Goal: Task Accomplishment & Management: Manage account settings

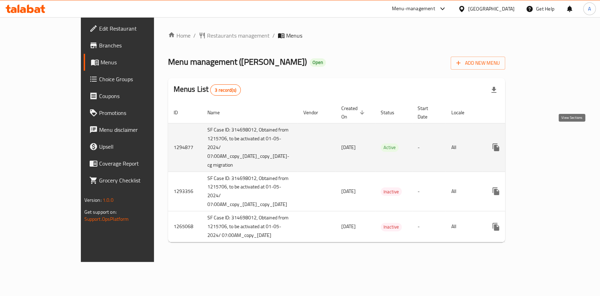
click at [551, 143] on icon "enhanced table" at bounding box center [547, 147] width 8 height 8
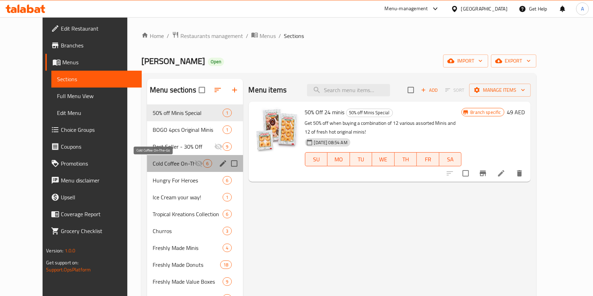
click at [159, 165] on span "Cold Coffee On-The-Go" at bounding box center [174, 163] width 42 height 8
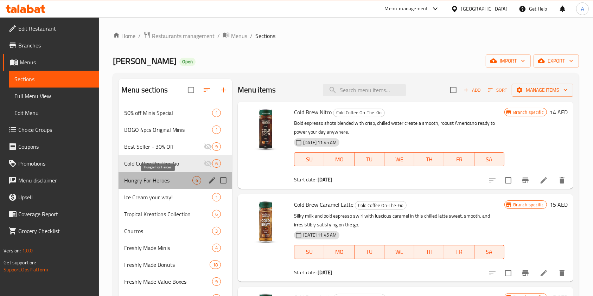
click at [152, 183] on span "Hungry For Heroes" at bounding box center [158, 180] width 68 height 8
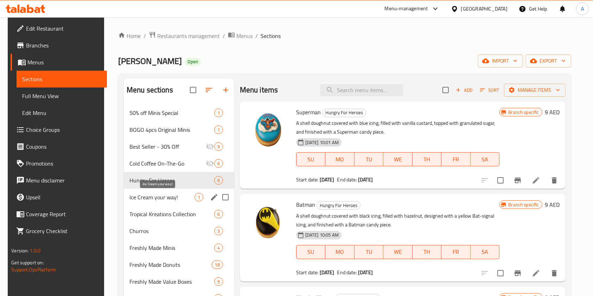
click at [153, 196] on span "Ice Cream your way!" at bounding box center [161, 197] width 65 height 8
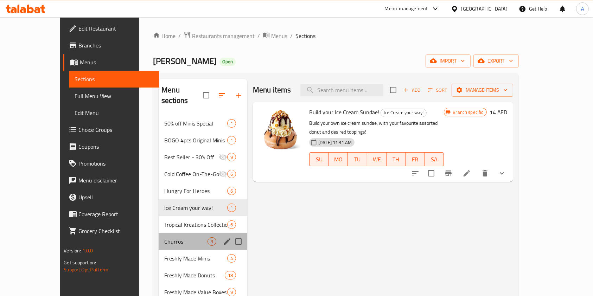
click at [159, 233] on div "Churros 3" at bounding box center [203, 241] width 89 height 17
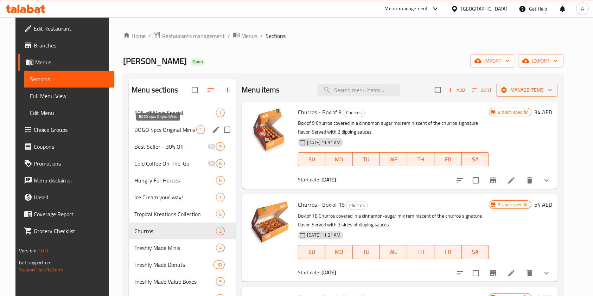
click at [154, 133] on span "BOGO 4pcs Original Minis" at bounding box center [165, 130] width 62 height 8
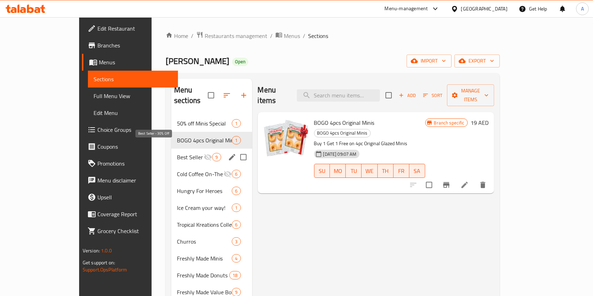
click at [177, 153] on span "Best Seller - 30% Off" at bounding box center [190, 157] width 27 height 8
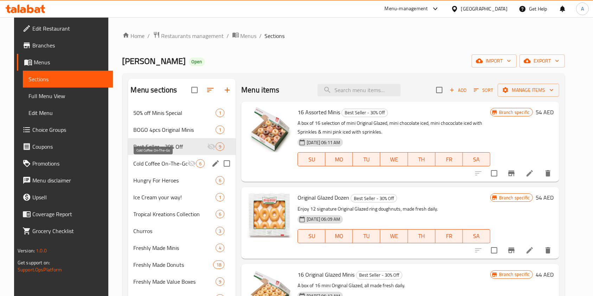
click at [154, 165] on span "Cold Coffee On-The-Go" at bounding box center [161, 163] width 54 height 8
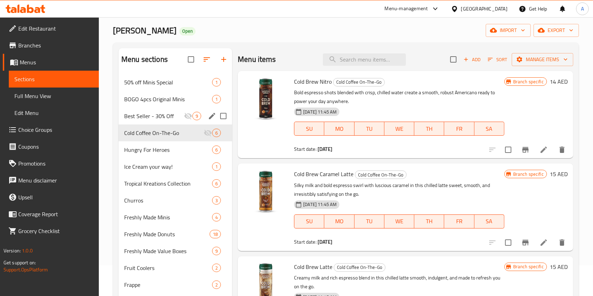
scroll to position [94, 0]
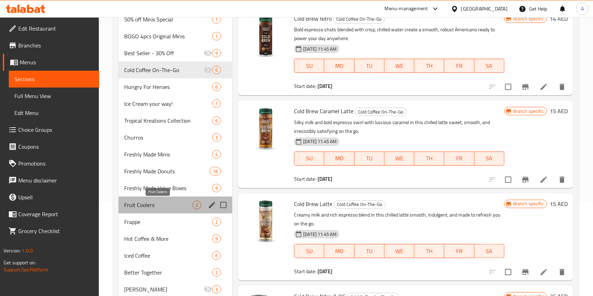
click at [152, 201] on span "Fruit Coolers" at bounding box center [158, 205] width 68 height 8
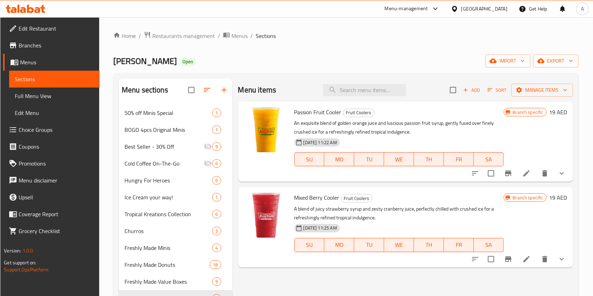
click at [529, 171] on icon at bounding box center [526, 173] width 8 height 8
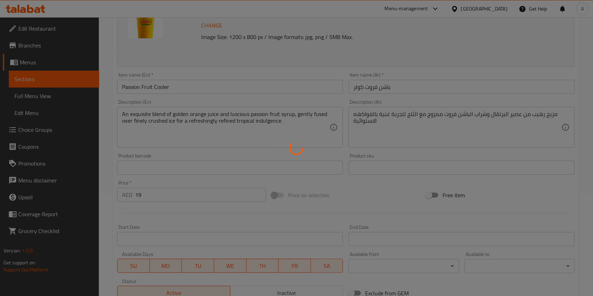
scroll to position [141, 0]
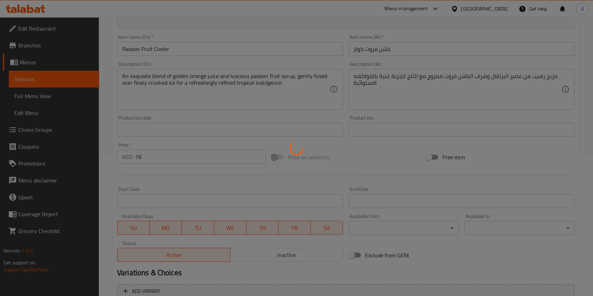
type input "اختيارك للحجم"
type input "1"
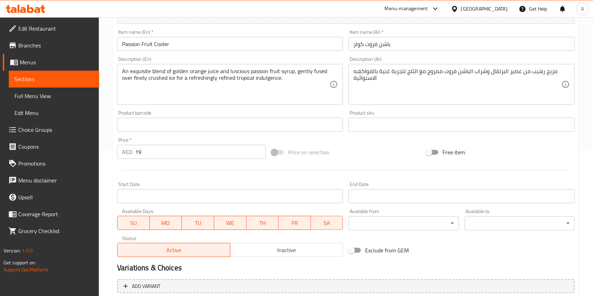
scroll to position [222, 0]
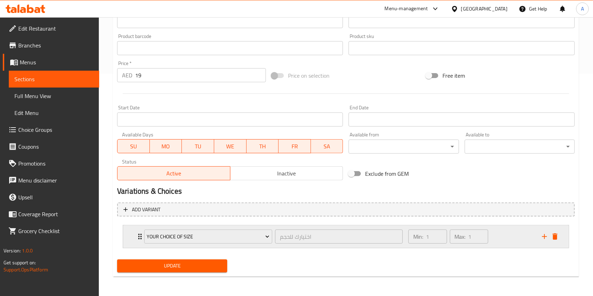
click at [138, 238] on icon "Expand" at bounding box center [140, 236] width 8 height 8
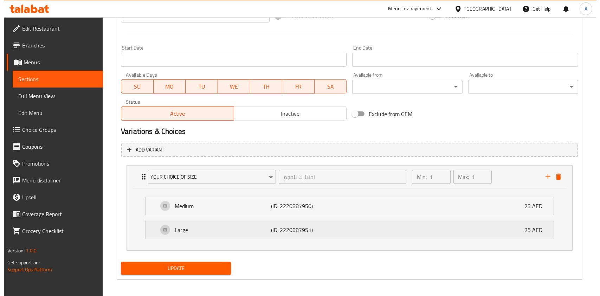
scroll to position [285, 0]
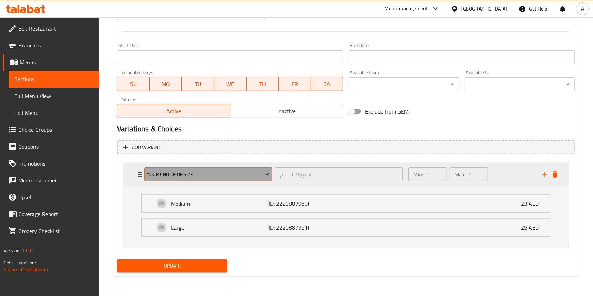
click at [186, 177] on span "Your choice of size" at bounding box center [208, 174] width 123 height 9
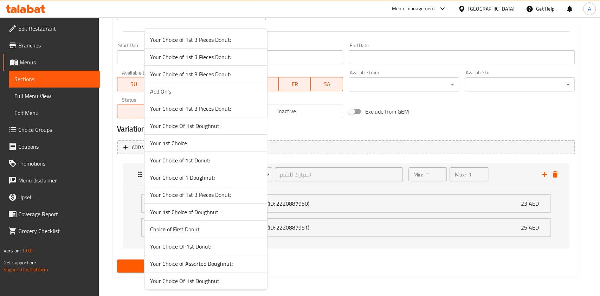
scroll to position [430, 0]
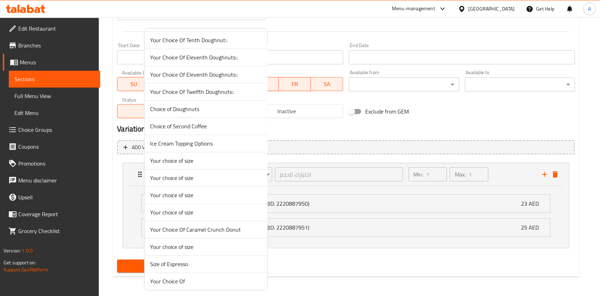
click at [177, 163] on span "Your choice of size" at bounding box center [205, 161] width 111 height 8
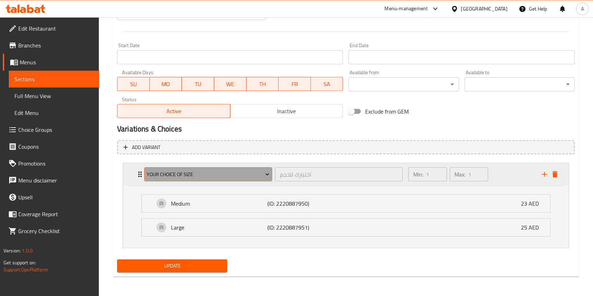
click at [207, 171] on span "Your choice of size" at bounding box center [208, 174] width 123 height 9
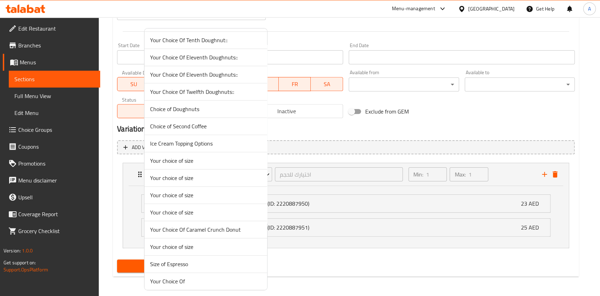
click at [179, 174] on span "Your choice of size" at bounding box center [205, 178] width 111 height 8
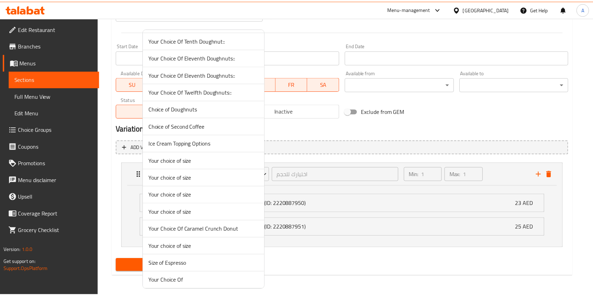
scroll to position [222, 0]
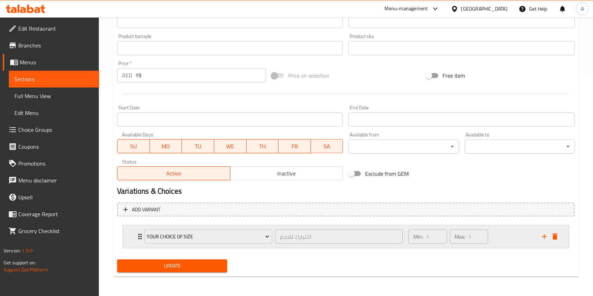
click at [135, 234] on div "Your choice of size اختيارك للحجم ​ Min: 1 ​ Max: 1 ​" at bounding box center [346, 236] width 446 height 23
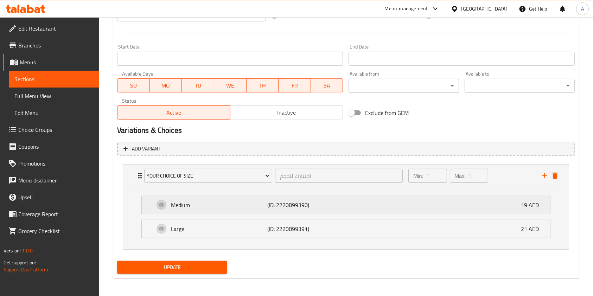
scroll to position [285, 0]
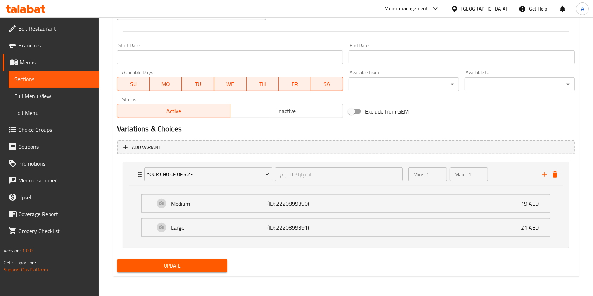
click at [158, 267] on span "Update" at bounding box center [172, 266] width 99 height 9
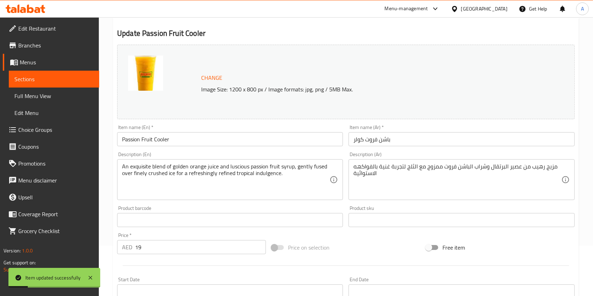
scroll to position [0, 0]
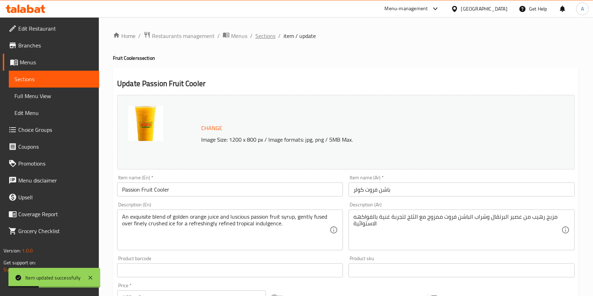
click at [270, 36] on span "Sections" at bounding box center [265, 36] width 20 height 8
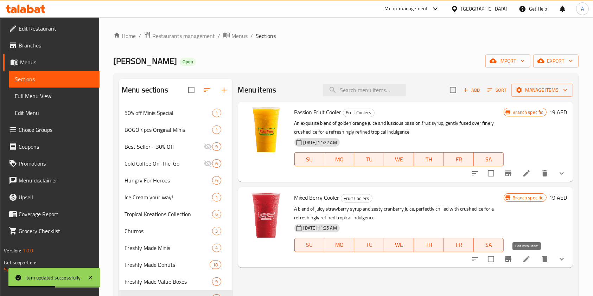
click at [528, 259] on icon at bounding box center [526, 259] width 6 height 6
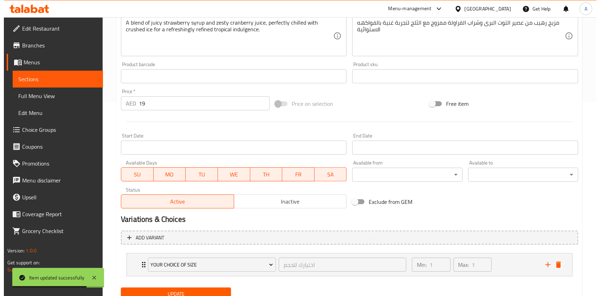
scroll to position [222, 0]
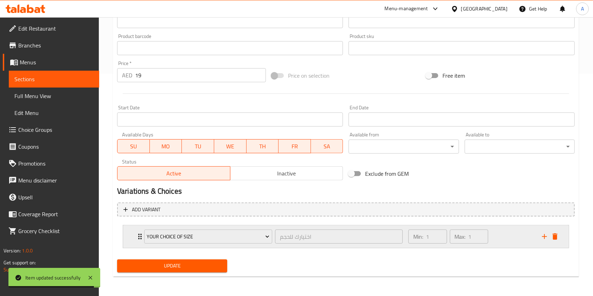
click at [137, 232] on icon "Expand" at bounding box center [140, 236] width 8 height 8
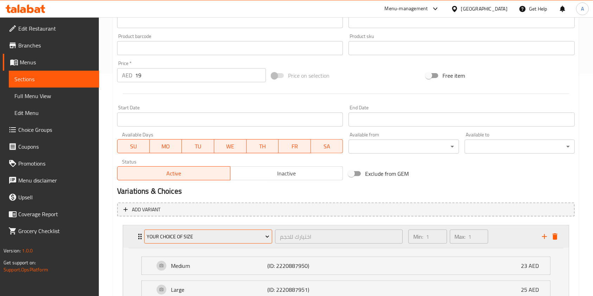
click at [189, 232] on span "Your choice of size" at bounding box center [208, 236] width 123 height 9
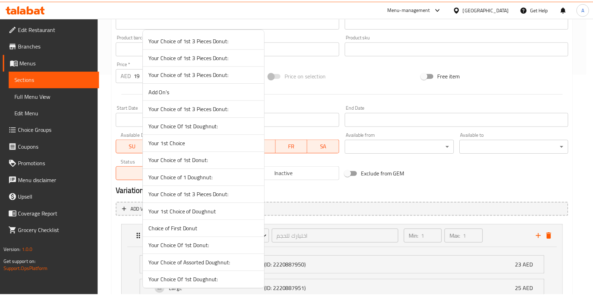
scroll to position [430, 0]
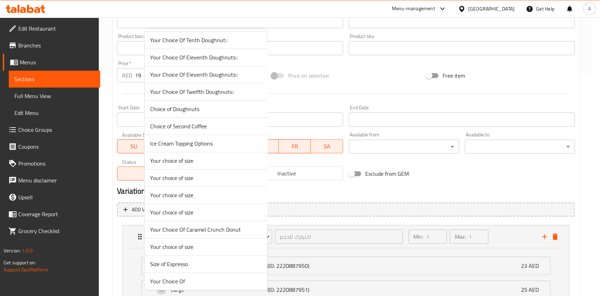
click at [187, 174] on span "Your choice of size" at bounding box center [205, 178] width 111 height 8
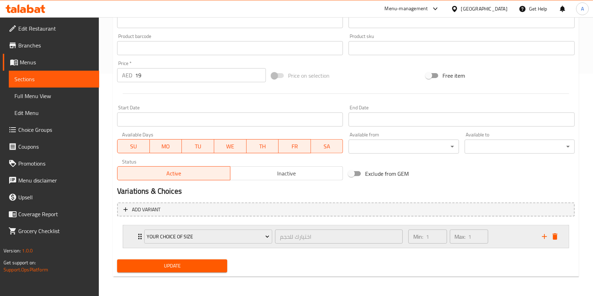
click at [139, 233] on icon "Expand" at bounding box center [140, 236] width 8 height 8
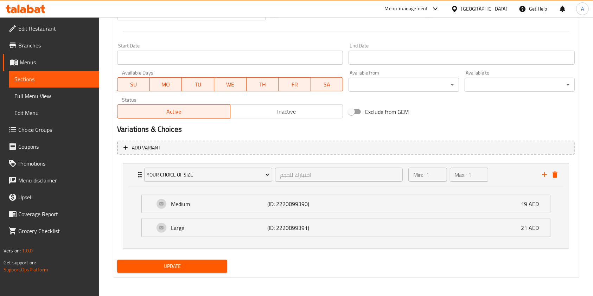
scroll to position [285, 0]
click at [185, 263] on span "Update" at bounding box center [172, 266] width 99 height 9
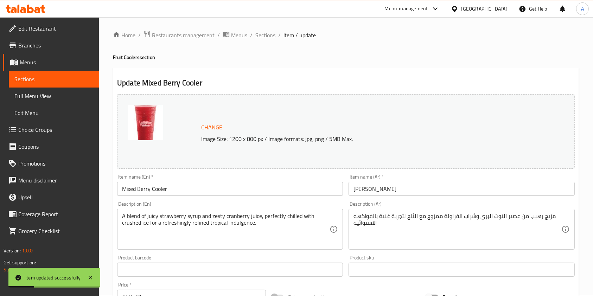
scroll to position [0, 0]
click at [256, 35] on span "Sections" at bounding box center [265, 36] width 20 height 8
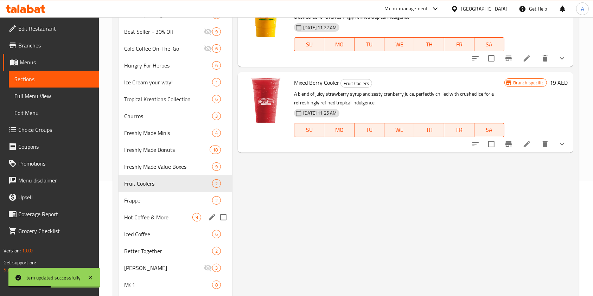
scroll to position [185, 0]
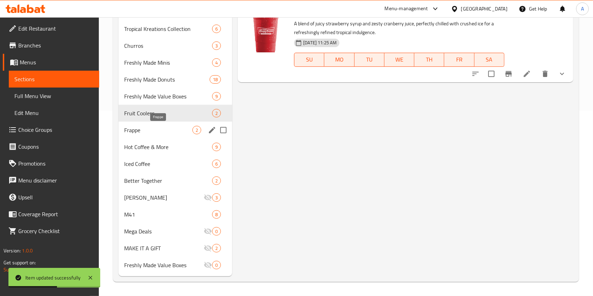
click at [155, 133] on span "Frappe" at bounding box center [158, 130] width 68 height 8
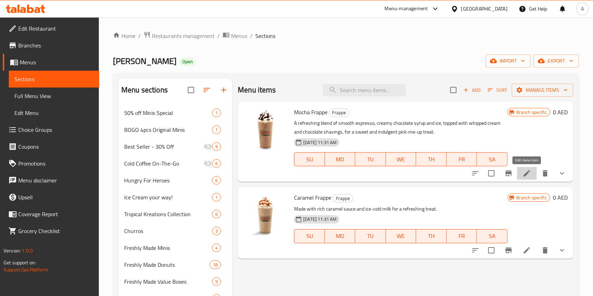
click at [526, 177] on icon at bounding box center [527, 173] width 8 height 8
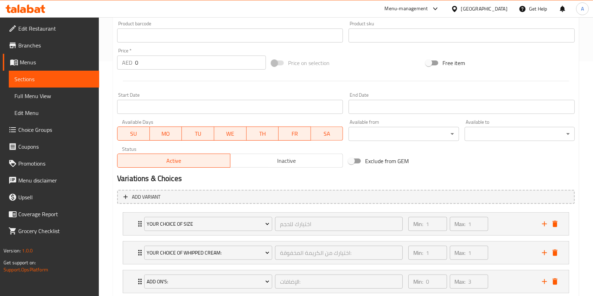
scroll to position [309, 0]
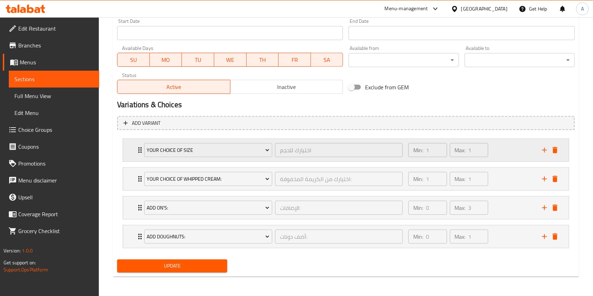
click at [139, 151] on icon "Expand" at bounding box center [140, 150] width 4 height 6
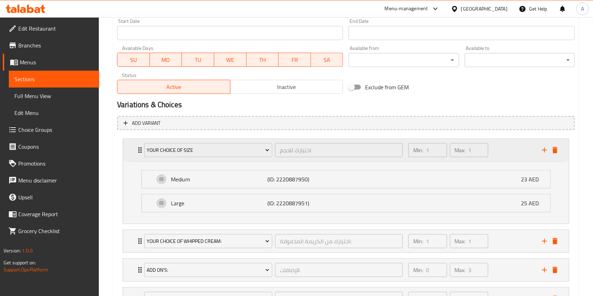
click at [139, 149] on icon "Expand" at bounding box center [140, 150] width 4 height 6
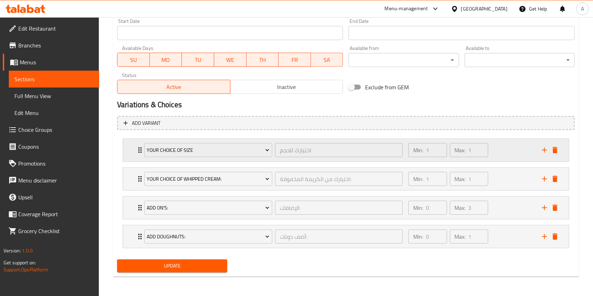
click at [138, 148] on icon "Expand" at bounding box center [140, 150] width 8 height 8
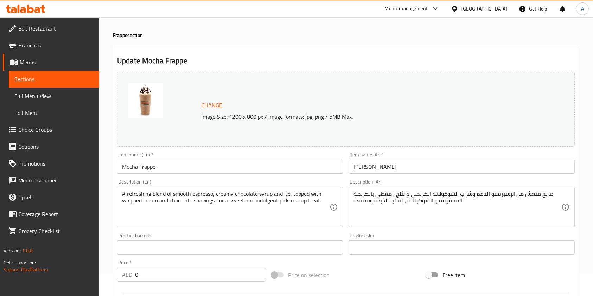
scroll to position [0, 0]
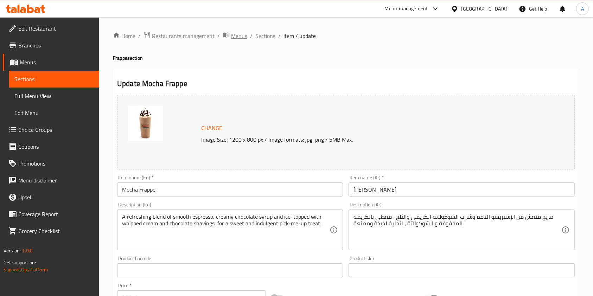
click at [242, 35] on span "Menus" at bounding box center [239, 36] width 16 height 8
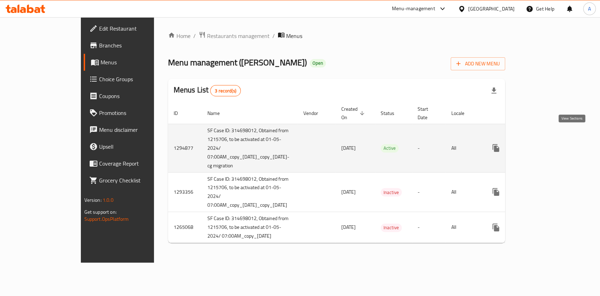
click at [551, 144] on icon "enhanced table" at bounding box center [547, 148] width 8 height 8
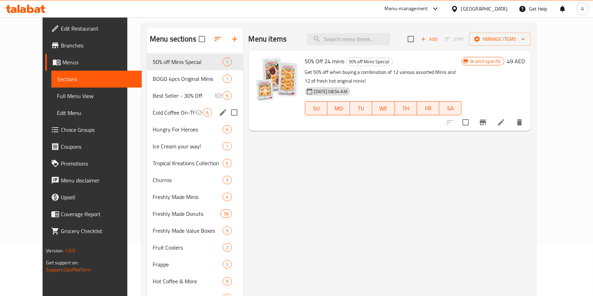
scroll to position [185, 0]
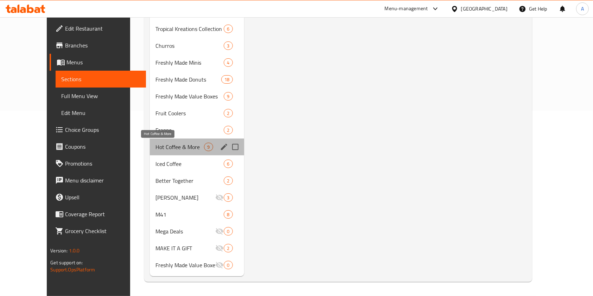
click at [155, 147] on span "Hot Coffee & More" at bounding box center [179, 147] width 49 height 8
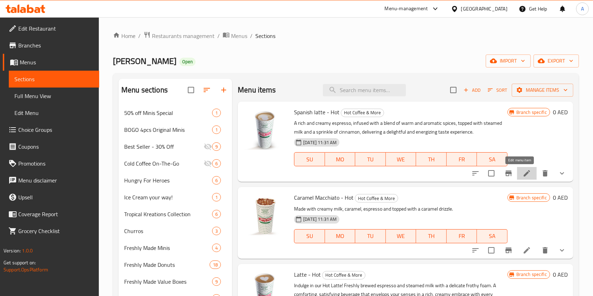
click at [524, 171] on icon at bounding box center [527, 173] width 6 height 6
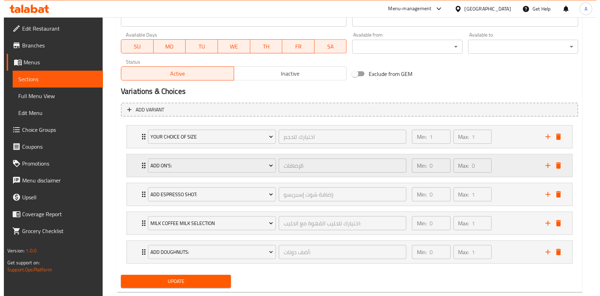
scroll to position [328, 0]
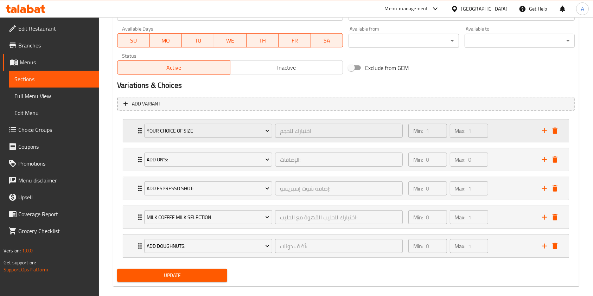
click at [137, 127] on icon "Expand" at bounding box center [140, 131] width 8 height 8
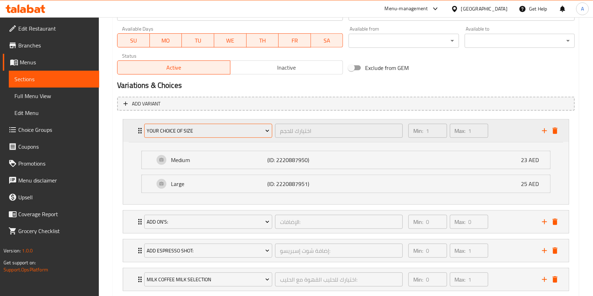
click at [157, 129] on span "Your choice of size" at bounding box center [208, 131] width 123 height 9
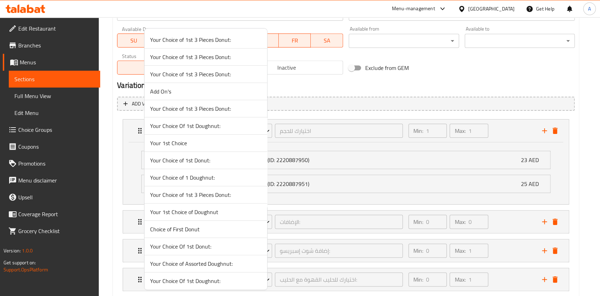
scroll to position [430, 0]
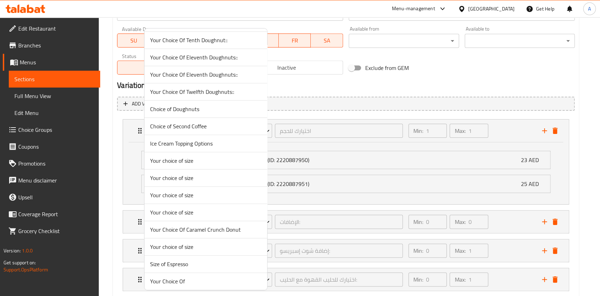
click at [195, 159] on span "Your choice of size" at bounding box center [205, 161] width 111 height 8
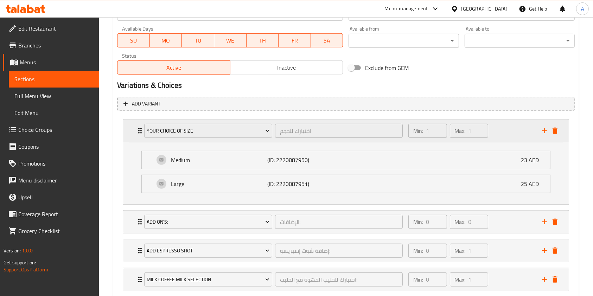
click at [138, 129] on icon "Expand" at bounding box center [140, 131] width 8 height 8
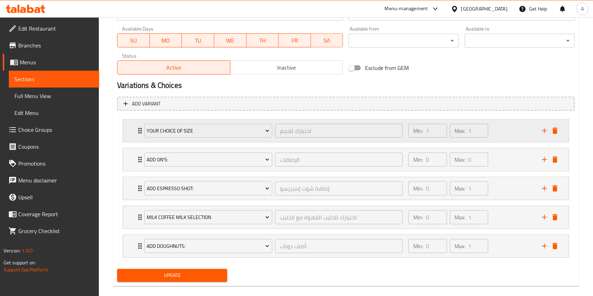
click at [143, 128] on div "Your choice of size" at bounding box center [208, 130] width 131 height 17
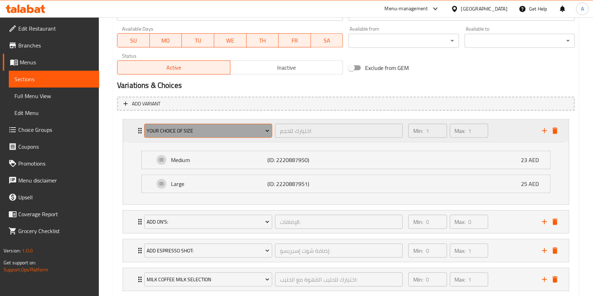
click at [168, 131] on span "Your choice of size" at bounding box center [208, 131] width 123 height 9
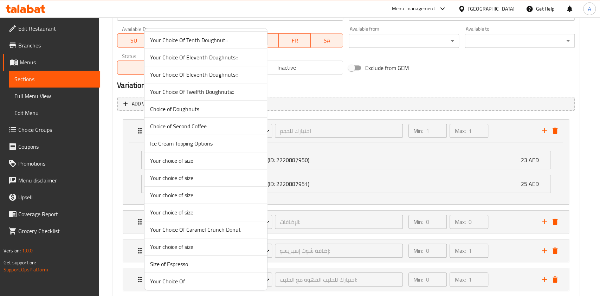
click at [171, 191] on span "Your choice of size" at bounding box center [205, 195] width 111 height 8
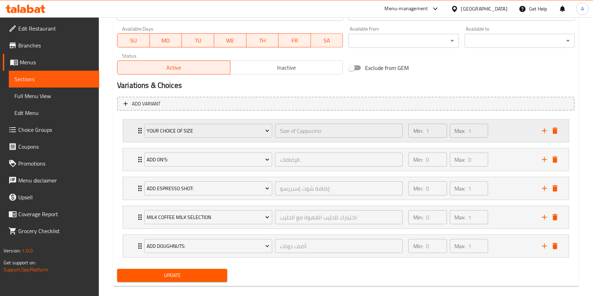
click at [138, 127] on icon "Expand" at bounding box center [140, 131] width 8 height 8
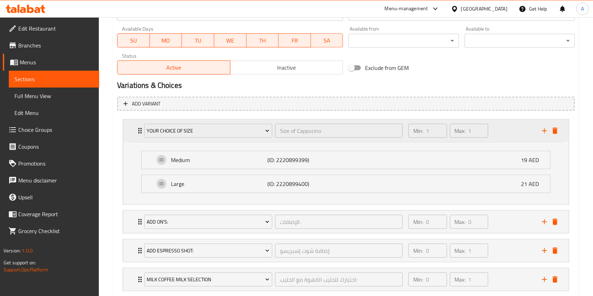
click at [139, 126] on div "Your choice of size Size of Cappucino ​ Min: 1 ​ Max: 1 ​" at bounding box center [348, 131] width 424 height 23
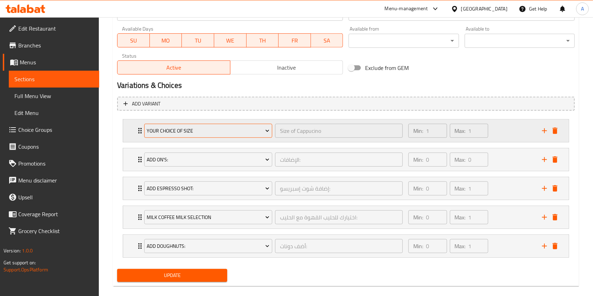
click at [176, 127] on span "Your choice of size" at bounding box center [208, 131] width 123 height 9
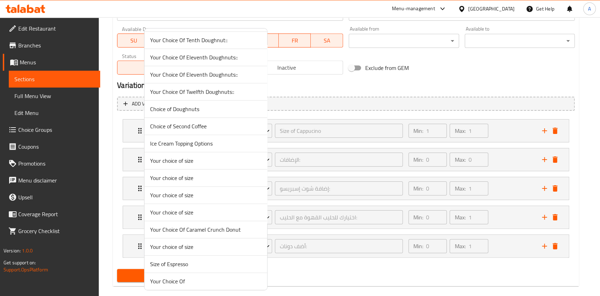
click at [184, 212] on span "Your choice of size" at bounding box center [205, 212] width 111 height 8
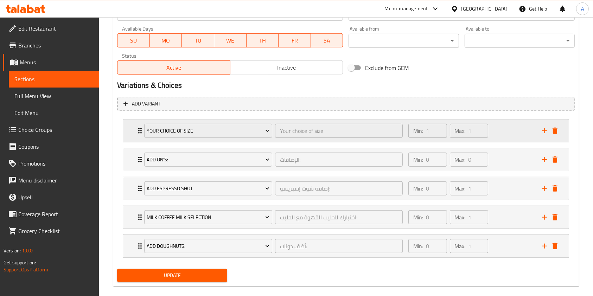
click at [140, 134] on div "Your choice of size Your choice of size ​" at bounding box center [273, 131] width 267 height 23
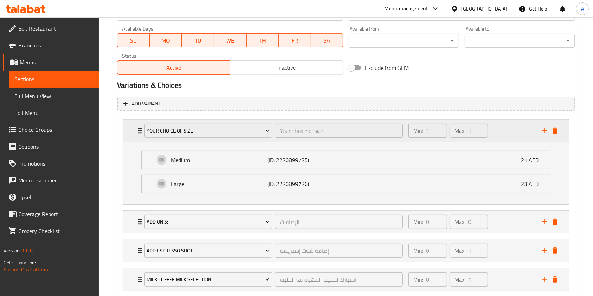
click at [139, 131] on icon "Expand" at bounding box center [140, 131] width 4 height 6
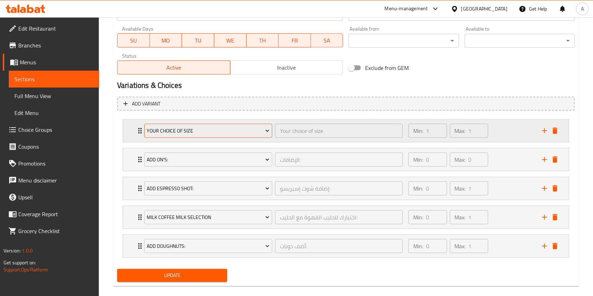
click at [160, 124] on button "Your choice of size" at bounding box center [208, 131] width 128 height 14
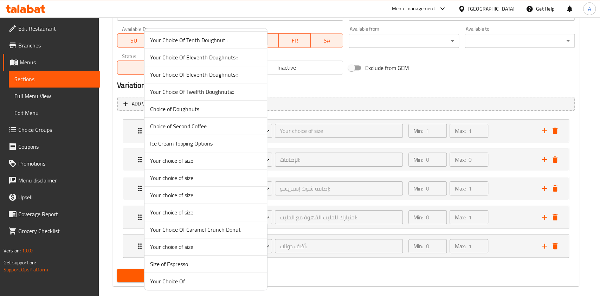
click at [166, 243] on span "Your choice of size" at bounding box center [205, 247] width 111 height 8
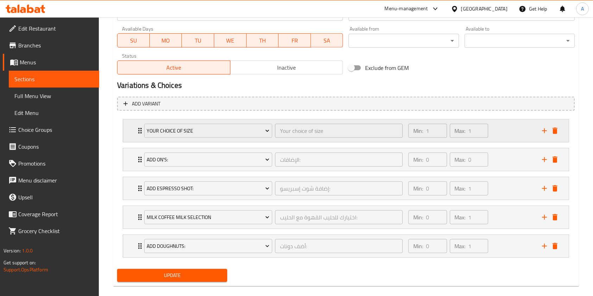
click at [138, 127] on icon "Expand" at bounding box center [140, 131] width 8 height 8
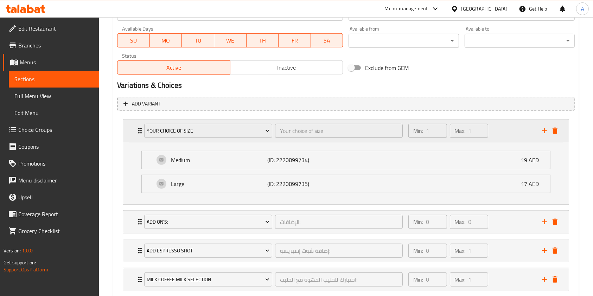
click at [138, 127] on icon "Expand" at bounding box center [140, 131] width 8 height 8
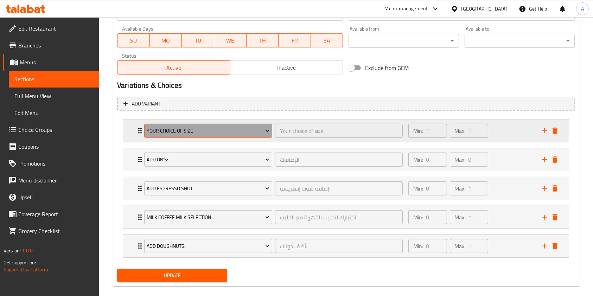
click at [169, 127] on span "Your choice of size" at bounding box center [208, 131] width 123 height 9
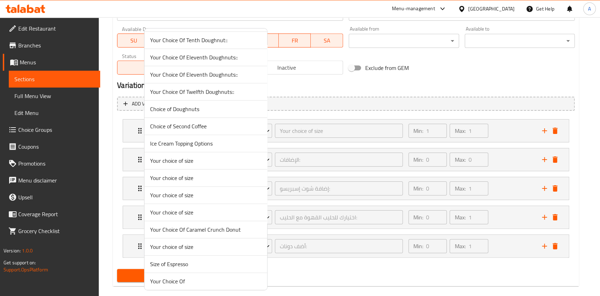
scroll to position [568, 0]
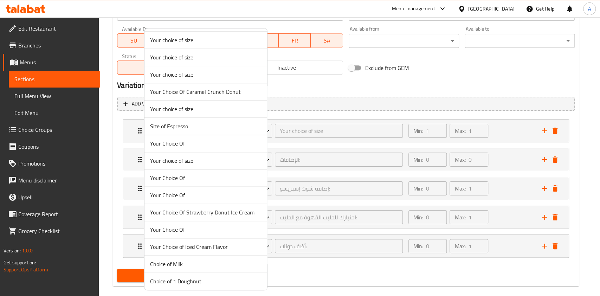
click at [184, 157] on span "Your choice of size" at bounding box center [205, 161] width 111 height 8
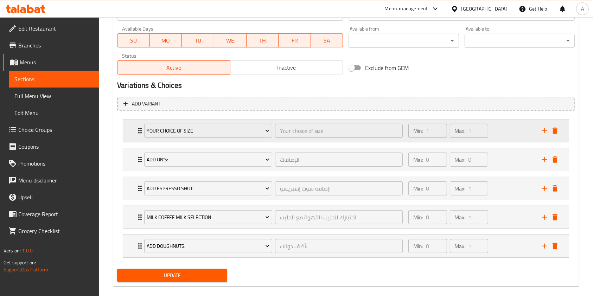
click at [140, 128] on div "Your choice of size Your choice of size ​" at bounding box center [273, 131] width 267 height 23
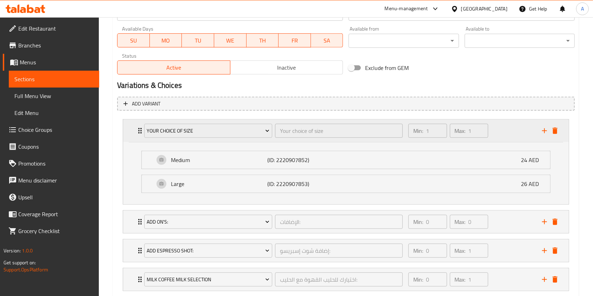
click at [140, 128] on div "Your choice of size Your choice of size ​" at bounding box center [273, 131] width 267 height 23
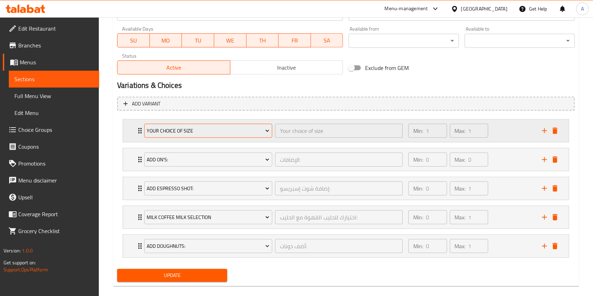
click at [183, 132] on span "Your choice of size" at bounding box center [208, 131] width 123 height 9
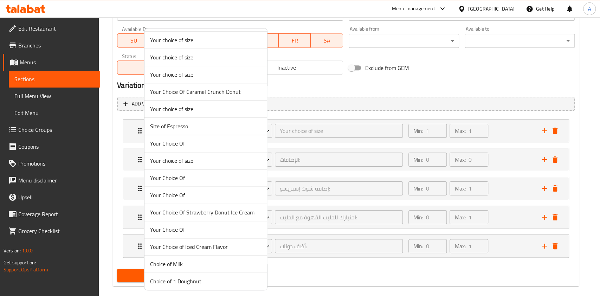
scroll to position [706, 0]
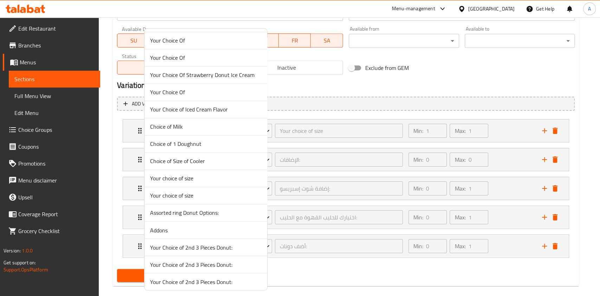
click at [188, 177] on span "Your choice of size" at bounding box center [205, 178] width 111 height 8
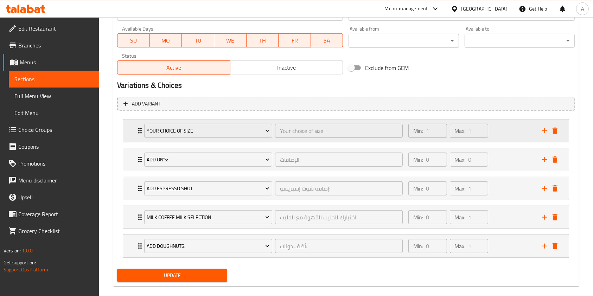
click at [142, 134] on div "Your choice of size Your choice of size ​" at bounding box center [273, 131] width 267 height 23
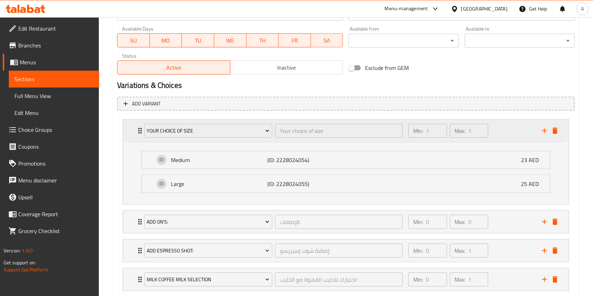
click at [141, 132] on div "Your choice of size Your choice of size ​" at bounding box center [273, 131] width 267 height 23
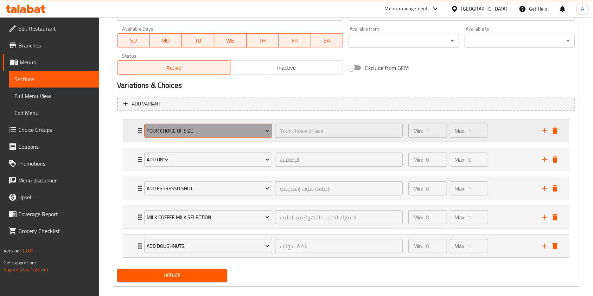
click at [171, 128] on span "Your choice of size" at bounding box center [208, 131] width 123 height 9
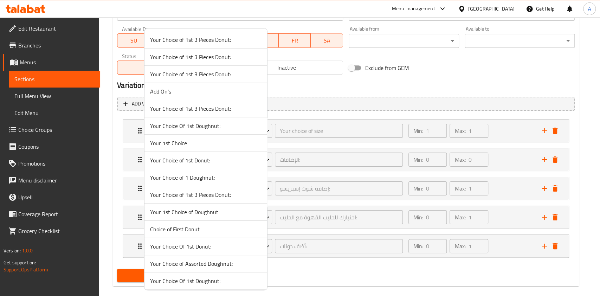
scroll to position [430, 0]
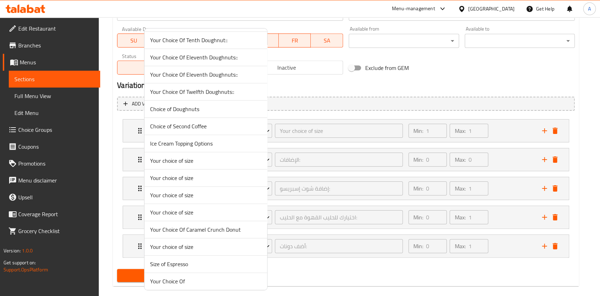
click at [110, 133] on div at bounding box center [300, 148] width 600 height 296
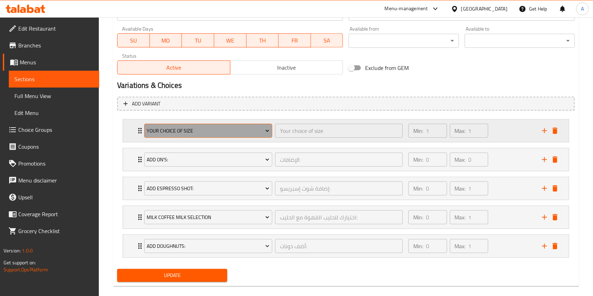
click at [180, 127] on span "Your choice of size" at bounding box center [208, 131] width 123 height 9
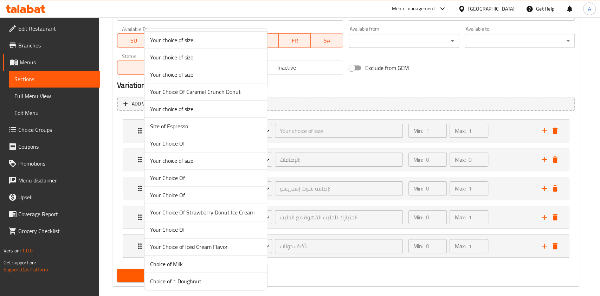
scroll to position [706, 0]
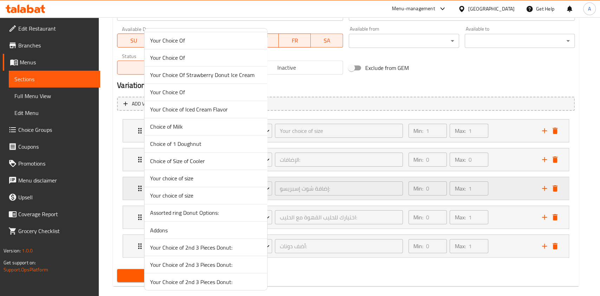
click at [176, 178] on span "Your choice of size" at bounding box center [205, 178] width 111 height 8
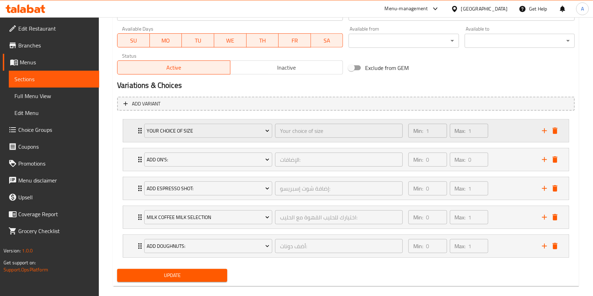
click at [132, 125] on div "Your choice of size Your choice of size ​ Min: 1 ​ Max: 1 ​" at bounding box center [346, 131] width 446 height 23
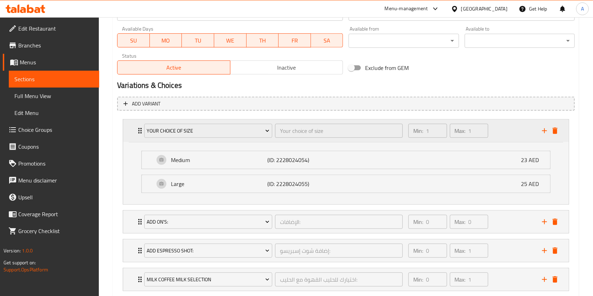
click at [133, 126] on div "Your choice of size Your choice of size ​ Min: 1 ​ Max: 1 ​" at bounding box center [346, 131] width 446 height 23
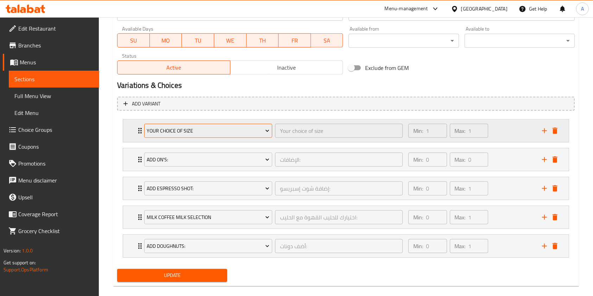
click at [183, 134] on span "Your choice of size" at bounding box center [208, 131] width 123 height 9
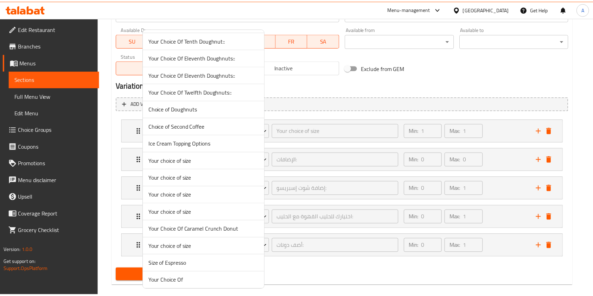
scroll to position [740, 0]
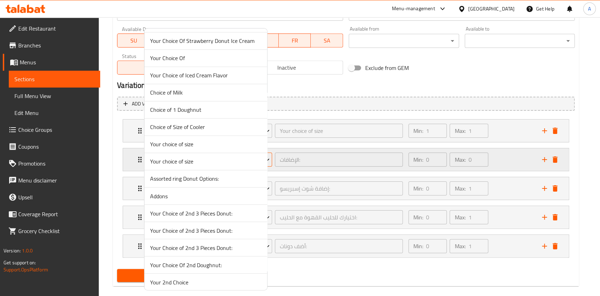
click at [200, 159] on span "Your choice of size" at bounding box center [205, 161] width 111 height 8
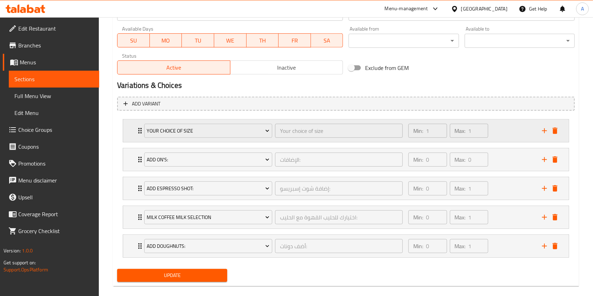
click at [132, 125] on div "Your choice of size Your choice of size ​ Min: 1 ​ Max: 1 ​" at bounding box center [346, 131] width 446 height 23
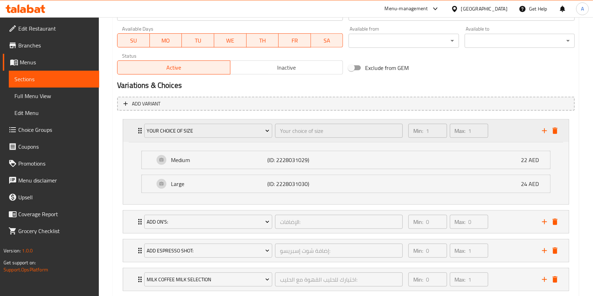
click at [136, 127] on icon "Expand" at bounding box center [140, 131] width 8 height 8
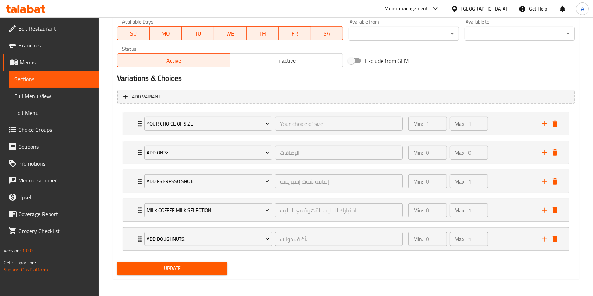
scroll to position [338, 0]
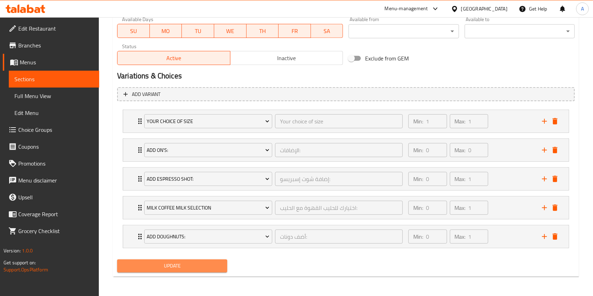
click at [170, 272] on button "Update" at bounding box center [172, 266] width 110 height 13
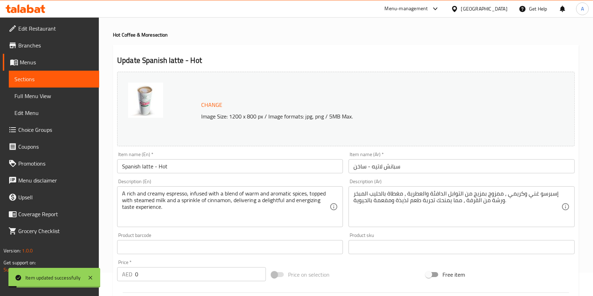
scroll to position [0, 0]
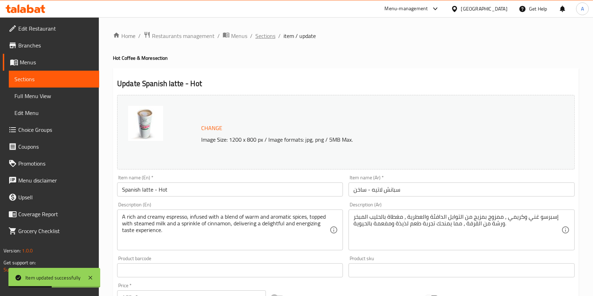
click at [267, 34] on span "Sections" at bounding box center [265, 36] width 20 height 8
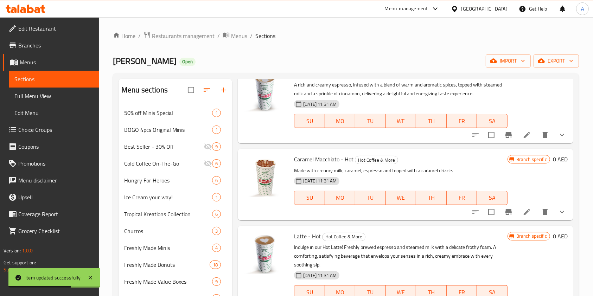
scroll to position [47, 0]
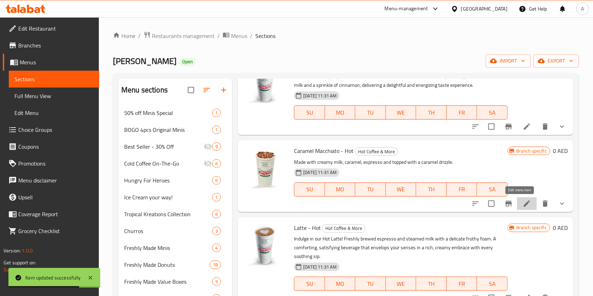
click at [524, 202] on icon at bounding box center [527, 203] width 6 height 6
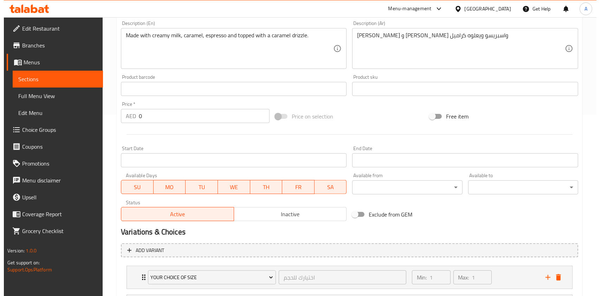
scroll to position [280, 0]
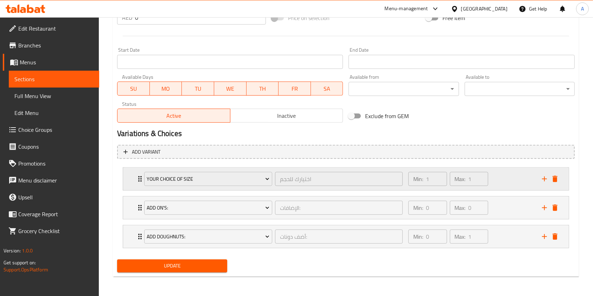
click at [136, 177] on icon "Expand" at bounding box center [140, 179] width 8 height 8
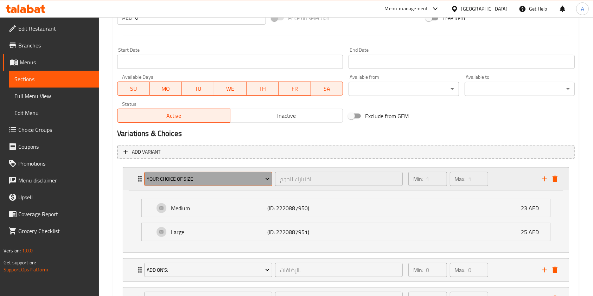
click at [172, 175] on span "Your choice of size" at bounding box center [208, 179] width 123 height 9
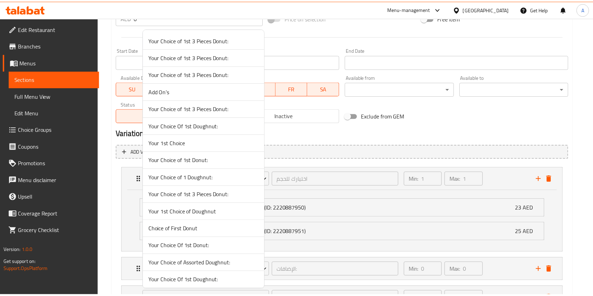
scroll to position [430, 0]
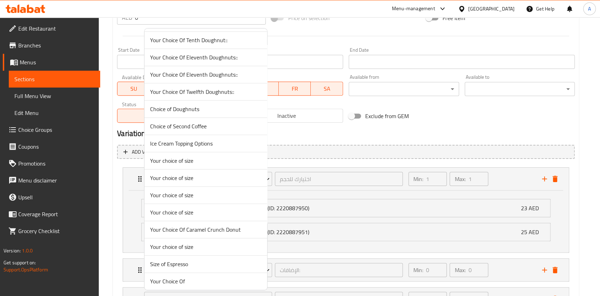
click at [168, 215] on span "Your choice of size" at bounding box center [205, 212] width 111 height 8
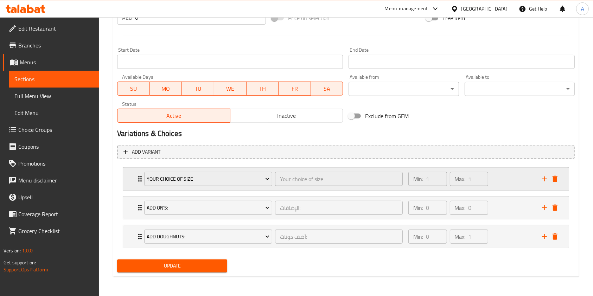
click at [138, 176] on icon "Expand" at bounding box center [140, 179] width 8 height 8
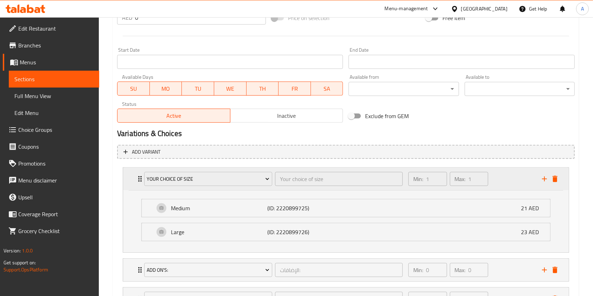
click at [138, 175] on icon "Expand" at bounding box center [140, 179] width 8 height 8
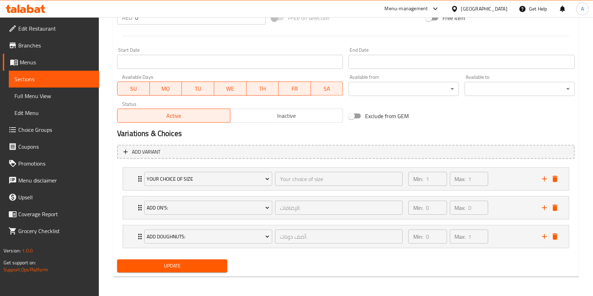
click at [172, 266] on span "Update" at bounding box center [172, 266] width 99 height 9
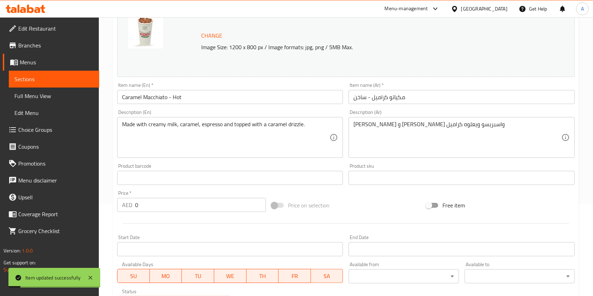
scroll to position [0, 0]
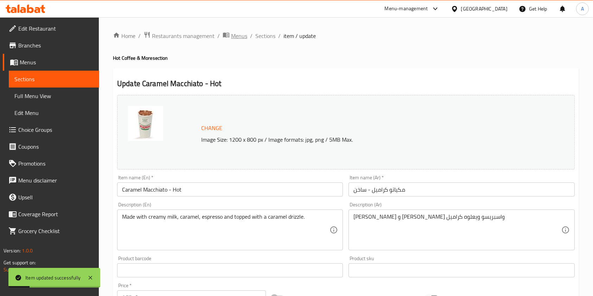
click at [235, 36] on span "Menus" at bounding box center [239, 36] width 16 height 8
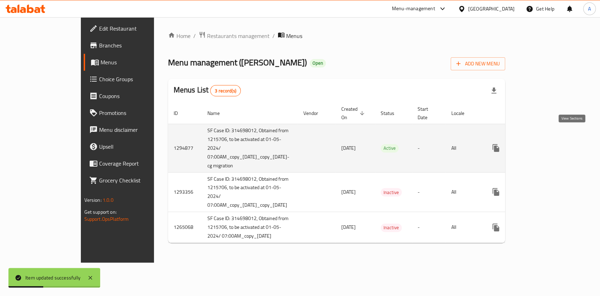
click at [550, 145] on icon "enhanced table" at bounding box center [547, 148] width 6 height 6
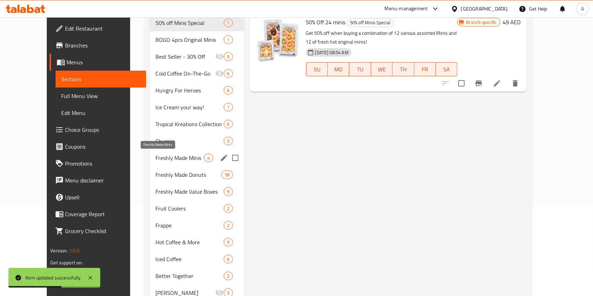
scroll to position [94, 0]
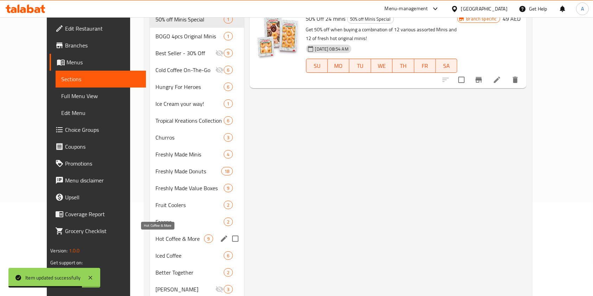
click at [161, 242] on span "Hot Coffee & More" at bounding box center [179, 239] width 49 height 8
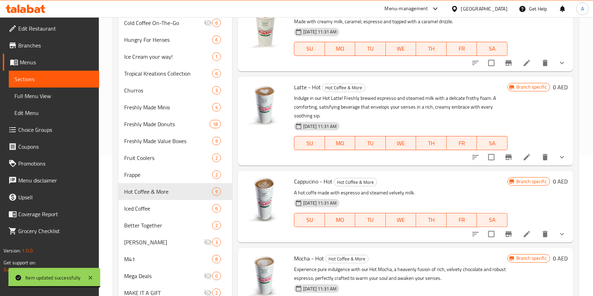
scroll to position [94, 0]
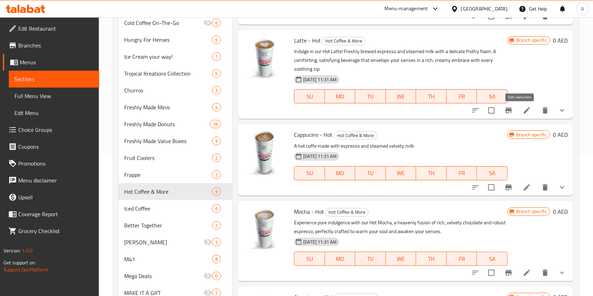
click at [523, 108] on icon at bounding box center [527, 110] width 8 height 8
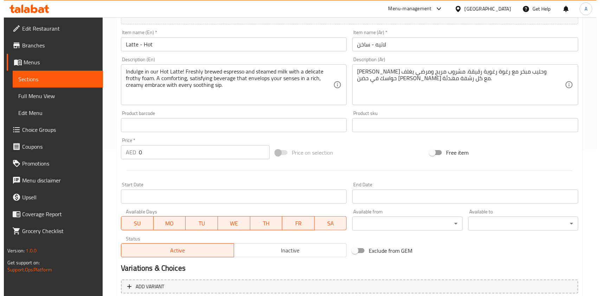
scroll to position [280, 0]
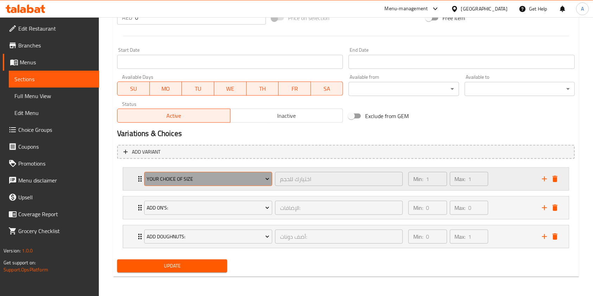
click at [161, 175] on span "Your choice of size" at bounding box center [208, 179] width 123 height 9
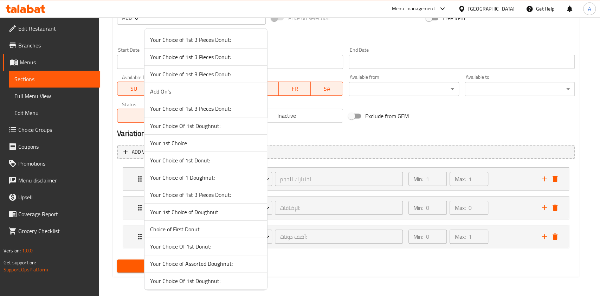
scroll to position [430, 0]
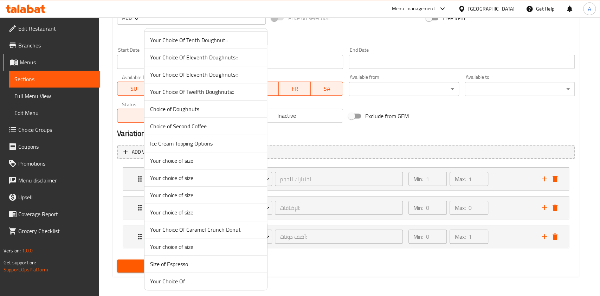
click at [176, 162] on span "Your choice of size" at bounding box center [205, 161] width 111 height 8
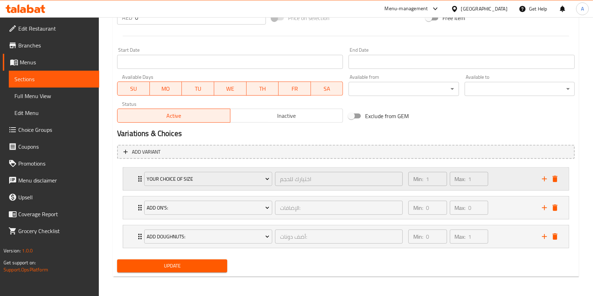
click at [136, 179] on icon "Expand" at bounding box center [140, 179] width 8 height 8
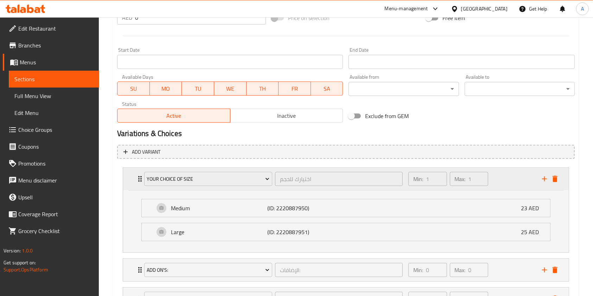
click at [140, 179] on div "Your choice of size اختيارك للحجم ​" at bounding box center [273, 179] width 267 height 23
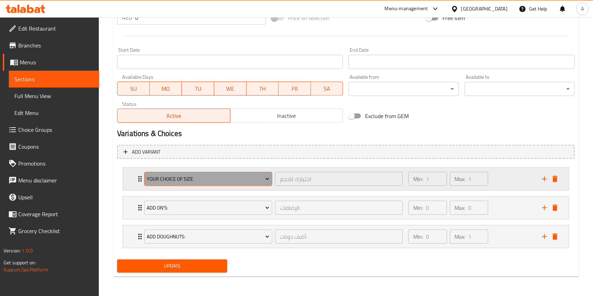
click at [177, 172] on button "Your choice of size" at bounding box center [208, 179] width 128 height 14
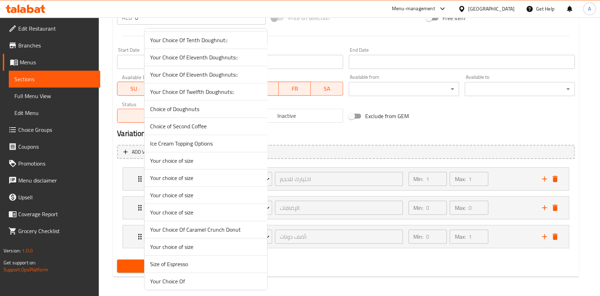
click at [213, 174] on span "Your choice of size" at bounding box center [205, 178] width 111 height 8
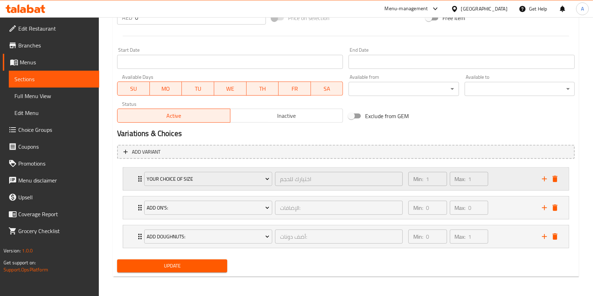
click at [138, 178] on icon "Expand" at bounding box center [140, 179] width 8 height 8
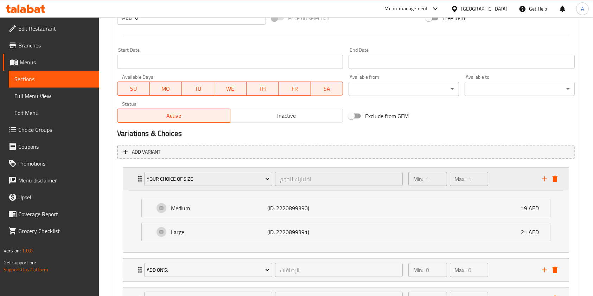
click at [141, 175] on div "Your choice of size اختيارك للحجم ​" at bounding box center [273, 179] width 267 height 23
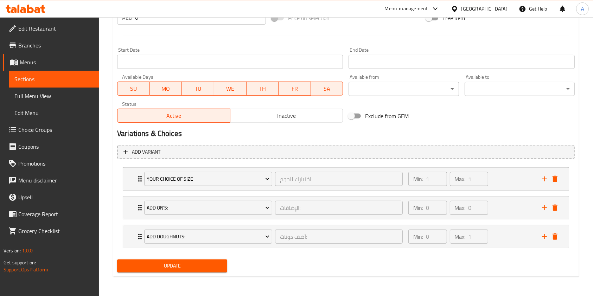
click at [164, 265] on span "Update" at bounding box center [172, 266] width 99 height 9
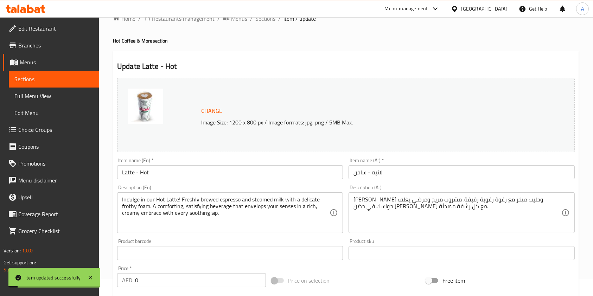
scroll to position [0, 0]
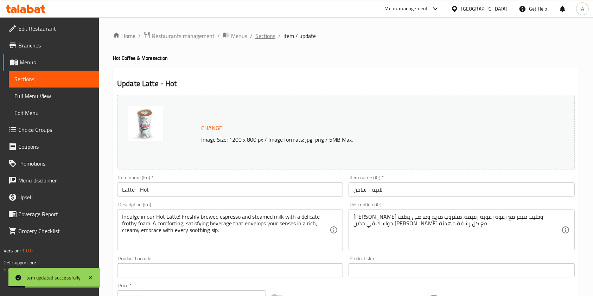
click at [262, 38] on span "Sections" at bounding box center [265, 36] width 20 height 8
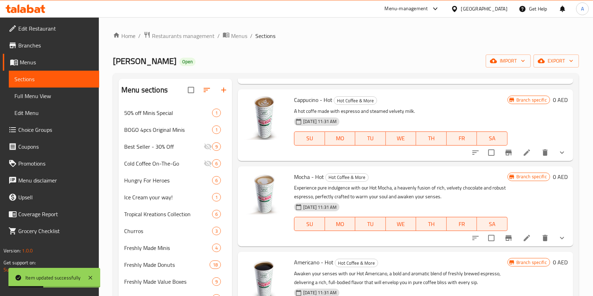
scroll to position [281, 0]
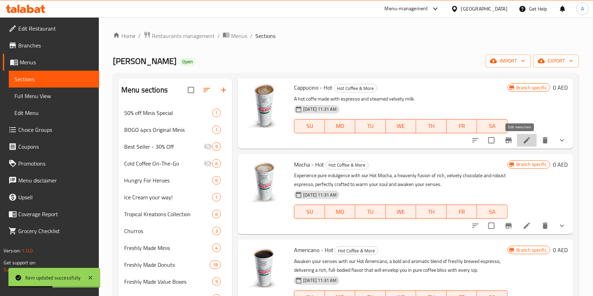
click at [524, 141] on icon at bounding box center [527, 140] width 6 height 6
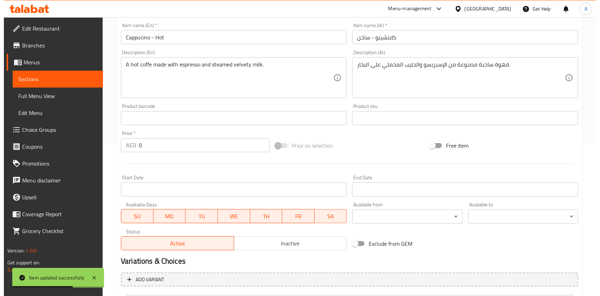
scroll to position [234, 0]
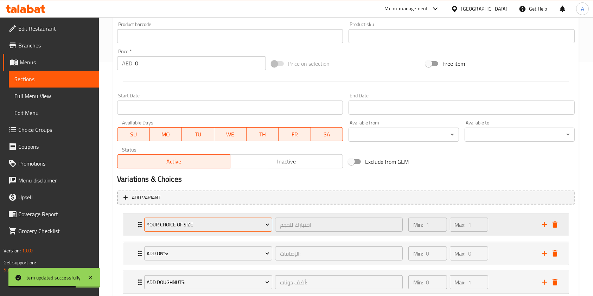
click at [190, 224] on span "Your choice of size" at bounding box center [208, 225] width 123 height 9
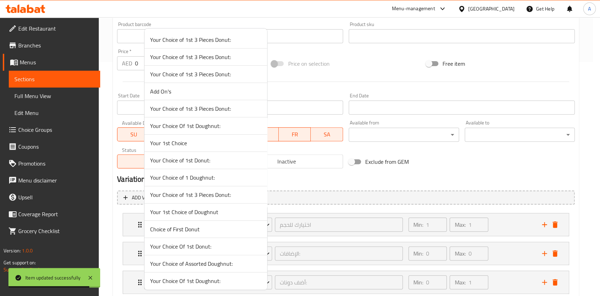
scroll to position [430, 0]
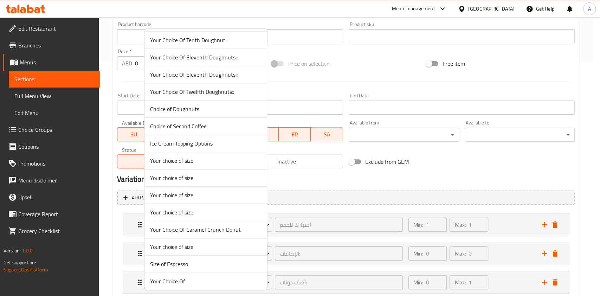
click at [192, 210] on span "Your choice of size" at bounding box center [205, 212] width 111 height 8
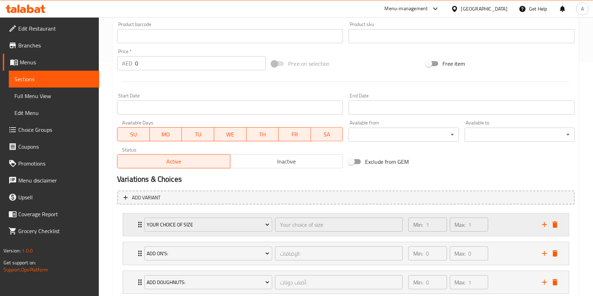
click at [138, 225] on icon "Expand" at bounding box center [140, 225] width 8 height 8
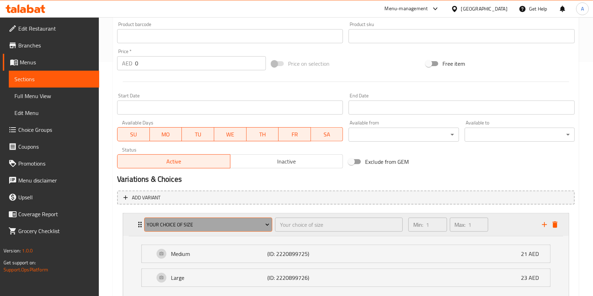
click at [196, 223] on span "Your choice of size" at bounding box center [208, 225] width 123 height 9
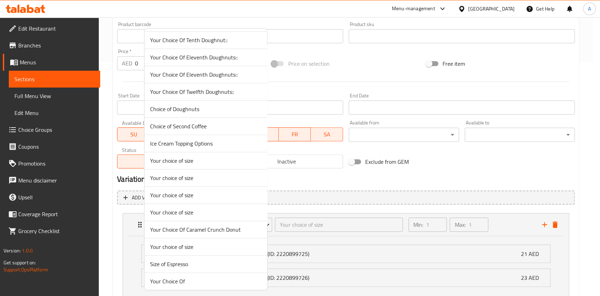
click at [191, 194] on span "Your choice of size" at bounding box center [205, 195] width 111 height 8
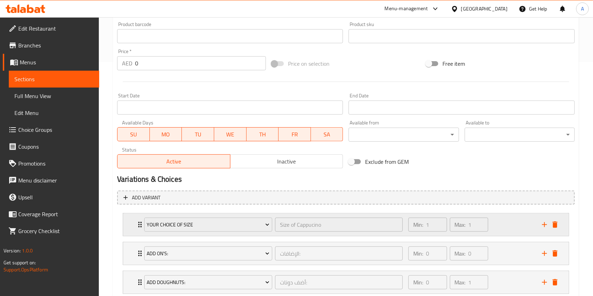
click at [136, 224] on icon "Expand" at bounding box center [140, 225] width 8 height 8
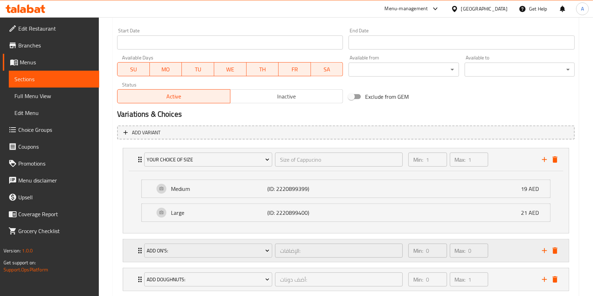
scroll to position [342, 0]
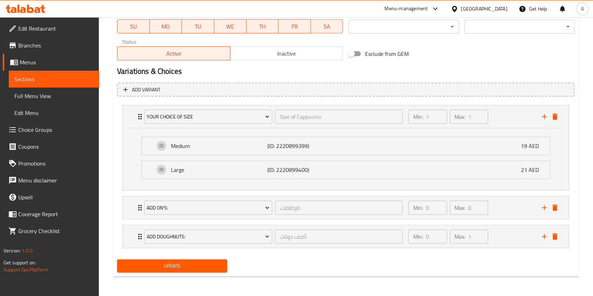
click at [149, 267] on span "Update" at bounding box center [172, 266] width 99 height 9
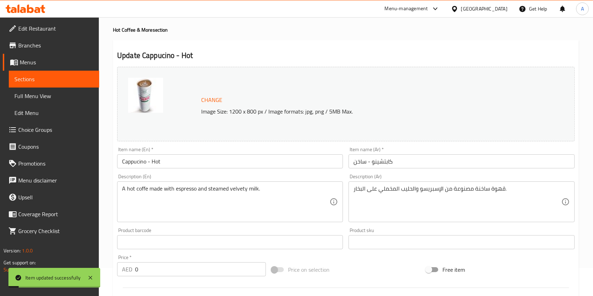
scroll to position [0, 0]
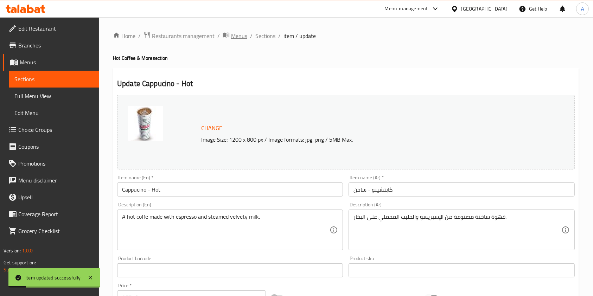
click at [234, 36] on span "Menus" at bounding box center [239, 36] width 16 height 8
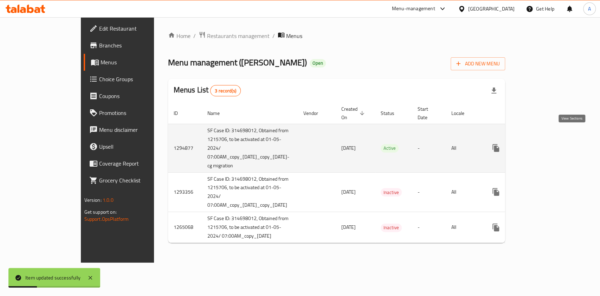
click at [551, 144] on icon "enhanced table" at bounding box center [547, 148] width 8 height 8
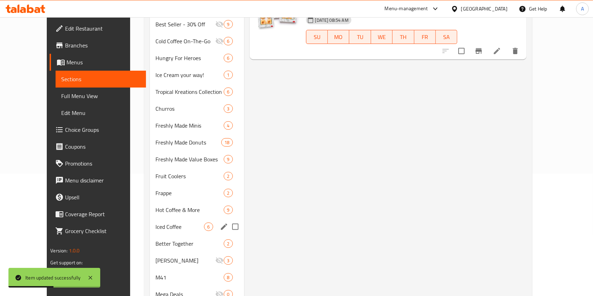
scroll to position [185, 0]
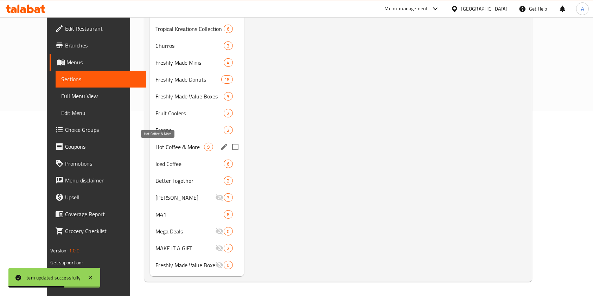
click at [155, 144] on span "Hot Coffee & More" at bounding box center [179, 147] width 49 height 8
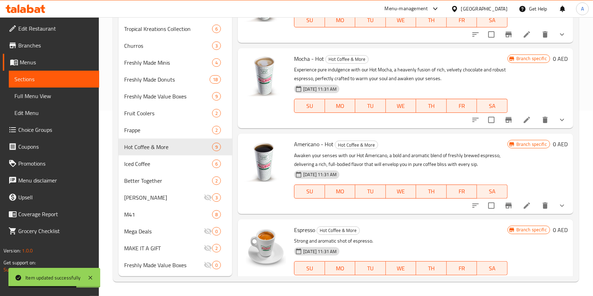
scroll to position [187, 0]
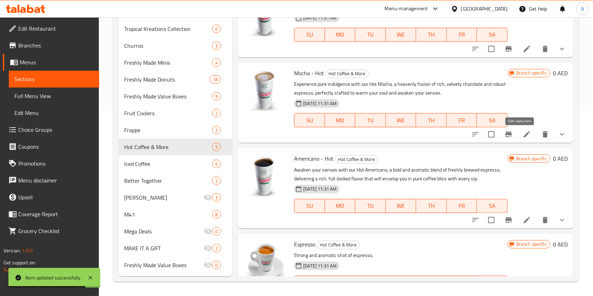
click at [524, 132] on icon at bounding box center [527, 134] width 6 height 6
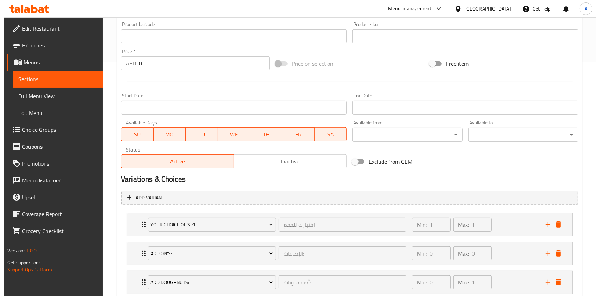
scroll to position [280, 0]
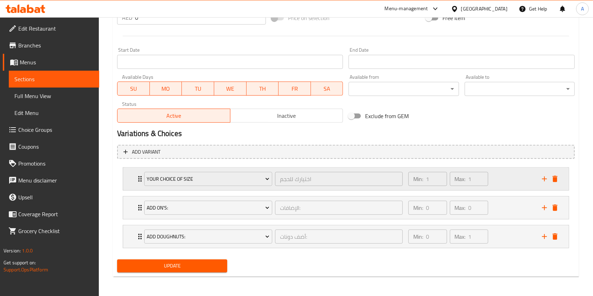
click at [141, 179] on div "Your choice of size اختيارك للحجم ​" at bounding box center [273, 179] width 267 height 23
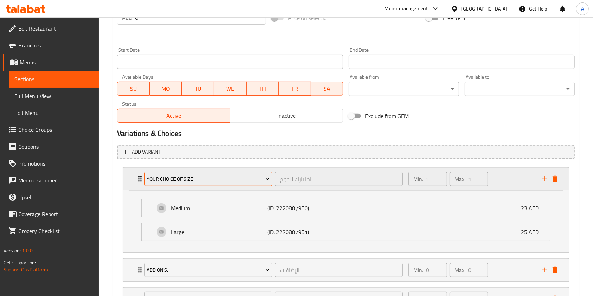
click at [170, 173] on button "Your choice of size" at bounding box center [208, 179] width 128 height 14
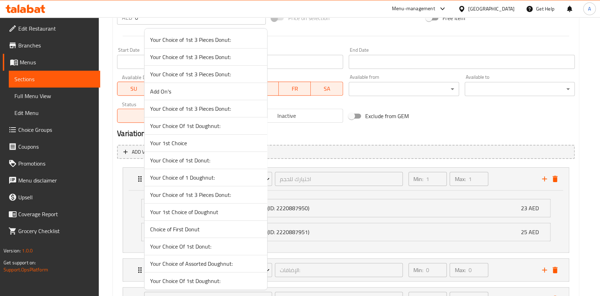
scroll to position [430, 0]
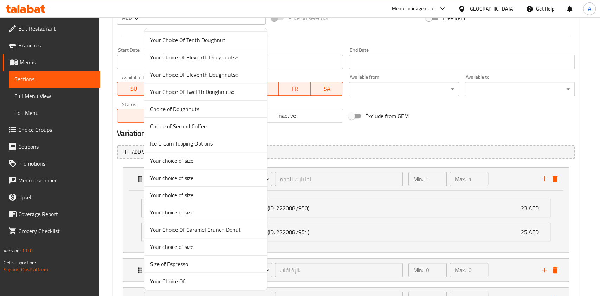
click at [187, 174] on span "Your choice of size" at bounding box center [205, 178] width 111 height 8
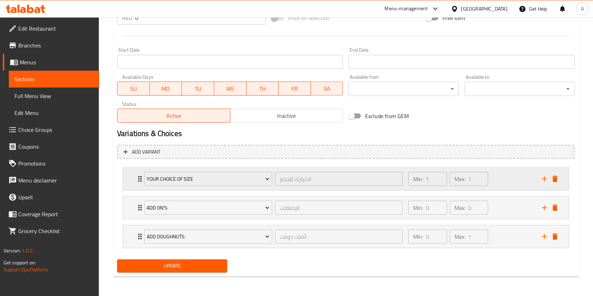
click at [136, 177] on icon "Expand" at bounding box center [140, 179] width 8 height 8
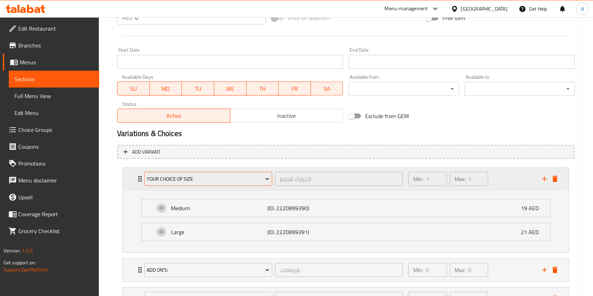
click at [139, 177] on icon "Expand" at bounding box center [140, 179] width 8 height 8
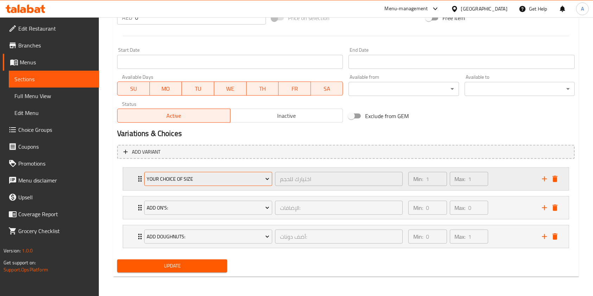
click at [170, 176] on span "Your choice of size" at bounding box center [208, 179] width 123 height 9
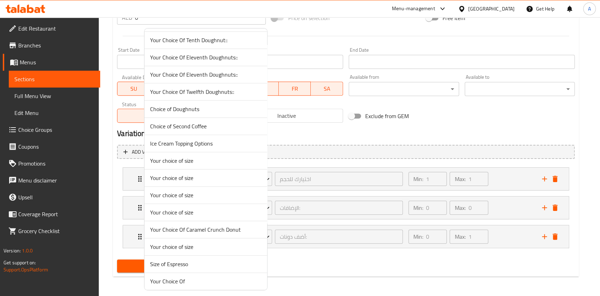
click at [171, 162] on span "Your choice of size" at bounding box center [205, 161] width 111 height 8
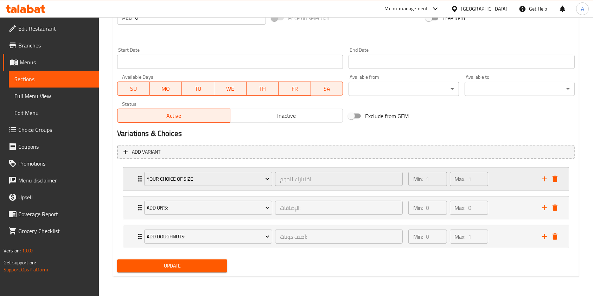
click at [134, 178] on div "Your choice of size اختيارك للحجم ​ Min: 1 ​ Max: 1 ​" at bounding box center [346, 179] width 446 height 23
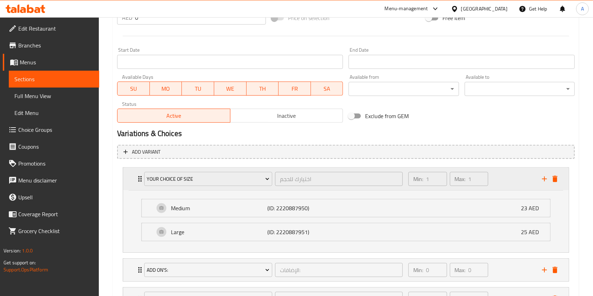
click at [134, 178] on div "Your choice of size اختيارك للحجم ​ Min: 1 ​ Max: 1 ​" at bounding box center [346, 179] width 446 height 23
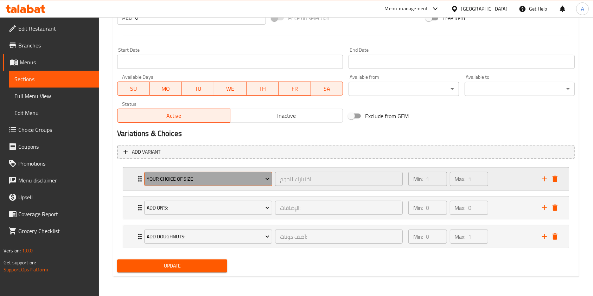
click at [161, 176] on span "Your choice of size" at bounding box center [208, 179] width 123 height 9
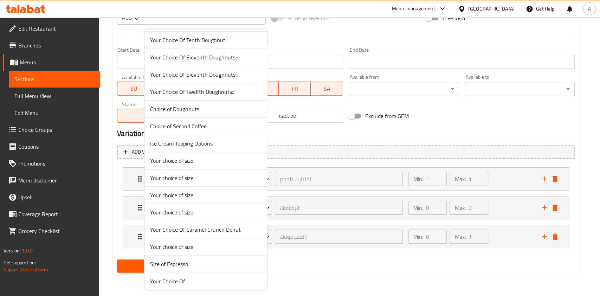
click at [172, 197] on span "Your choice of size" at bounding box center [205, 195] width 111 height 8
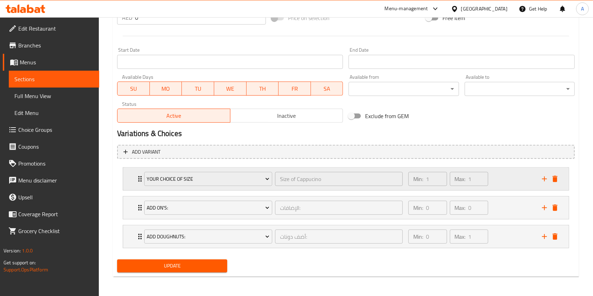
click at [138, 182] on icon "Expand" at bounding box center [140, 179] width 8 height 8
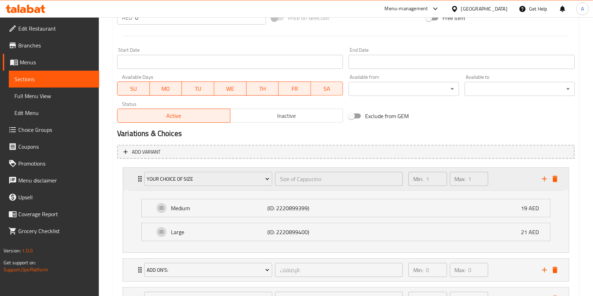
click at [163, 186] on div "Your choice of size" at bounding box center [208, 179] width 131 height 17
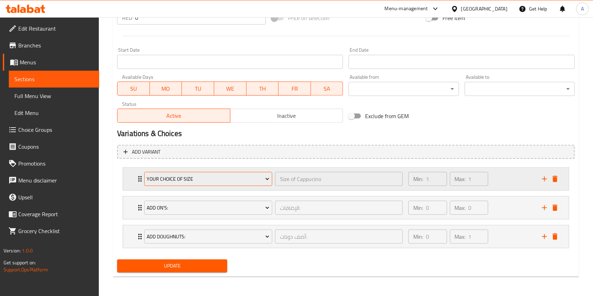
click at [166, 180] on span "Your choice of size" at bounding box center [208, 179] width 123 height 9
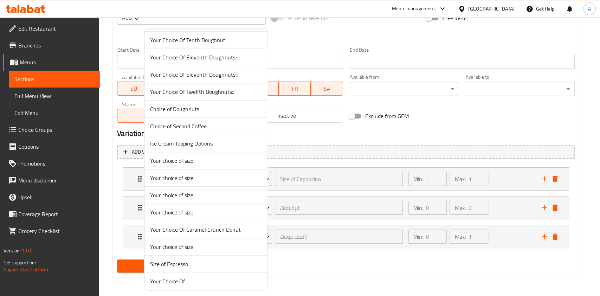
click at [181, 211] on span "Your choice of size" at bounding box center [205, 212] width 111 height 8
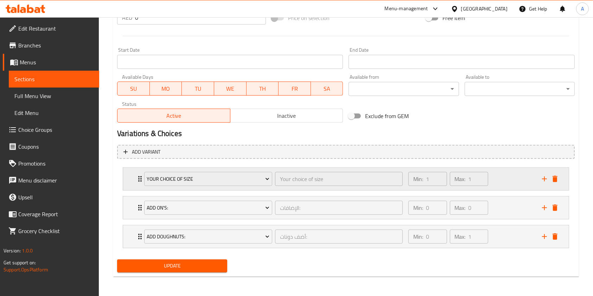
click at [139, 178] on icon "Expand" at bounding box center [140, 179] width 8 height 8
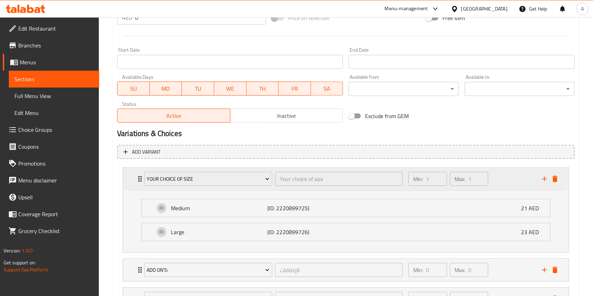
click at [139, 178] on icon "Expand" at bounding box center [140, 179] width 8 height 8
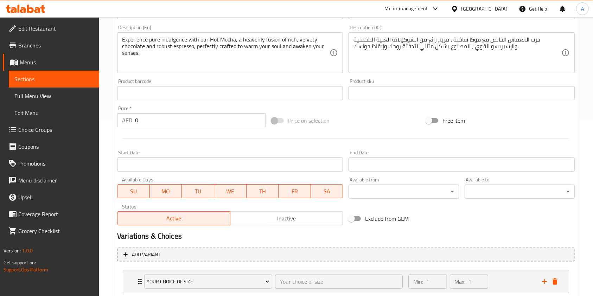
scroll to position [280, 0]
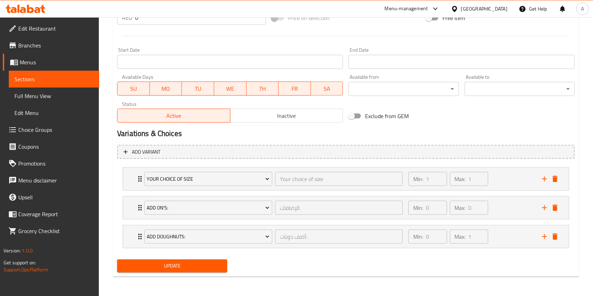
click at [177, 262] on span "Update" at bounding box center [172, 266] width 99 height 9
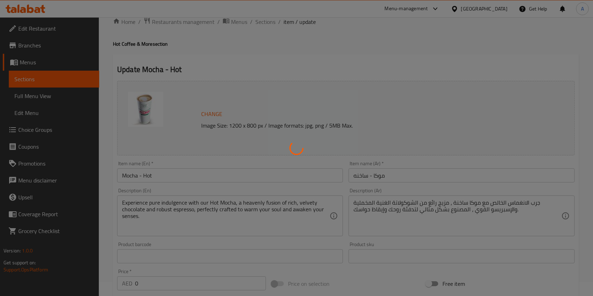
scroll to position [0, 0]
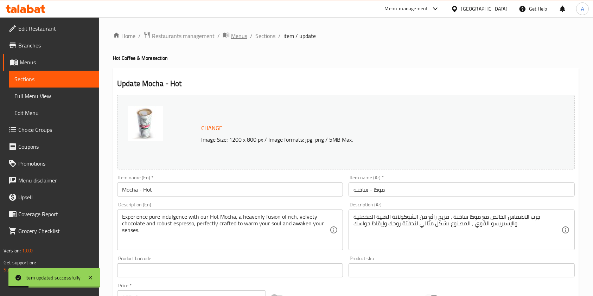
click at [234, 40] on span "Menus" at bounding box center [239, 36] width 16 height 8
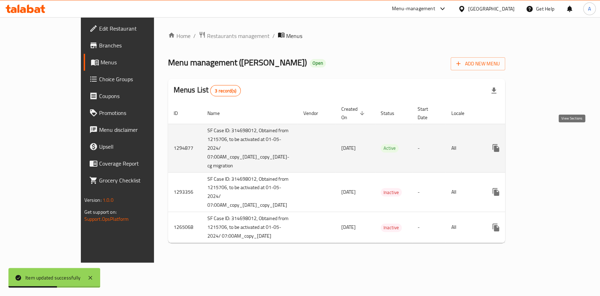
click at [551, 144] on icon "enhanced table" at bounding box center [547, 148] width 8 height 8
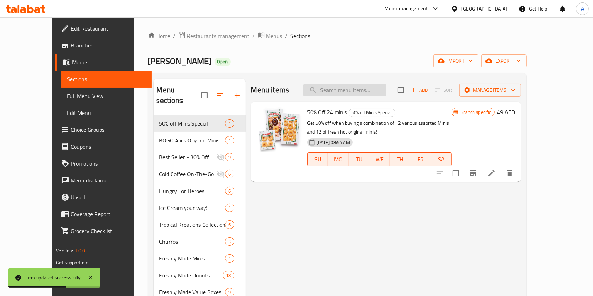
click at [354, 94] on input "search" at bounding box center [344, 90] width 83 height 12
paste input "americano"
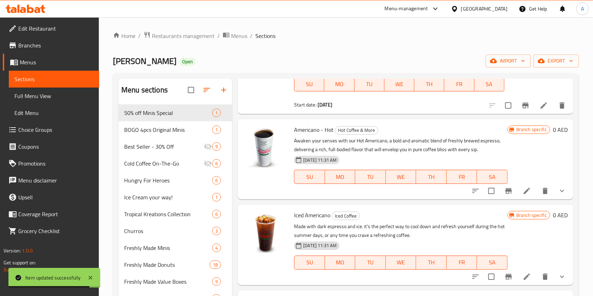
scroll to position [134, 0]
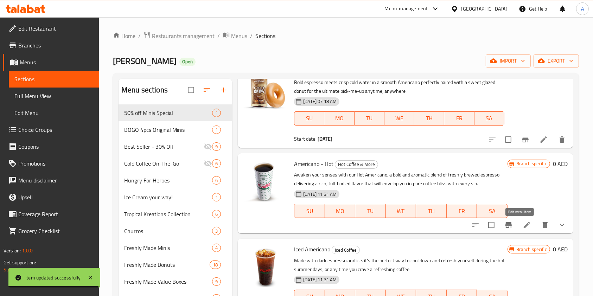
type input "americano"
click at [523, 225] on icon at bounding box center [527, 225] width 8 height 8
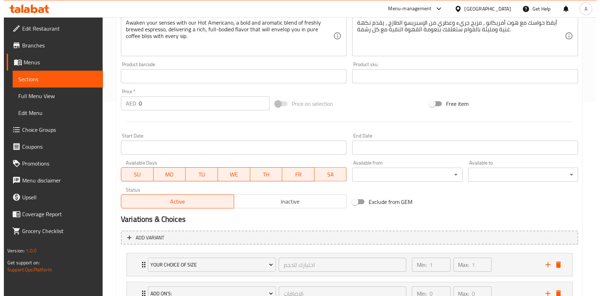
scroll to position [280, 0]
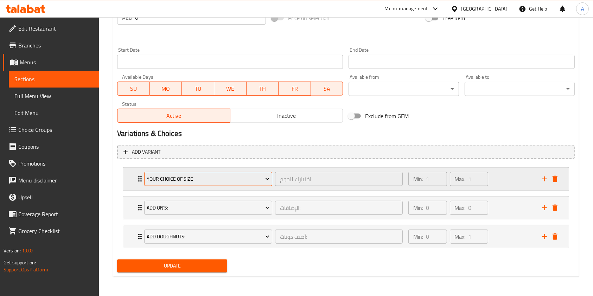
click at [152, 180] on span "Your choice of size" at bounding box center [208, 179] width 123 height 9
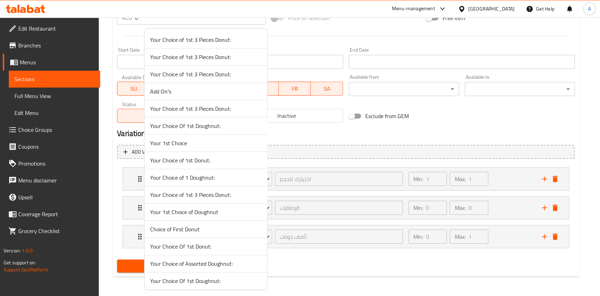
click at [317, 153] on div at bounding box center [300, 148] width 600 height 296
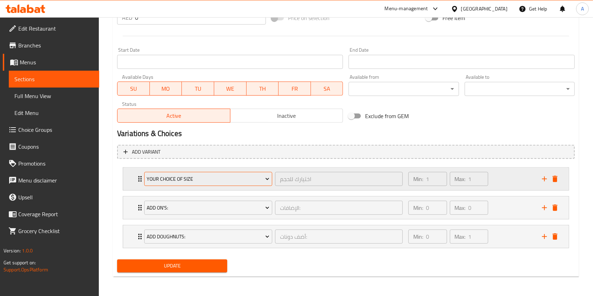
click at [214, 179] on span "Your choice of size" at bounding box center [208, 179] width 123 height 9
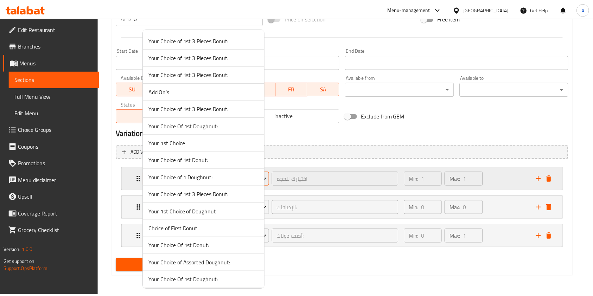
scroll to position [430, 0]
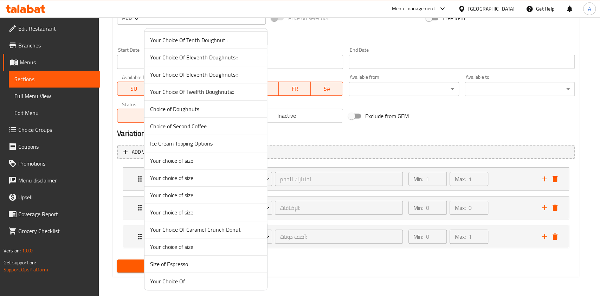
click at [186, 247] on span "Your choice of size" at bounding box center [205, 247] width 111 height 8
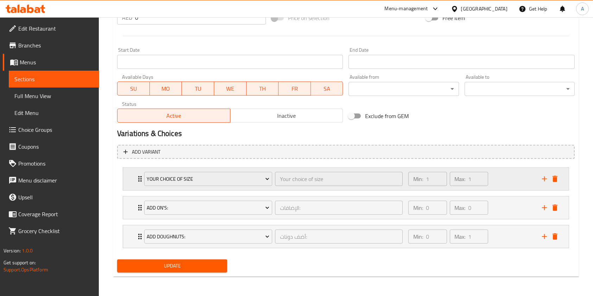
click at [140, 173] on div "Your choice of size Your choice of size ​" at bounding box center [273, 179] width 267 height 23
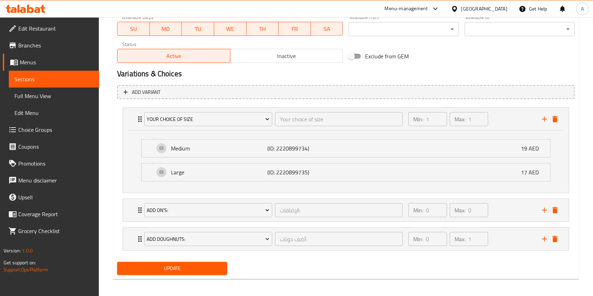
scroll to position [342, 0]
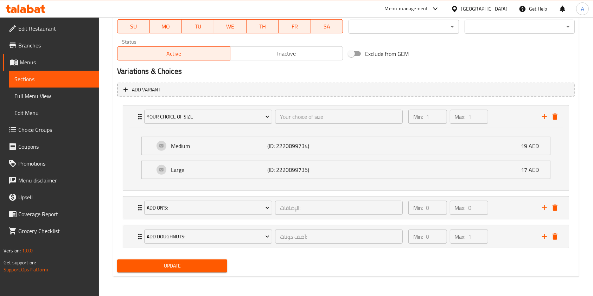
click at [162, 266] on span "Update" at bounding box center [172, 266] width 99 height 9
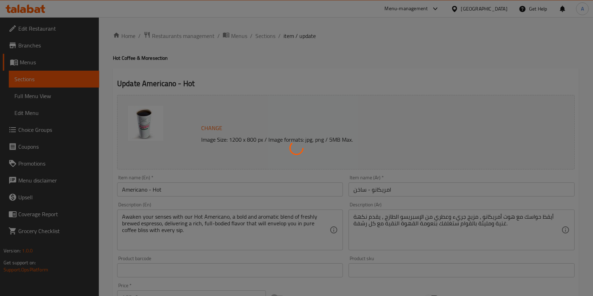
scroll to position [0, 0]
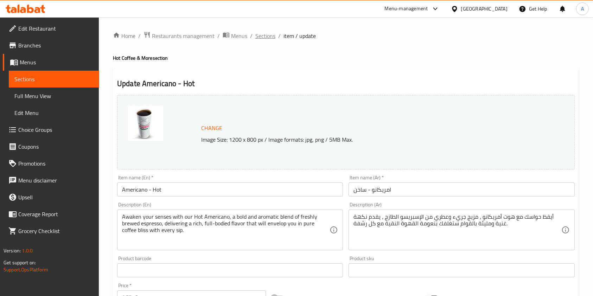
click at [263, 39] on span "Sections" at bounding box center [265, 36] width 20 height 8
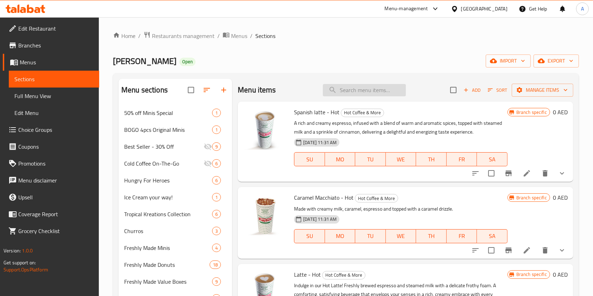
click at [354, 92] on input "search" at bounding box center [364, 90] width 83 height 12
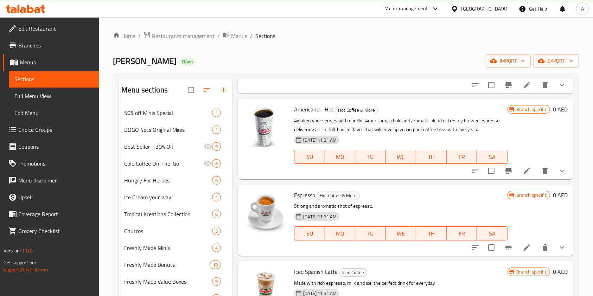
scroll to position [1078, 0]
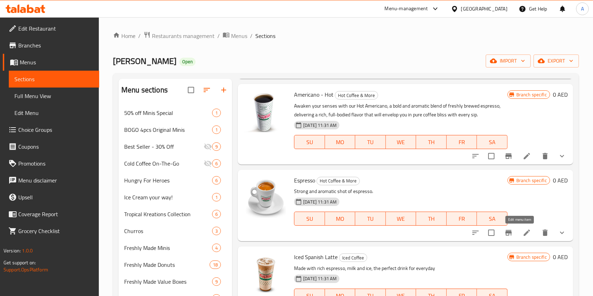
type input "espresso"
click at [523, 235] on icon at bounding box center [527, 233] width 8 height 8
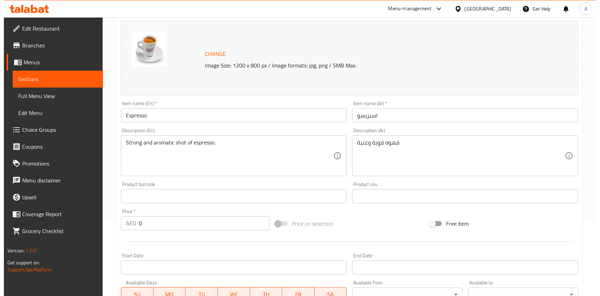
scroll to position [187, 0]
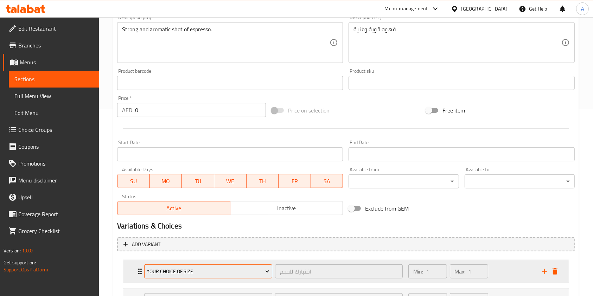
click at [160, 272] on span "Your choice of size" at bounding box center [208, 271] width 123 height 9
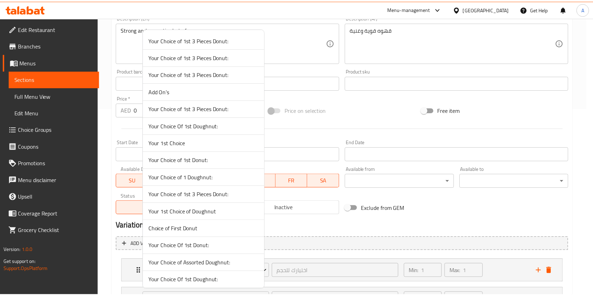
scroll to position [534, 0]
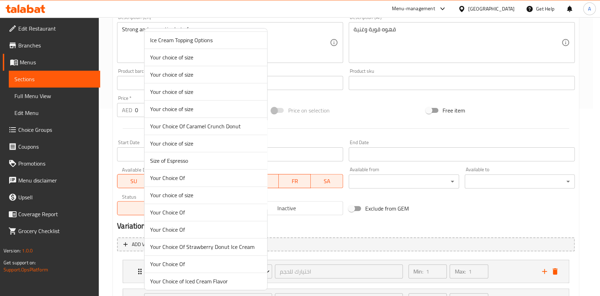
click at [163, 161] on span "Size of Espresso" at bounding box center [205, 161] width 111 height 8
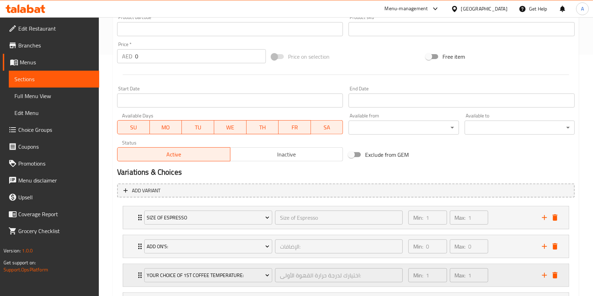
scroll to position [281, 0]
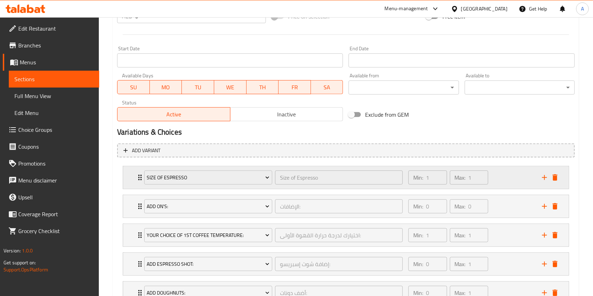
click at [138, 178] on icon "Expand" at bounding box center [140, 177] width 8 height 8
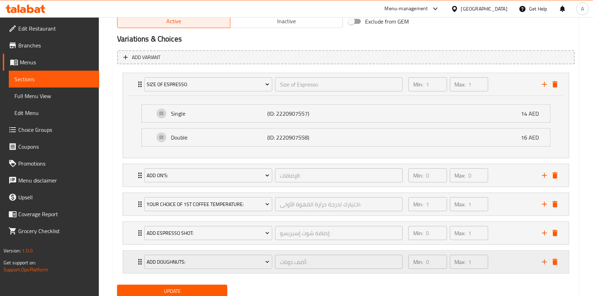
scroll to position [400, 0]
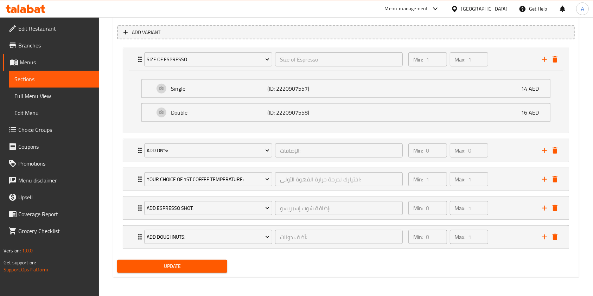
click at [129, 270] on button "Update" at bounding box center [172, 266] width 110 height 13
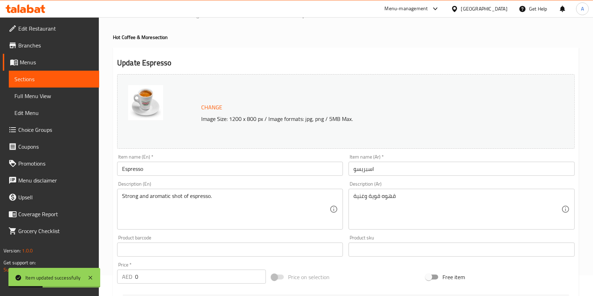
scroll to position [0, 0]
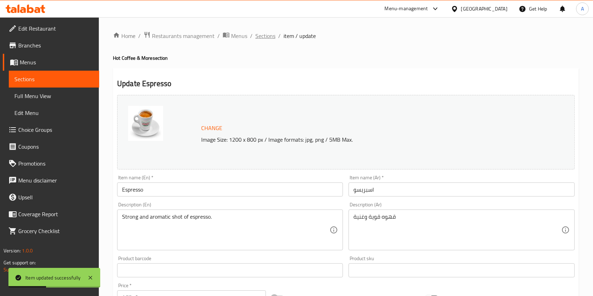
click at [269, 37] on span "Sections" at bounding box center [265, 36] width 20 height 8
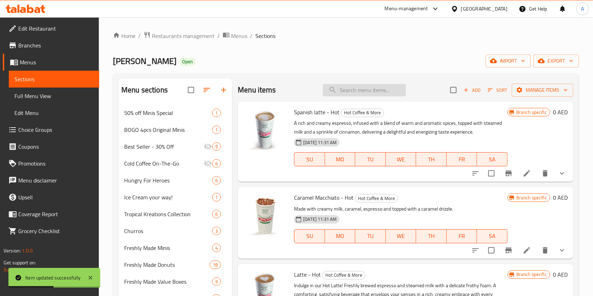
click at [369, 94] on input "search" at bounding box center [364, 90] width 83 height 12
paste input "hot chocolate"
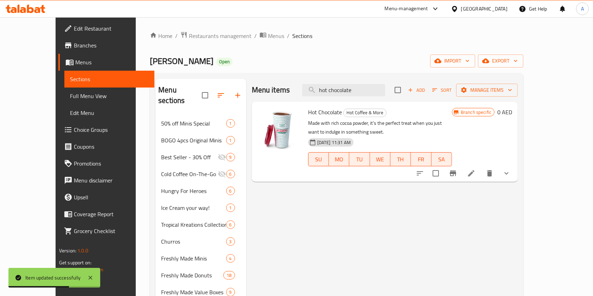
type input "hot chocolate"
click at [475, 169] on icon at bounding box center [471, 173] width 8 height 8
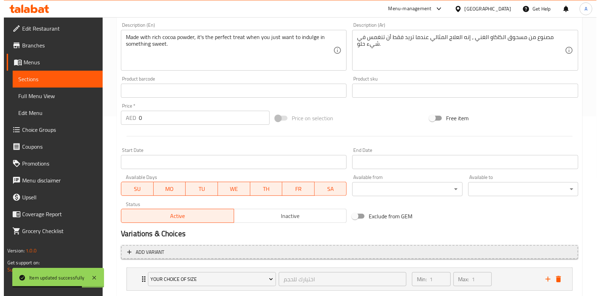
scroll to position [251, 0]
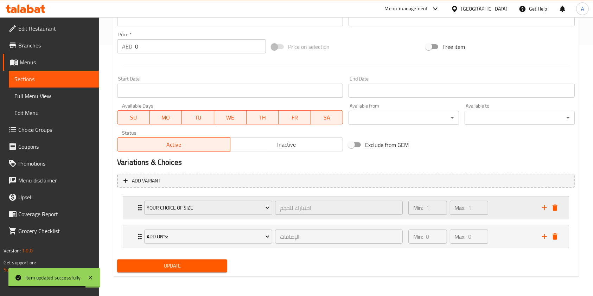
click at [142, 210] on div "Your choice of size اختيارك للحجم ​" at bounding box center [273, 208] width 267 height 23
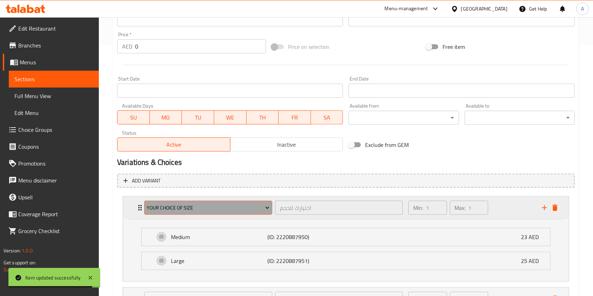
click at [170, 204] on span "Your choice of size" at bounding box center [208, 208] width 123 height 9
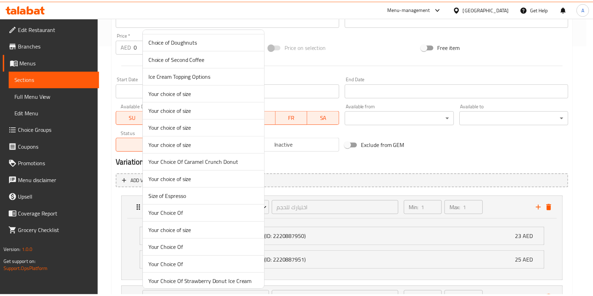
scroll to position [524, 0]
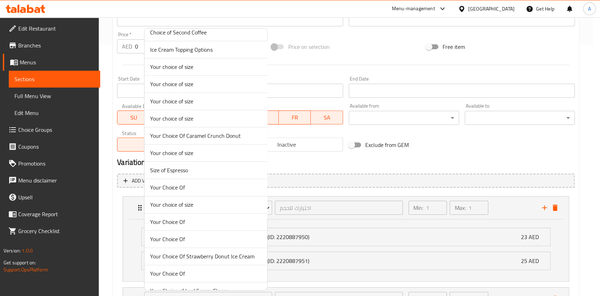
click at [193, 204] on span "Your choice of size" at bounding box center [205, 204] width 111 height 8
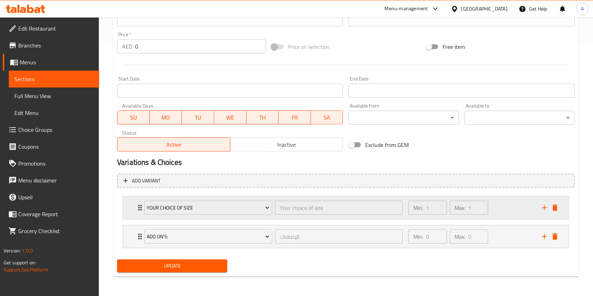
click at [138, 207] on icon "Expand" at bounding box center [140, 208] width 4 height 6
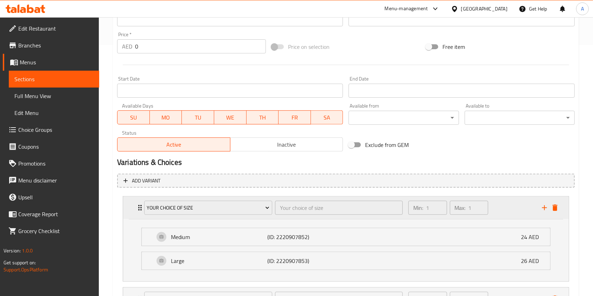
click at [139, 207] on icon "Expand" at bounding box center [140, 208] width 8 height 8
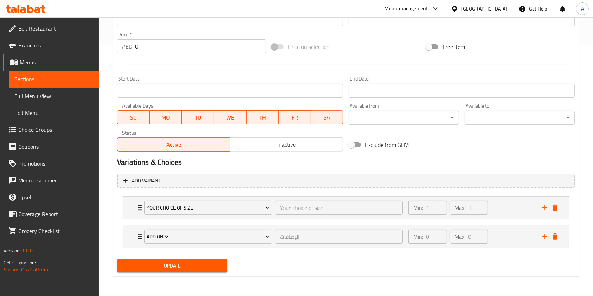
click at [176, 264] on span "Update" at bounding box center [172, 266] width 99 height 9
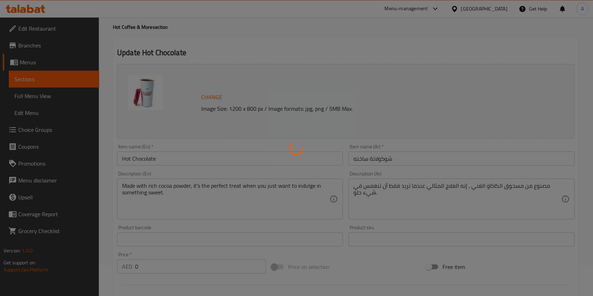
scroll to position [0, 0]
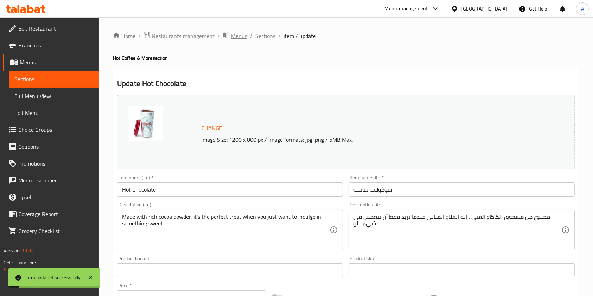
click at [236, 36] on span "Menus" at bounding box center [239, 36] width 16 height 8
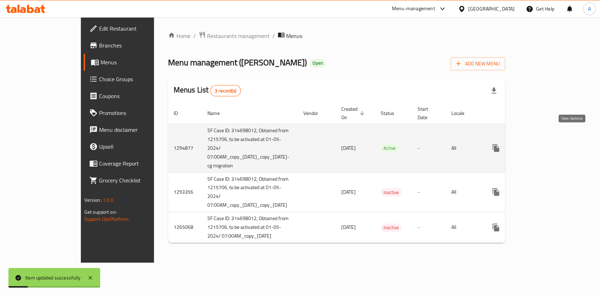
click at [551, 144] on icon "enhanced table" at bounding box center [547, 148] width 8 height 8
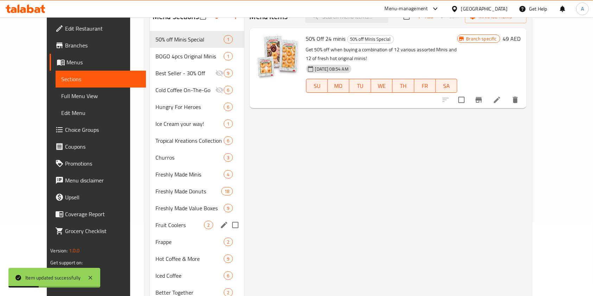
scroll to position [141, 0]
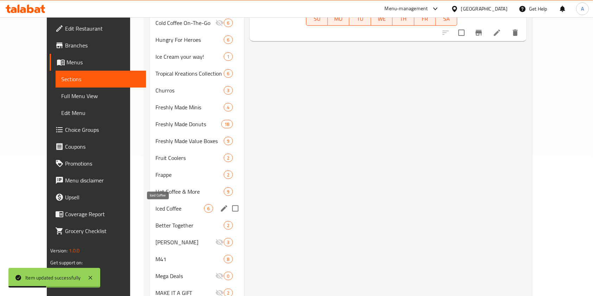
click at [155, 211] on span "Iced Coffee" at bounding box center [179, 208] width 49 height 8
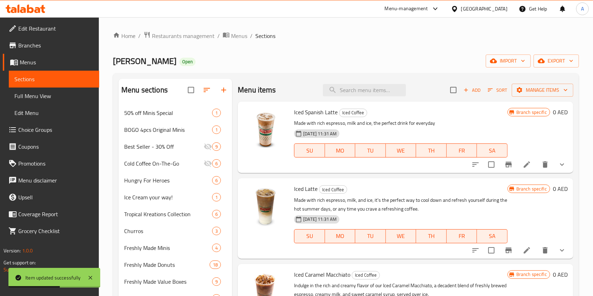
click at [523, 167] on icon at bounding box center [527, 164] width 8 height 8
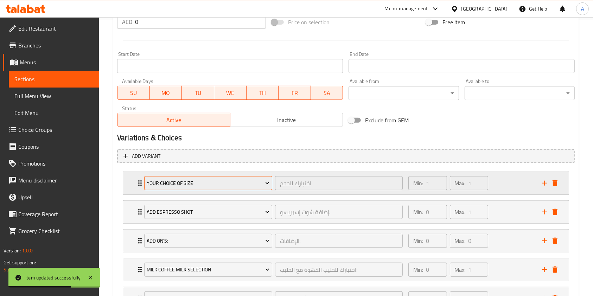
scroll to position [281, 0]
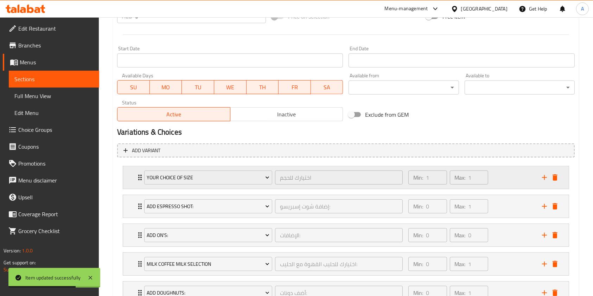
click at [138, 178] on icon "Expand" at bounding box center [140, 177] width 8 height 8
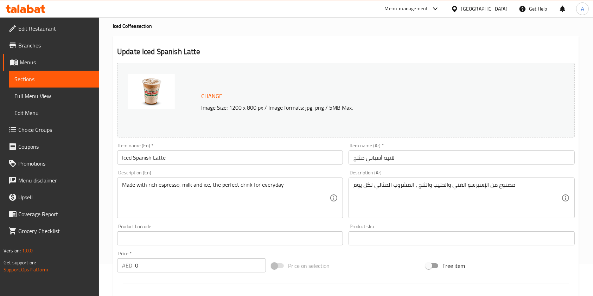
scroll to position [47, 0]
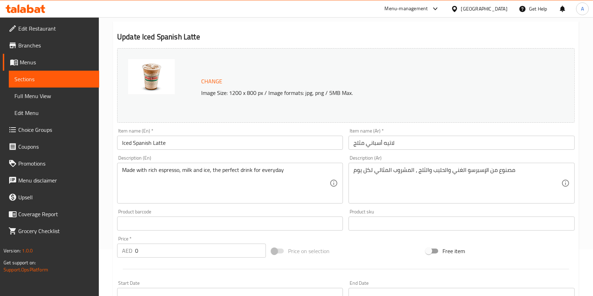
click at [157, 147] on input "Iced Spanish Latte" at bounding box center [230, 143] width 226 height 14
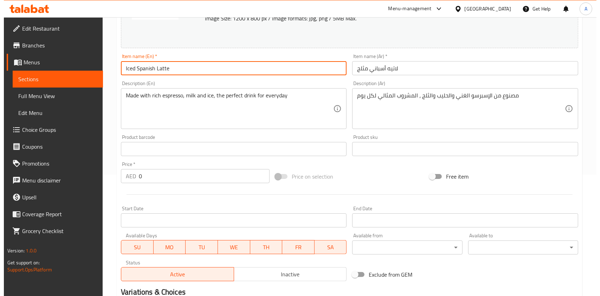
scroll to position [281, 0]
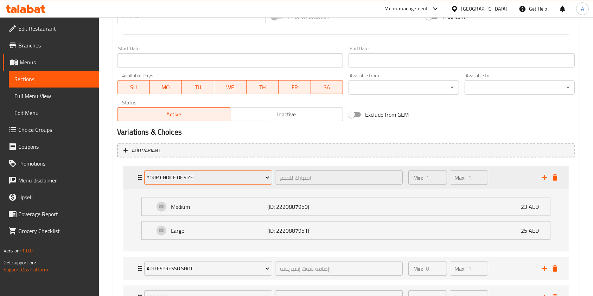
click at [164, 176] on span "Your choice of size" at bounding box center [208, 177] width 123 height 9
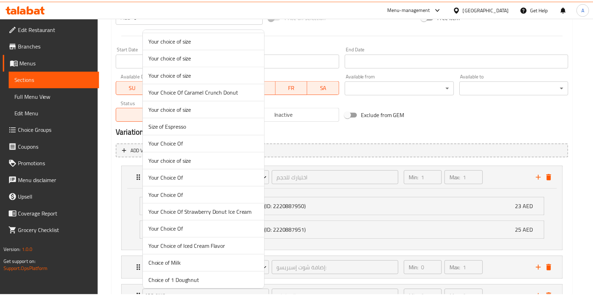
scroll to position [706, 0]
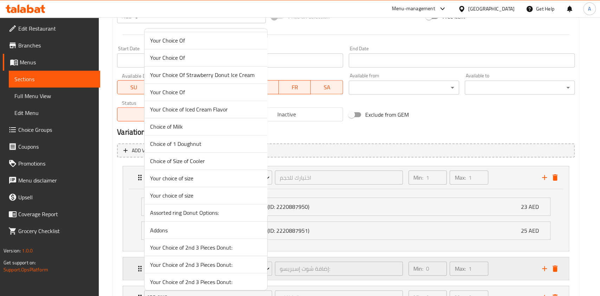
click at [161, 196] on span "Your choice of size" at bounding box center [205, 195] width 111 height 8
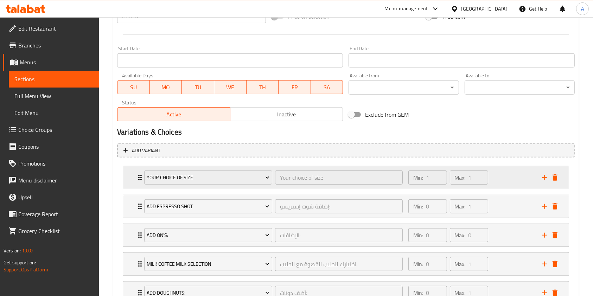
click at [136, 178] on icon "Expand" at bounding box center [140, 177] width 8 height 8
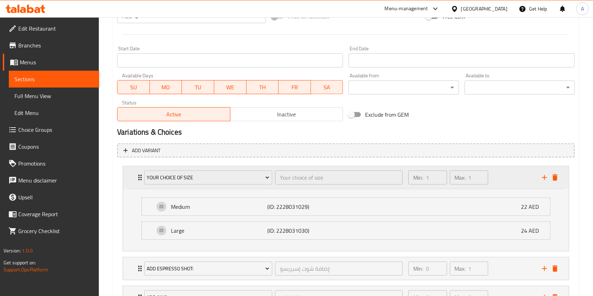
click at [138, 179] on icon "Expand" at bounding box center [140, 177] width 8 height 8
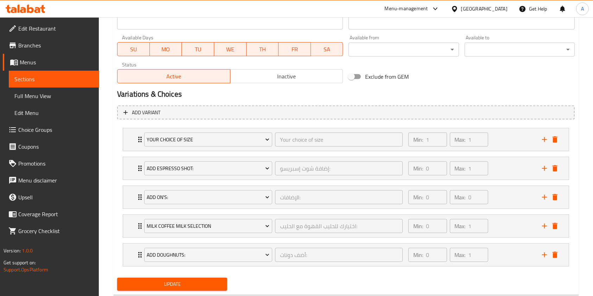
scroll to position [338, 0]
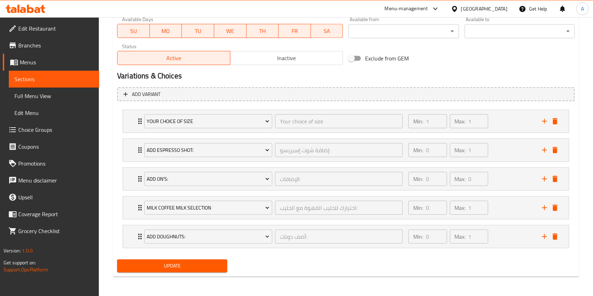
click at [158, 272] on button "Update" at bounding box center [172, 266] width 110 height 13
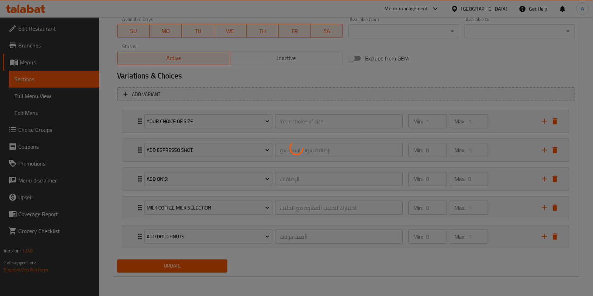
click at [162, 266] on div at bounding box center [296, 148] width 593 height 296
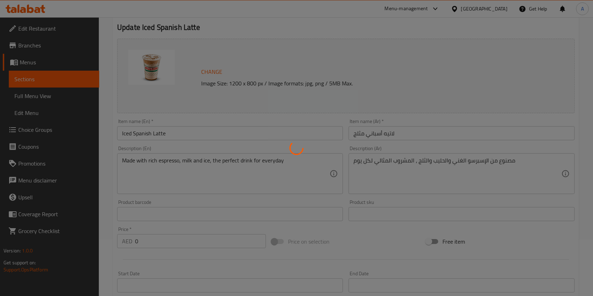
scroll to position [0, 0]
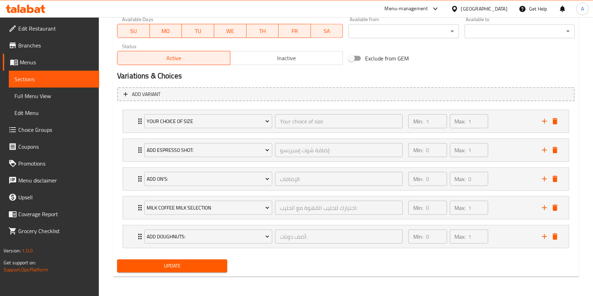
click at [187, 260] on button "Update" at bounding box center [172, 266] width 110 height 13
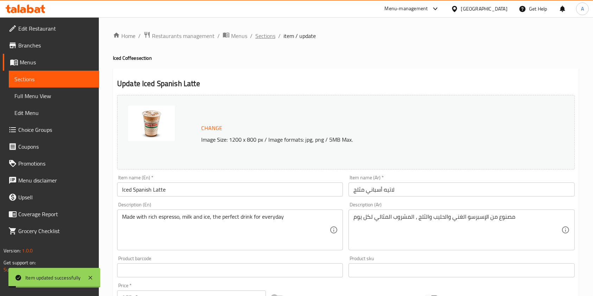
click at [264, 38] on span "Sections" at bounding box center [265, 36] width 20 height 8
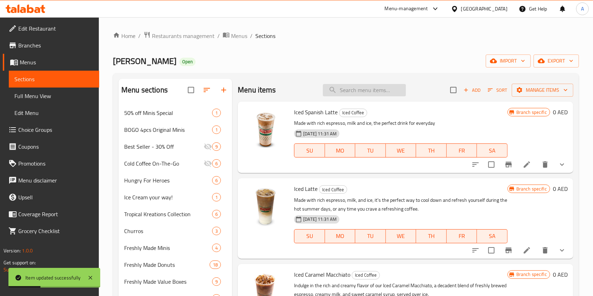
click at [348, 87] on input "search" at bounding box center [364, 90] width 83 height 12
paste input "caramel machiatto"
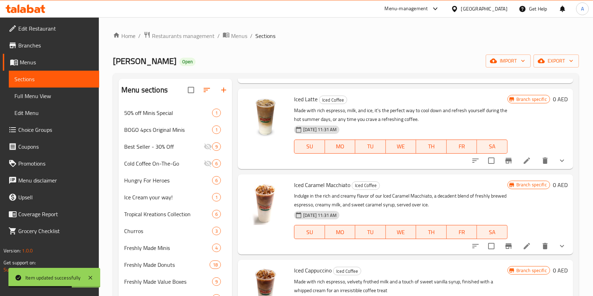
scroll to position [94, 0]
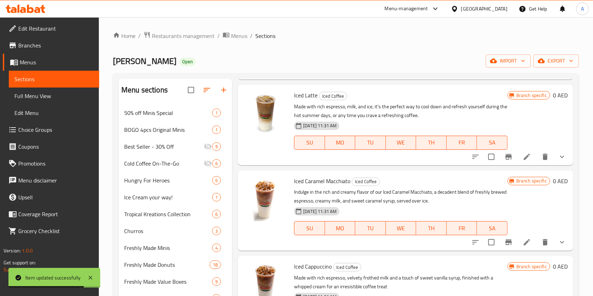
type input "caramel machiatto"
click at [523, 244] on icon at bounding box center [527, 242] width 8 height 8
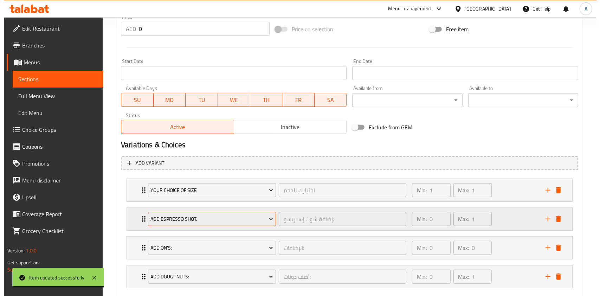
scroll to position [309, 0]
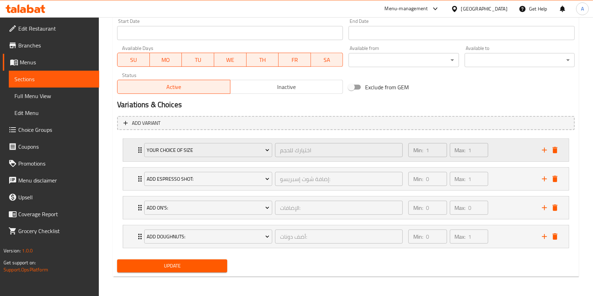
click at [138, 152] on icon "Expand" at bounding box center [140, 150] width 4 height 6
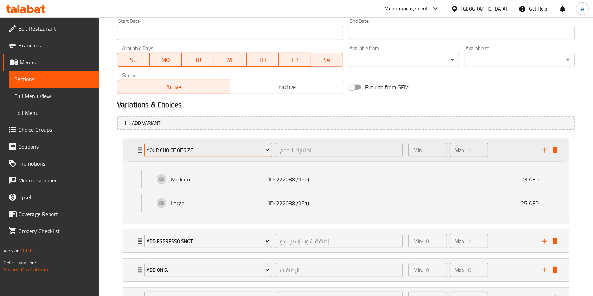
click at [175, 151] on span "Your choice of size" at bounding box center [208, 150] width 123 height 9
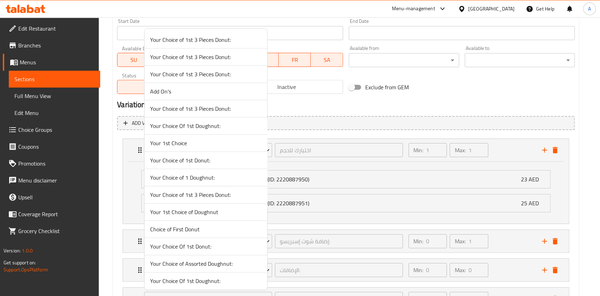
scroll to position [430, 0]
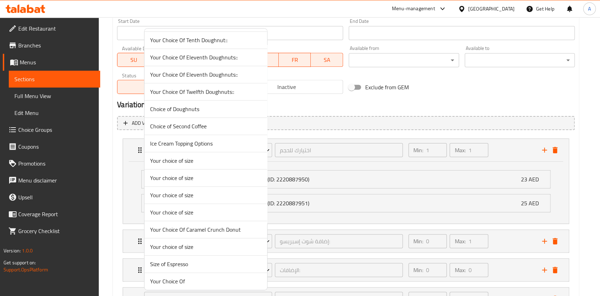
click at [191, 196] on span "Your choice of size" at bounding box center [205, 195] width 111 height 8
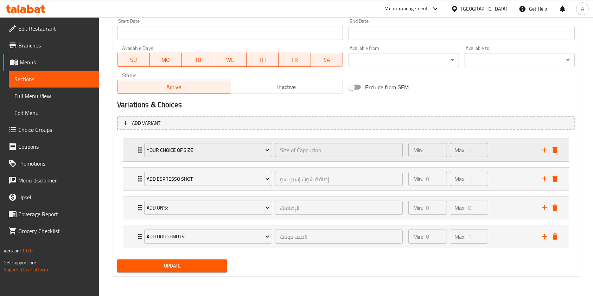
click at [139, 151] on icon "Expand" at bounding box center [140, 150] width 8 height 8
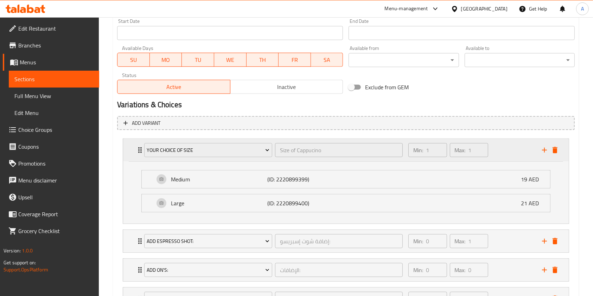
click at [139, 151] on icon "Expand" at bounding box center [140, 150] width 8 height 8
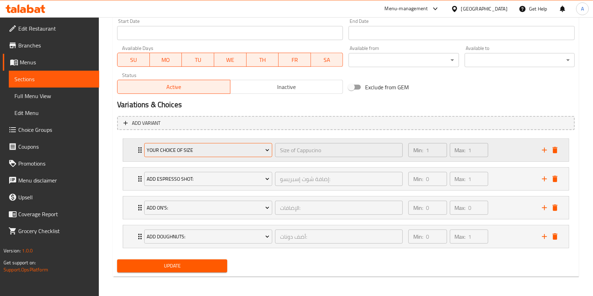
click at [179, 143] on button "Your choice of size" at bounding box center [208, 150] width 128 height 14
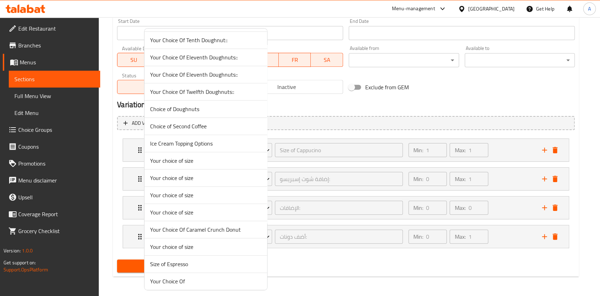
click at [165, 162] on span "Your choice of size" at bounding box center [205, 161] width 111 height 8
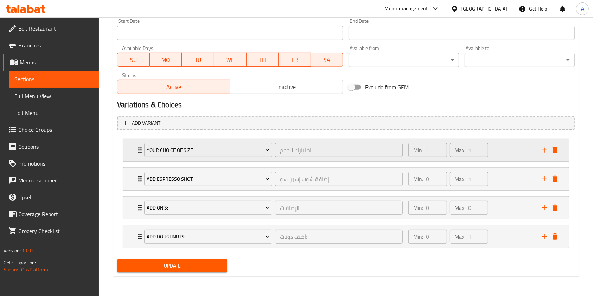
click at [139, 147] on icon "Expand" at bounding box center [140, 150] width 4 height 6
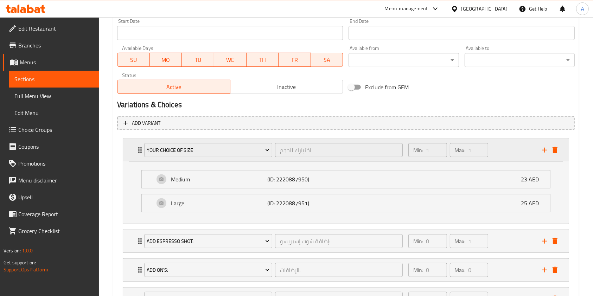
click at [138, 147] on icon "Expand" at bounding box center [140, 150] width 4 height 6
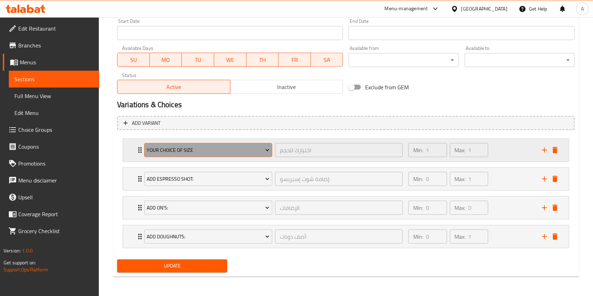
click at [189, 147] on span "Your choice of size" at bounding box center [208, 150] width 123 height 9
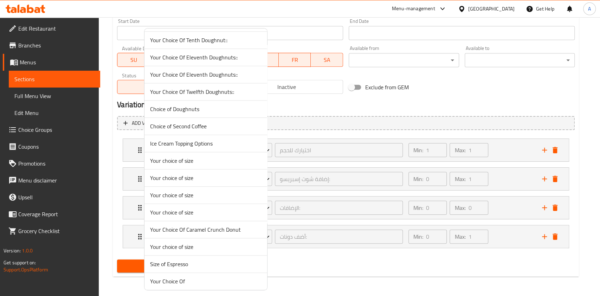
click at [191, 193] on span "Your choice of size" at bounding box center [205, 195] width 111 height 8
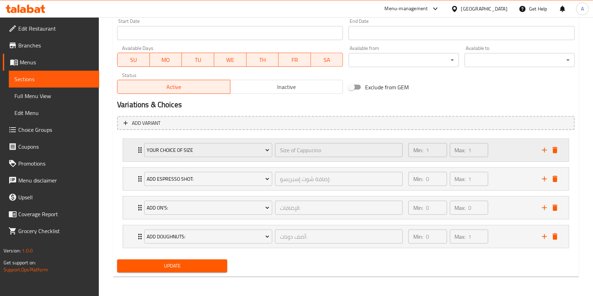
click at [136, 155] on div "Your choice of size Size of Cappucino ​ Min: 1 ​ Max: 1 ​" at bounding box center [348, 150] width 424 height 23
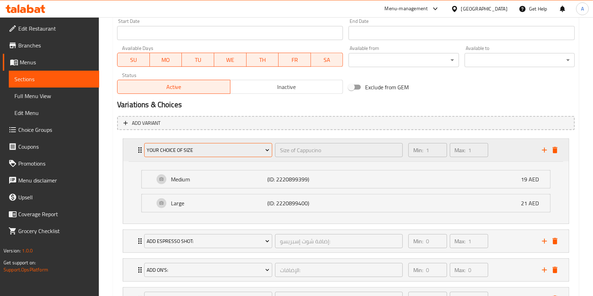
click at [162, 146] on span "Your choice of size" at bounding box center [208, 150] width 123 height 9
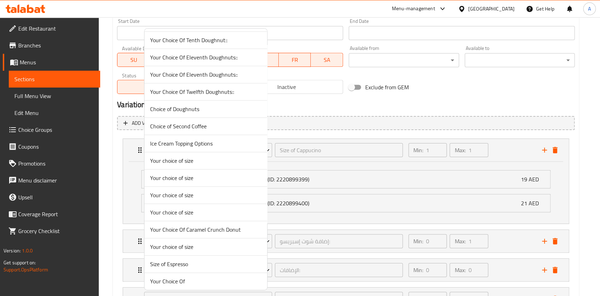
click at [177, 212] on span "Your choice of size" at bounding box center [205, 212] width 111 height 8
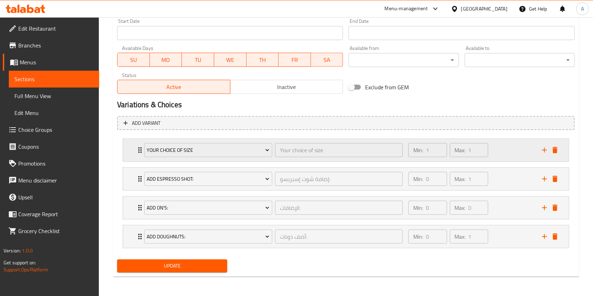
click at [137, 148] on icon "Expand" at bounding box center [140, 150] width 8 height 8
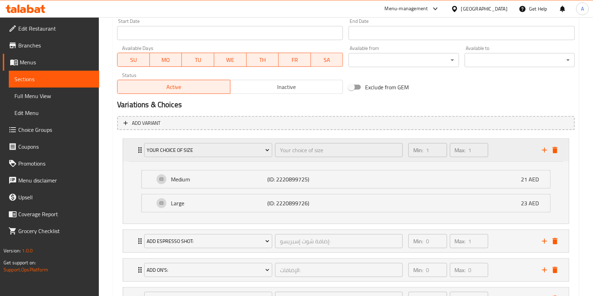
drag, startPoint x: 137, startPoint y: 148, endPoint x: 141, endPoint y: 151, distance: 5.3
click at [138, 148] on icon "Expand" at bounding box center [140, 150] width 8 height 8
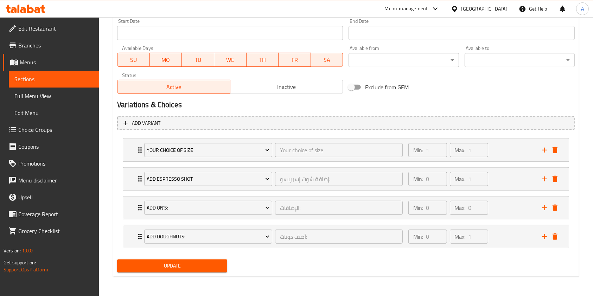
click at [169, 268] on span "Update" at bounding box center [172, 266] width 99 height 9
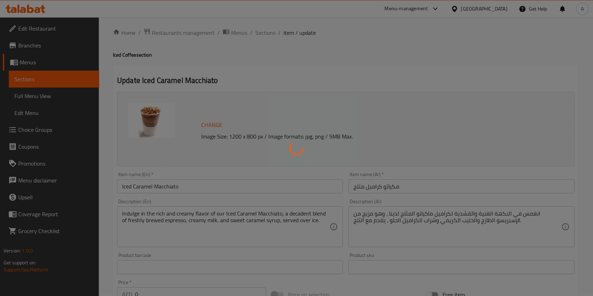
scroll to position [0, 0]
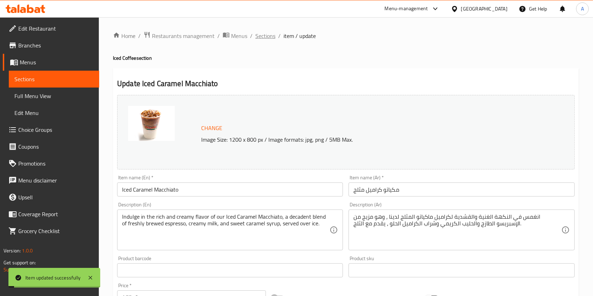
click at [267, 38] on span "Sections" at bounding box center [265, 36] width 20 height 8
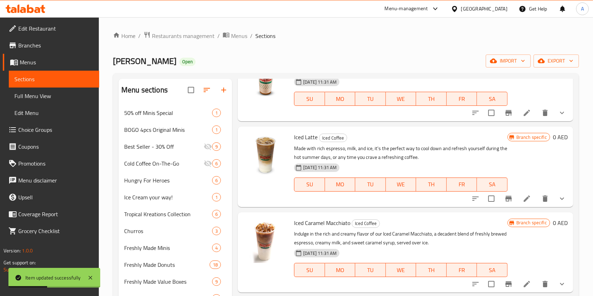
scroll to position [94, 0]
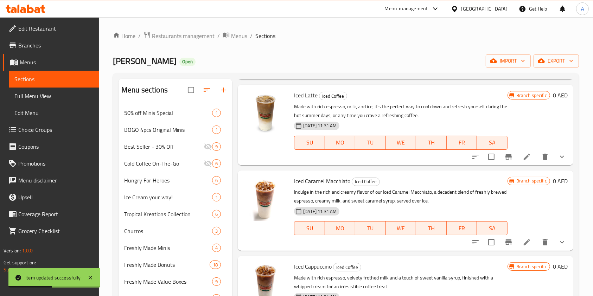
click at [523, 158] on icon at bounding box center [527, 157] width 8 height 8
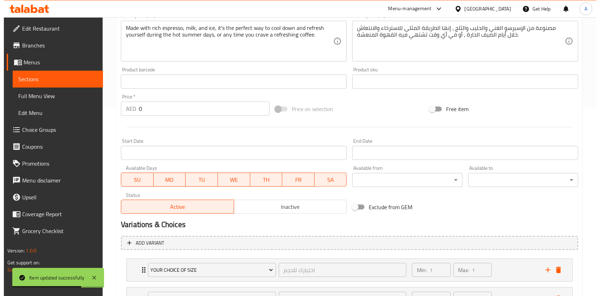
scroll to position [234, 0]
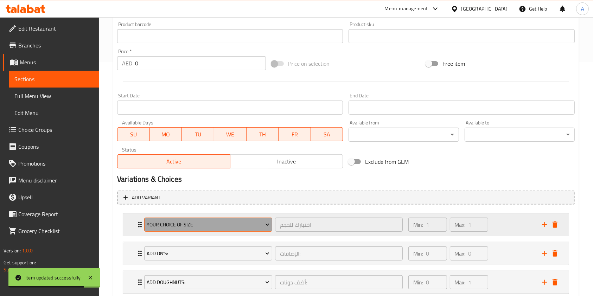
click at [179, 229] on span "Your choice of size" at bounding box center [208, 225] width 123 height 9
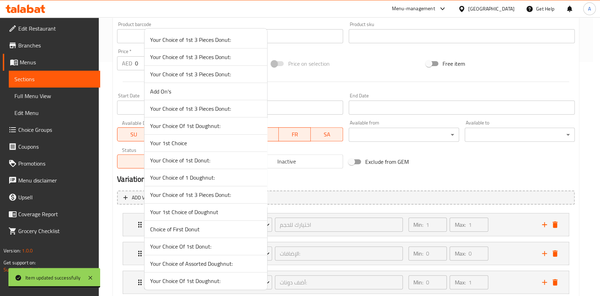
scroll to position [430, 0]
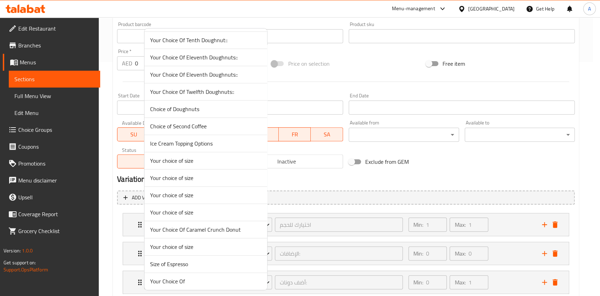
click at [162, 157] on span "Your choice of size" at bounding box center [205, 161] width 111 height 8
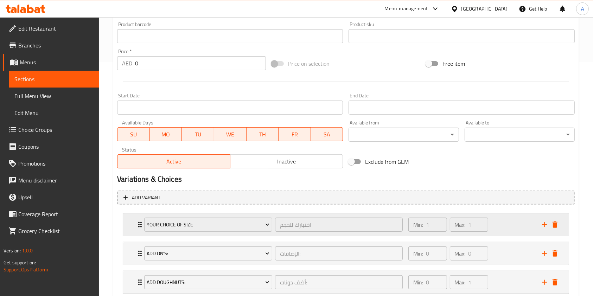
click at [140, 224] on div "Your choice of size اختيارك للحجم ​" at bounding box center [273, 224] width 267 height 23
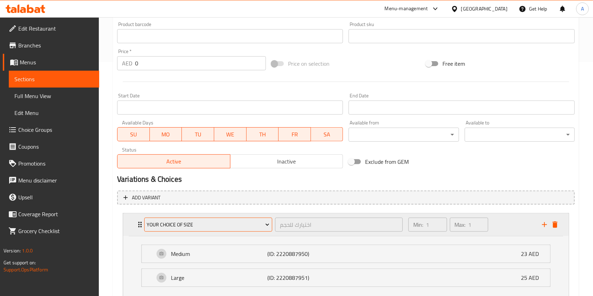
click at [169, 221] on span "Your choice of size" at bounding box center [208, 225] width 123 height 9
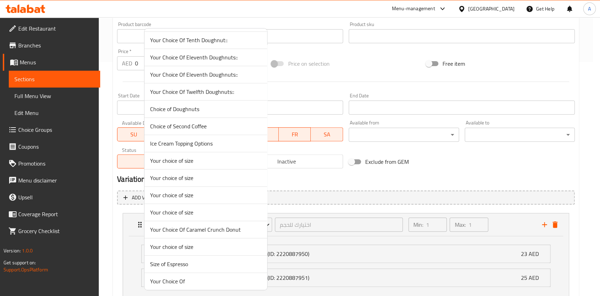
click at [172, 210] on span "Your choice of size" at bounding box center [205, 212] width 111 height 8
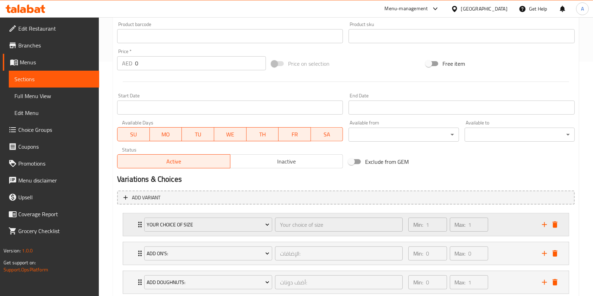
click at [141, 224] on div "Your choice of size Your choice of size ​" at bounding box center [273, 224] width 267 height 23
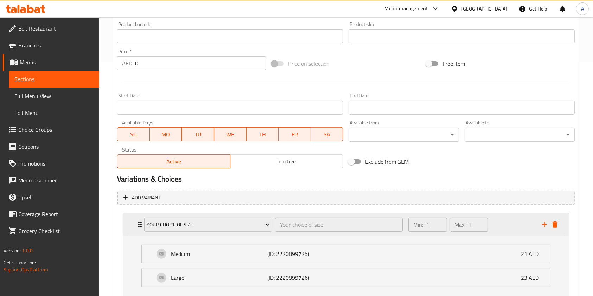
click at [141, 224] on div "Your choice of size Your choice of size ​" at bounding box center [273, 224] width 267 height 23
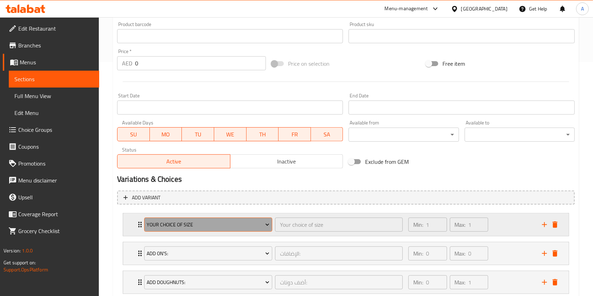
click at [162, 223] on span "Your choice of size" at bounding box center [208, 225] width 123 height 9
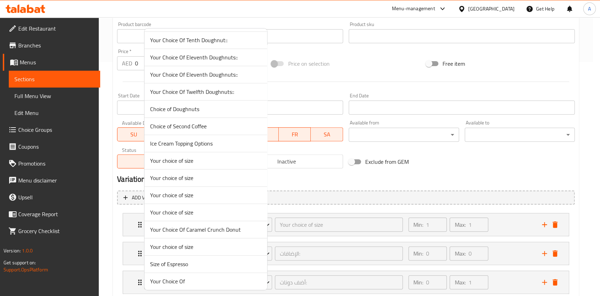
click at [174, 195] on span "Your choice of size" at bounding box center [205, 195] width 111 height 8
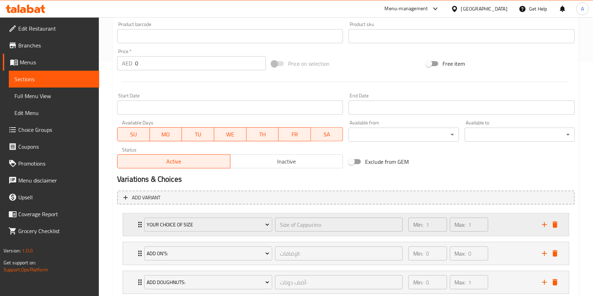
click at [139, 224] on icon "Expand" at bounding box center [140, 225] width 4 height 6
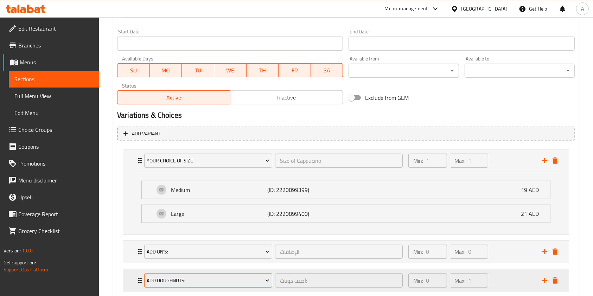
scroll to position [342, 0]
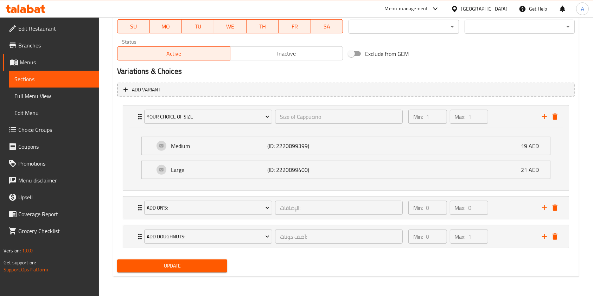
click at [191, 266] on span "Update" at bounding box center [172, 266] width 99 height 9
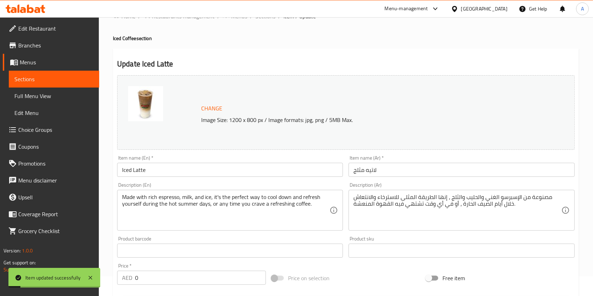
scroll to position [0, 0]
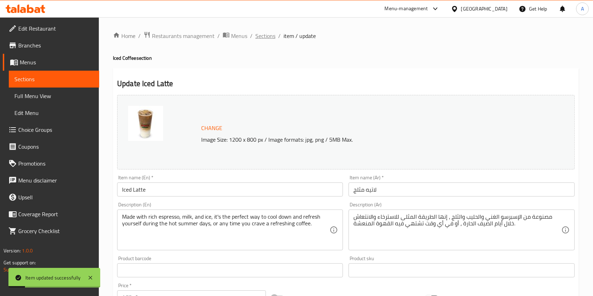
click at [262, 38] on span "Sections" at bounding box center [265, 36] width 20 height 8
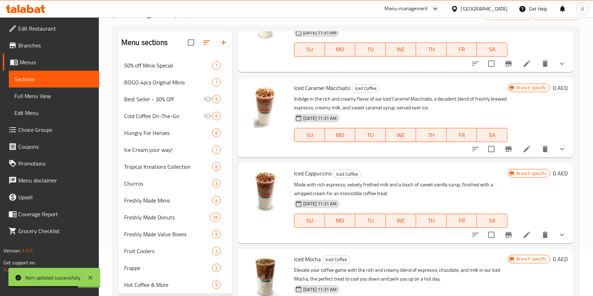
scroll to position [94, 0]
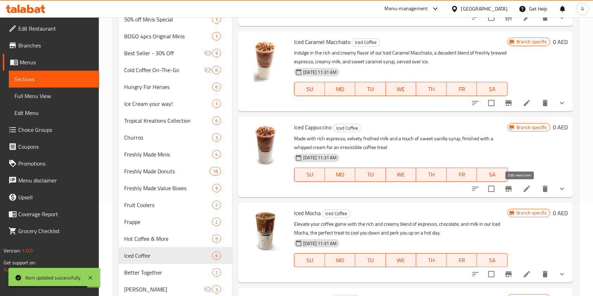
click at [523, 186] on icon at bounding box center [527, 189] width 8 height 8
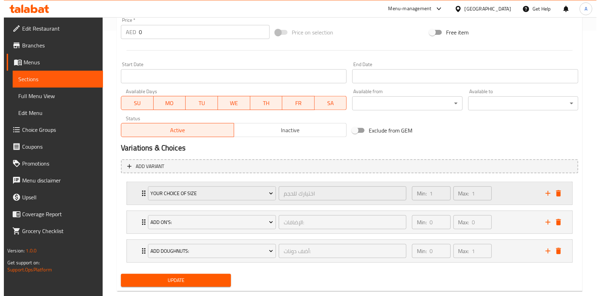
scroll to position [280, 0]
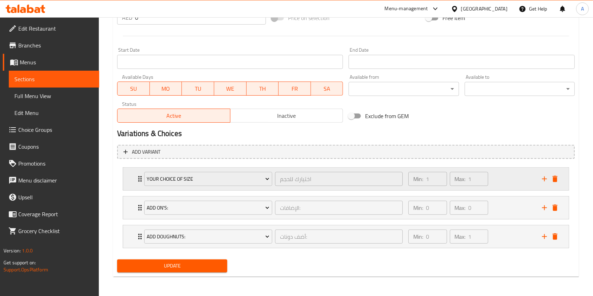
drag, startPoint x: 136, startPoint y: 177, endPoint x: 140, endPoint y: 176, distance: 4.3
click at [136, 176] on icon "Expand" at bounding box center [140, 179] width 8 height 8
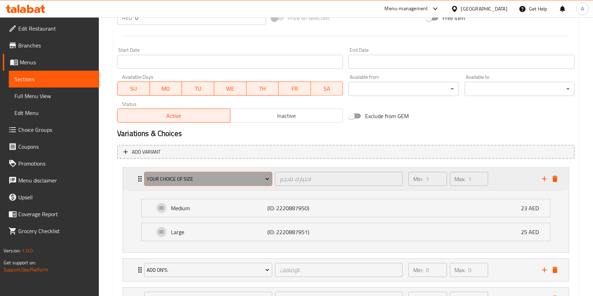
click at [168, 179] on span "Your choice of size" at bounding box center [208, 179] width 123 height 9
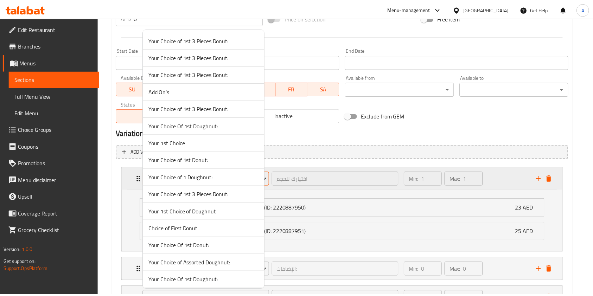
scroll to position [430, 0]
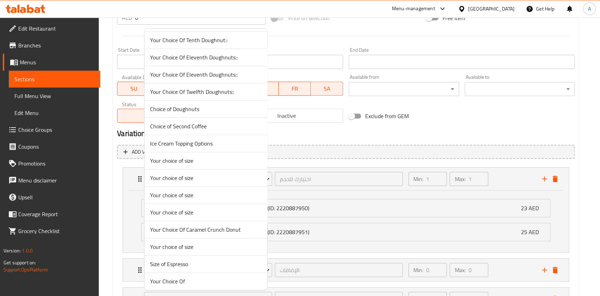
click at [177, 174] on span "Your choice of size" at bounding box center [205, 178] width 111 height 8
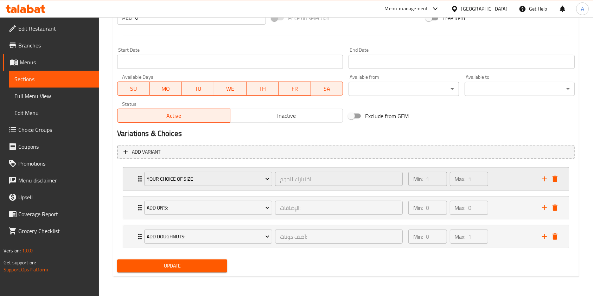
click at [141, 179] on div "Your choice of size اختيارك للحجم ​" at bounding box center [273, 179] width 267 height 23
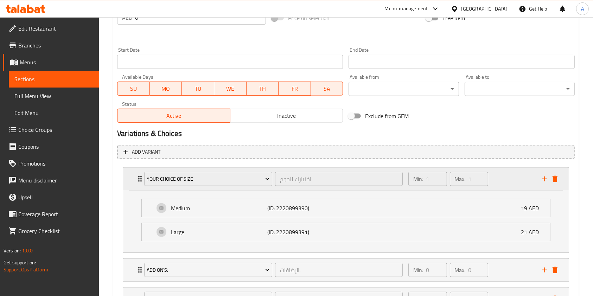
click at [140, 179] on div "Your choice of size اختيارك للحجم ​" at bounding box center [273, 179] width 267 height 23
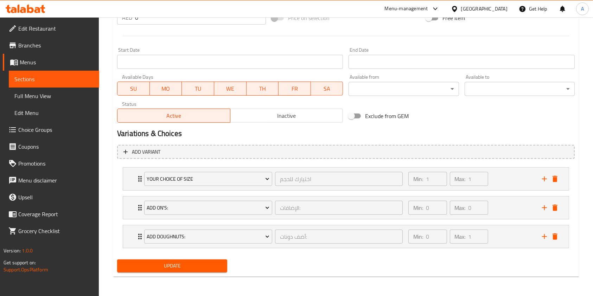
click at [158, 260] on button "Update" at bounding box center [172, 266] width 110 height 13
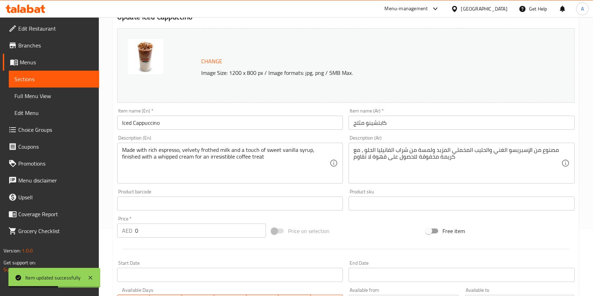
scroll to position [0, 0]
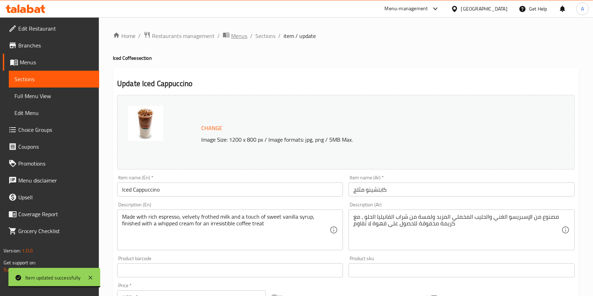
click at [240, 39] on span "Menus" at bounding box center [239, 36] width 16 height 8
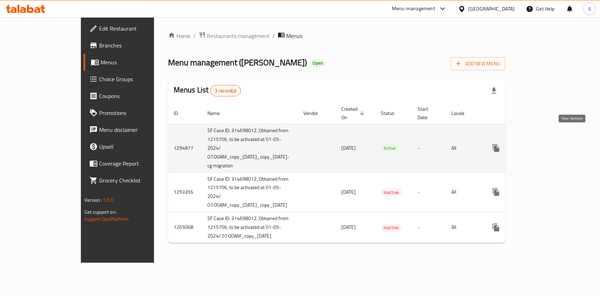
click at [551, 144] on icon "enhanced table" at bounding box center [547, 148] width 8 height 8
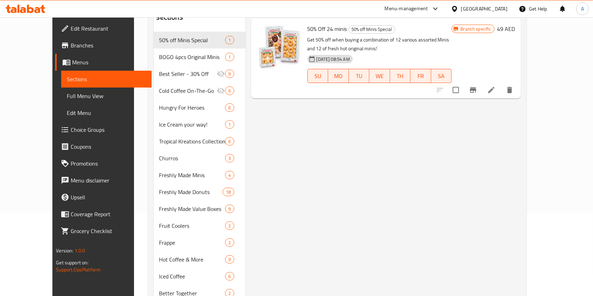
scroll to position [141, 0]
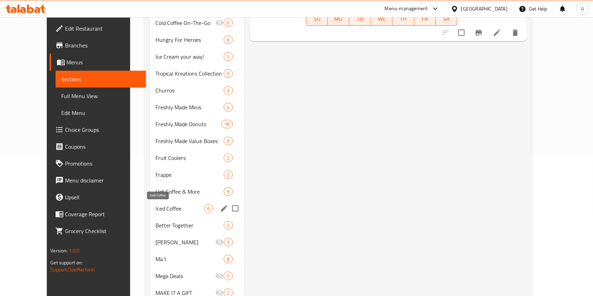
click at [155, 206] on span "Iced Coffee" at bounding box center [179, 208] width 49 height 8
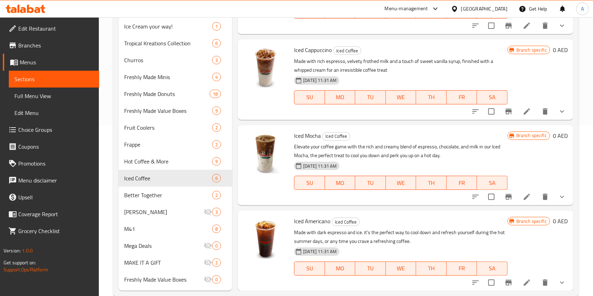
scroll to position [185, 0]
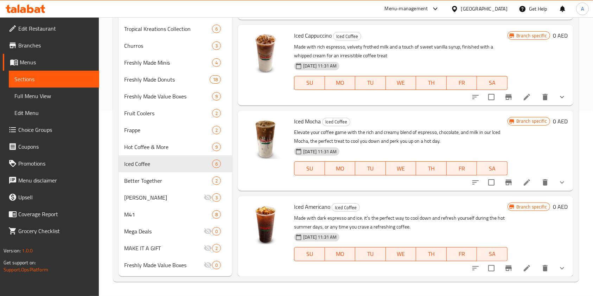
click at [517, 186] on li at bounding box center [527, 182] width 20 height 13
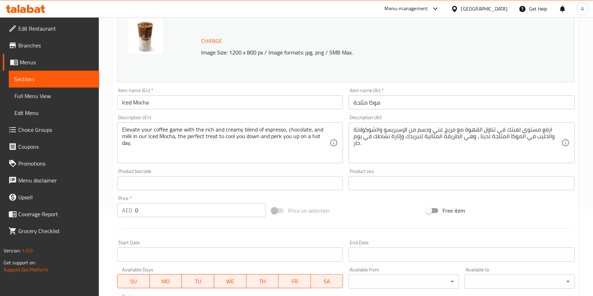
scroll to position [187, 0]
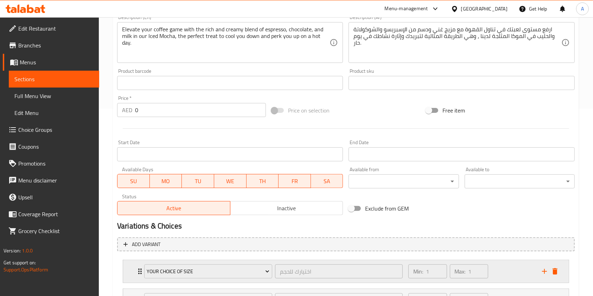
drag, startPoint x: 139, startPoint y: 268, endPoint x: 143, endPoint y: 264, distance: 6.0
click at [140, 268] on div "Your choice of size اختيارك للحجم ​ Min: 1 ​ Max: 1 ​" at bounding box center [348, 271] width 424 height 23
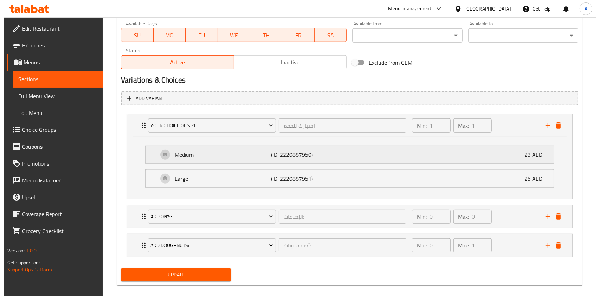
scroll to position [342, 0]
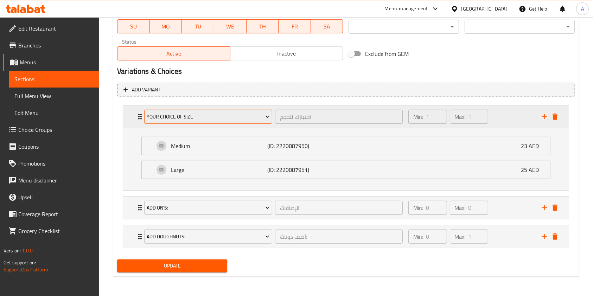
click at [158, 118] on span "Your choice of size" at bounding box center [208, 117] width 123 height 9
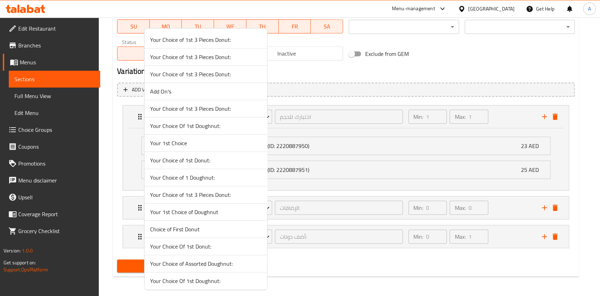
scroll to position [430, 0]
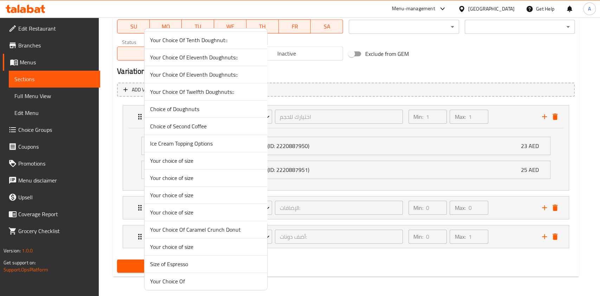
click at [177, 174] on span "Your choice of size" at bounding box center [205, 178] width 111 height 8
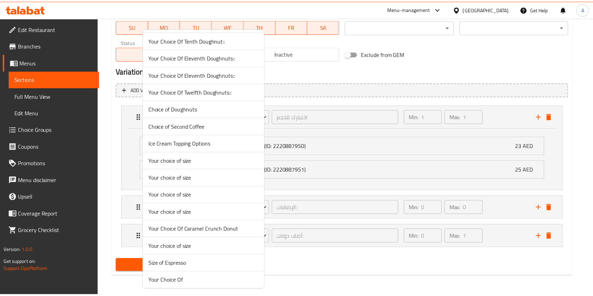
scroll to position [280, 0]
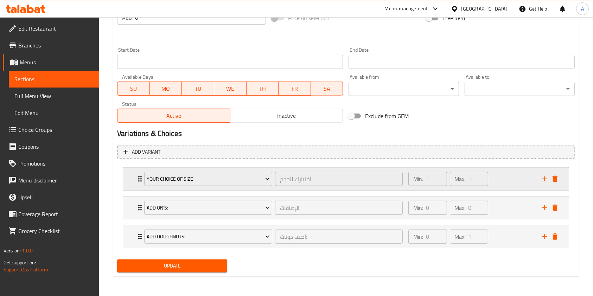
click at [140, 176] on div "Your choice of size اختيارك للحجم ​" at bounding box center [273, 179] width 267 height 23
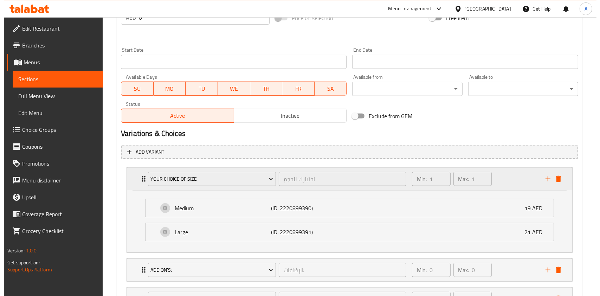
scroll to position [342, 0]
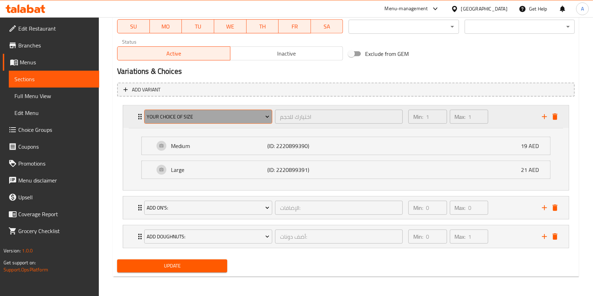
click at [174, 118] on span "Your choice of size" at bounding box center [208, 117] width 123 height 9
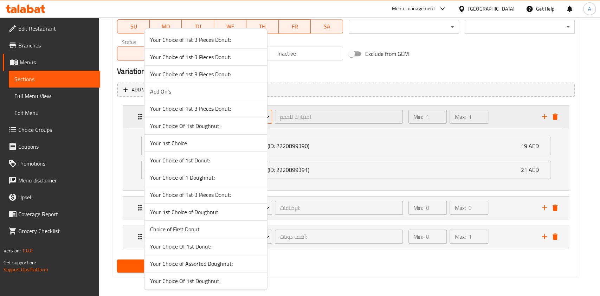
scroll to position [430, 0]
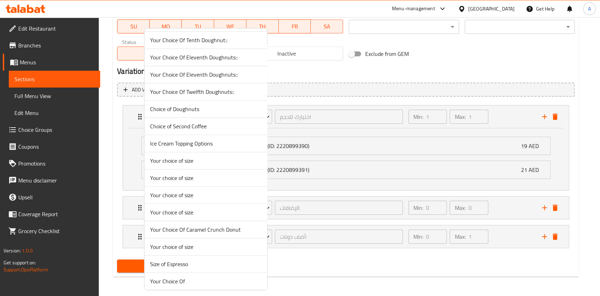
click at [173, 192] on span "Your choice of size" at bounding box center [205, 195] width 111 height 8
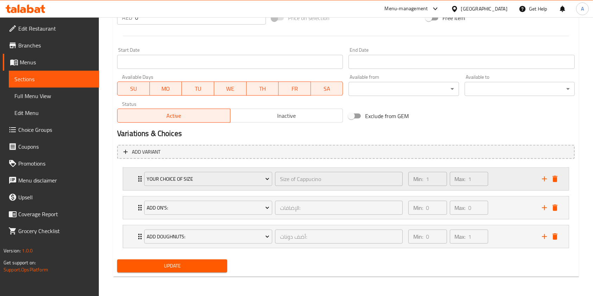
click at [138, 176] on icon "Expand" at bounding box center [140, 179] width 8 height 8
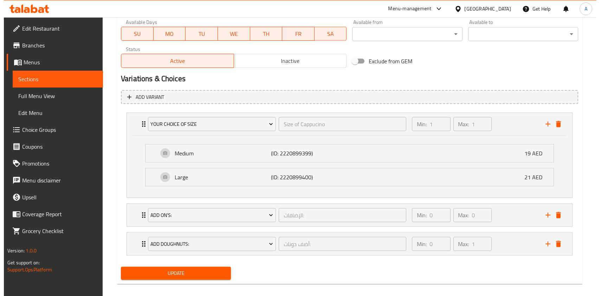
scroll to position [342, 0]
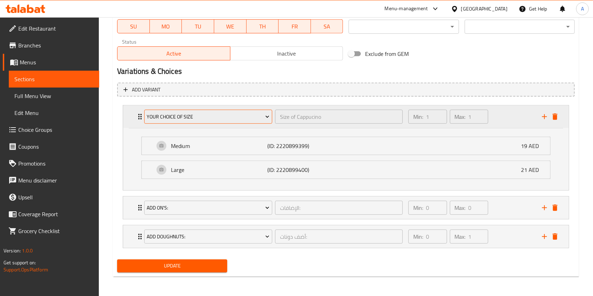
click at [155, 117] on span "Your choice of size" at bounding box center [208, 117] width 123 height 9
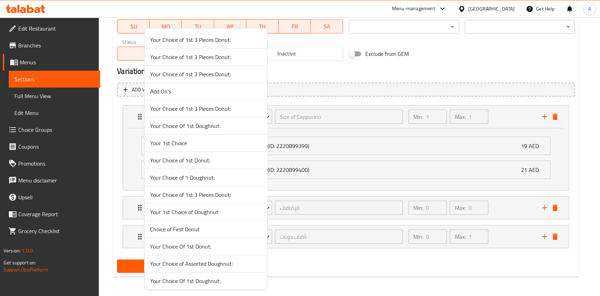
scroll to position [430, 0]
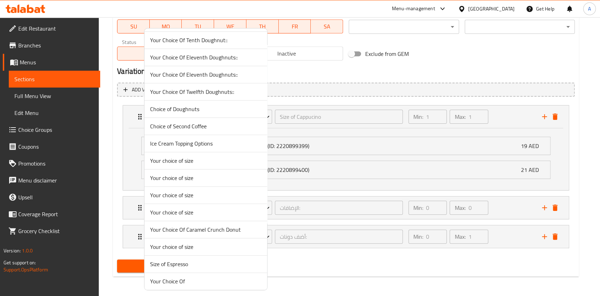
click at [170, 164] on li "Your choice of size" at bounding box center [206, 160] width 123 height 17
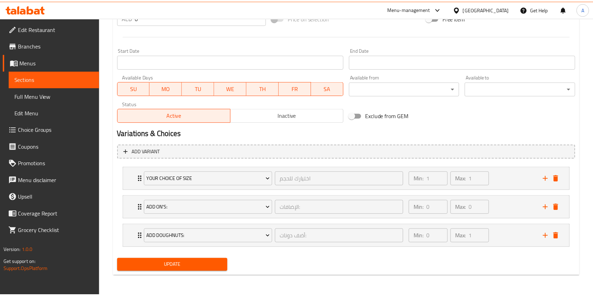
scroll to position [280, 0]
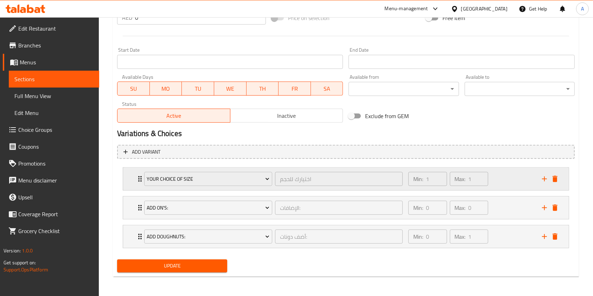
click at [141, 174] on div "Your choice of size اختيارك للحجم ​" at bounding box center [273, 179] width 267 height 23
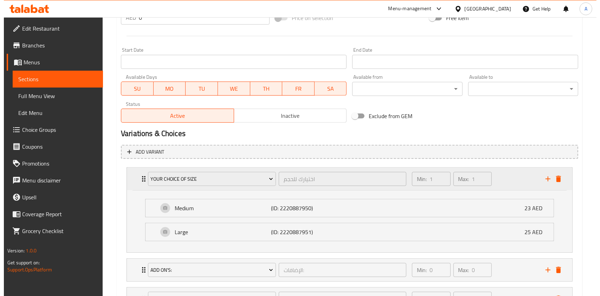
scroll to position [342, 0]
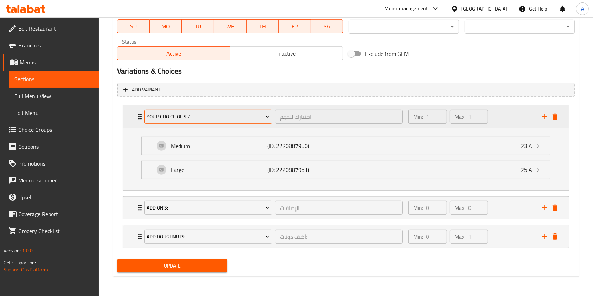
click at [194, 122] on button "Your choice of size" at bounding box center [208, 117] width 128 height 14
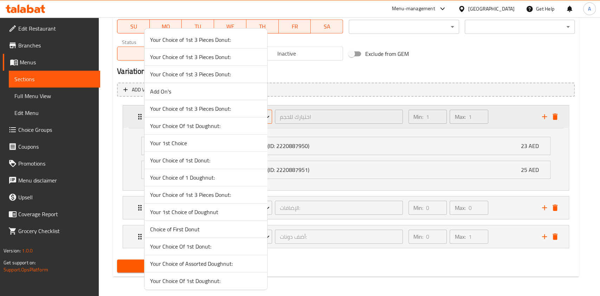
scroll to position [430, 0]
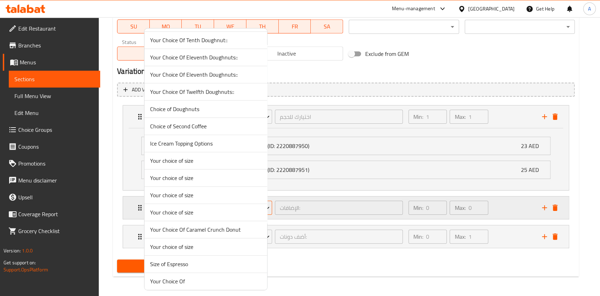
click at [197, 209] on span "Your choice of size" at bounding box center [205, 212] width 111 height 8
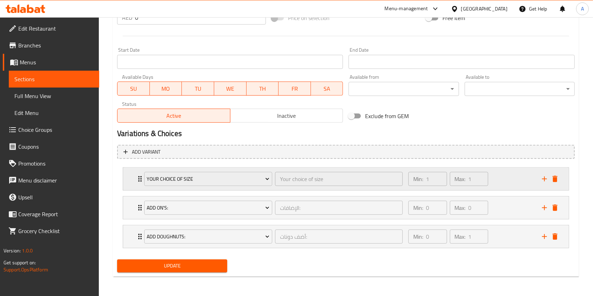
click at [138, 177] on icon "Expand" at bounding box center [140, 179] width 8 height 8
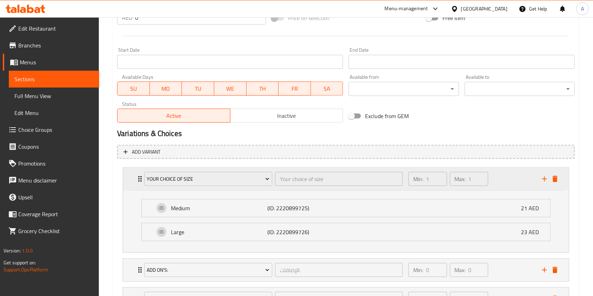
scroll to position [342, 0]
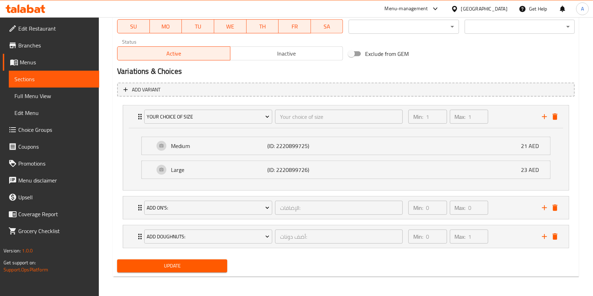
click at [166, 269] on span "Update" at bounding box center [172, 266] width 99 height 9
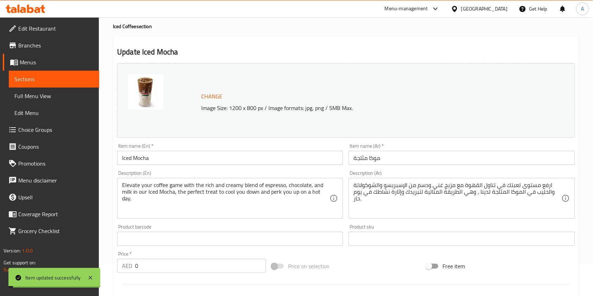
scroll to position [0, 0]
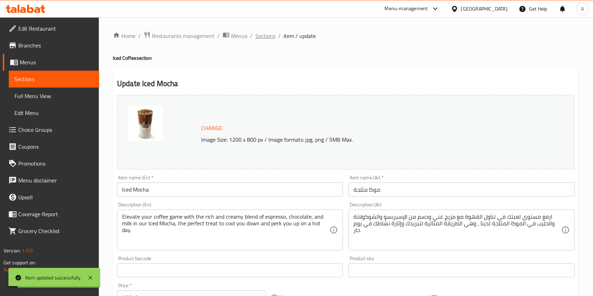
click at [262, 39] on span "Sections" at bounding box center [265, 36] width 20 height 8
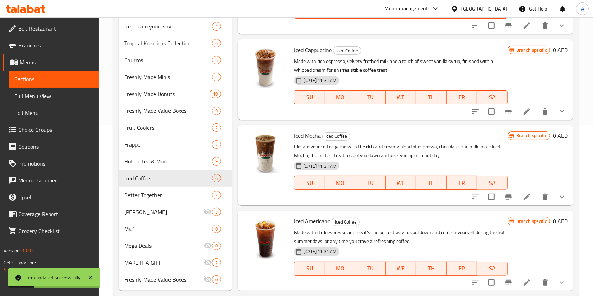
scroll to position [185, 0]
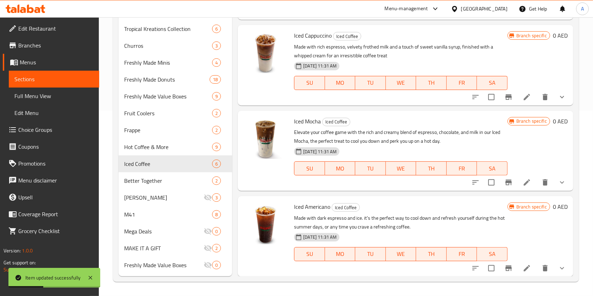
click at [523, 270] on icon at bounding box center [527, 268] width 8 height 8
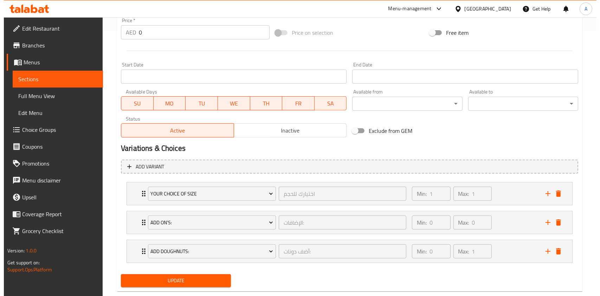
scroll to position [280, 0]
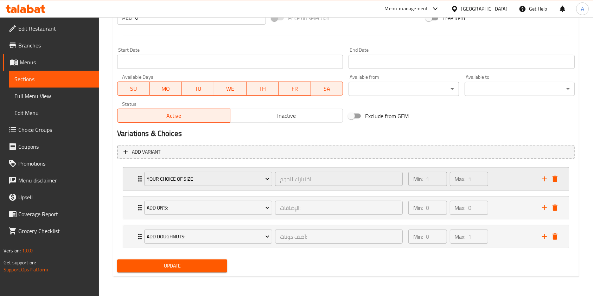
click at [140, 178] on div "Your choice of size اختيارك للحجم ​" at bounding box center [273, 179] width 267 height 23
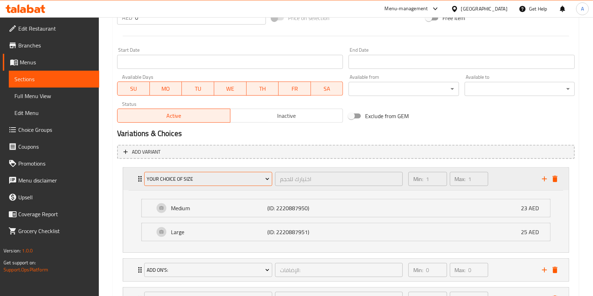
click at [167, 180] on span "Your choice of size" at bounding box center [208, 179] width 123 height 9
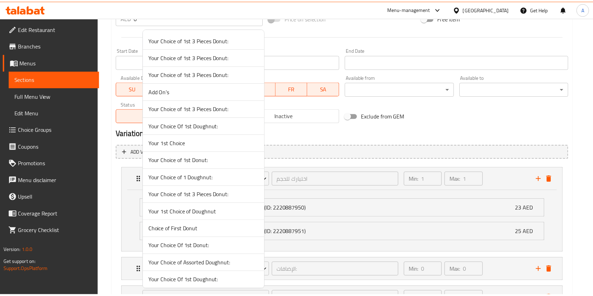
scroll to position [430, 0]
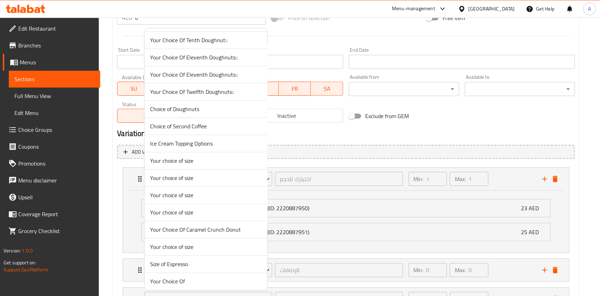
click at [169, 248] on span "Your choice of size" at bounding box center [205, 247] width 111 height 8
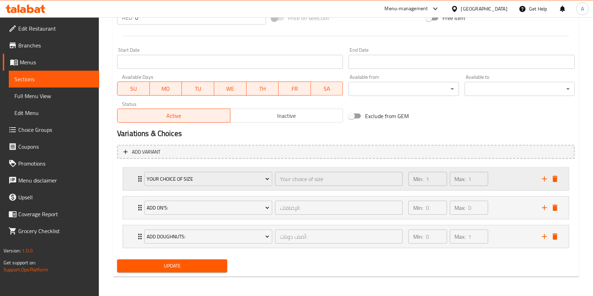
click at [136, 183] on div "Your choice of size Your choice of size ​ Min: 1 ​ Max: 1 ​" at bounding box center [348, 179] width 424 height 23
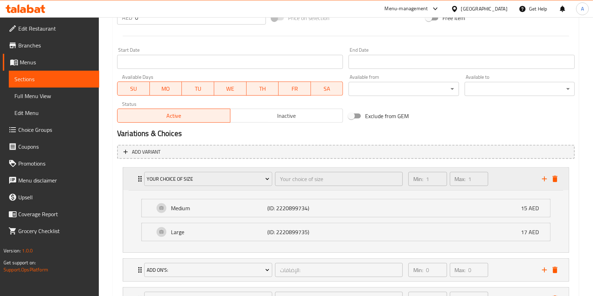
click at [138, 181] on icon "Expand" at bounding box center [140, 179] width 4 height 6
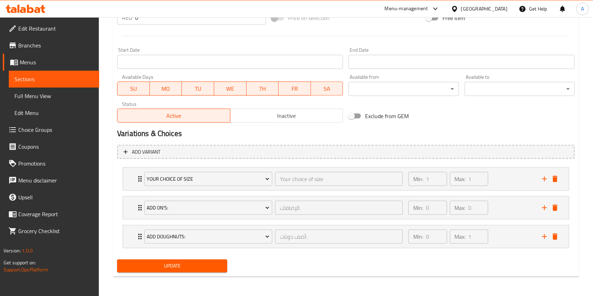
click at [163, 260] on button "Update" at bounding box center [172, 266] width 110 height 13
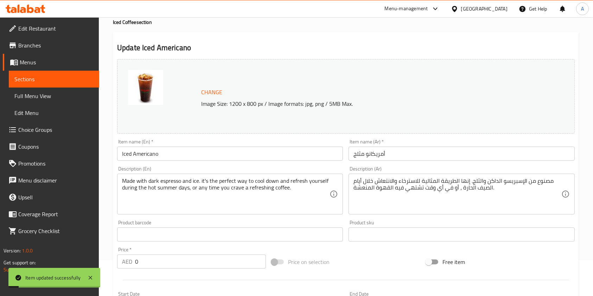
scroll to position [0, 0]
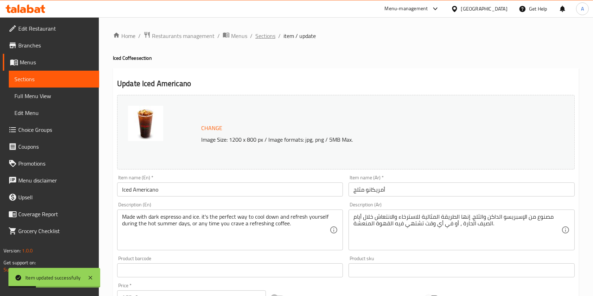
click at [261, 35] on span "Sections" at bounding box center [265, 36] width 20 height 8
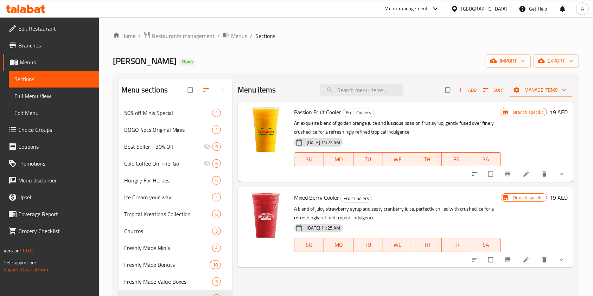
click at [41, 130] on span "Choice Groups" at bounding box center [55, 130] width 75 height 8
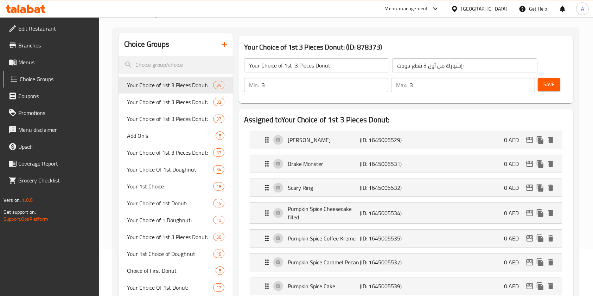
scroll to position [524, 0]
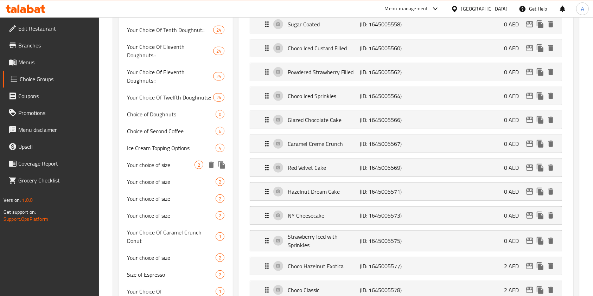
click at [163, 157] on div "Your choice of size 2" at bounding box center [176, 165] width 114 height 17
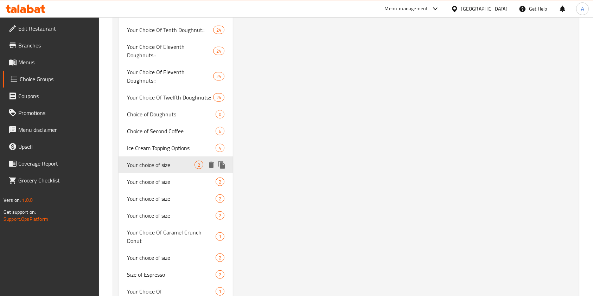
type input "Your choice of size"
type input "اختيارك للحجم"
type input "1"
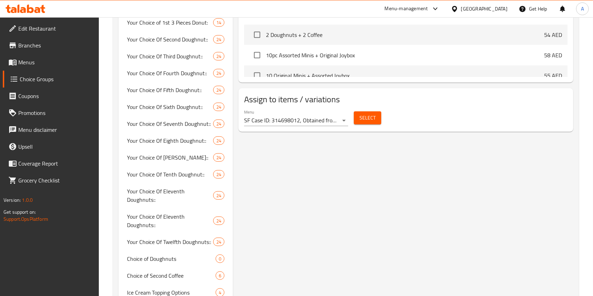
scroll to position [469, 0]
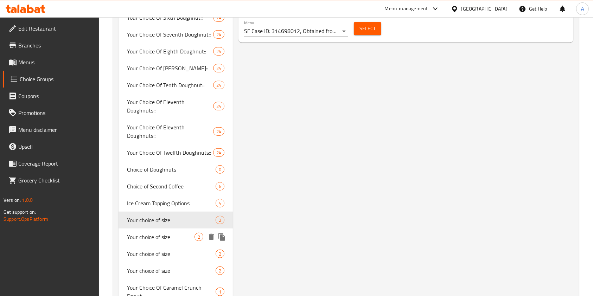
click at [159, 233] on span "Your choice of size" at bounding box center [161, 237] width 68 height 8
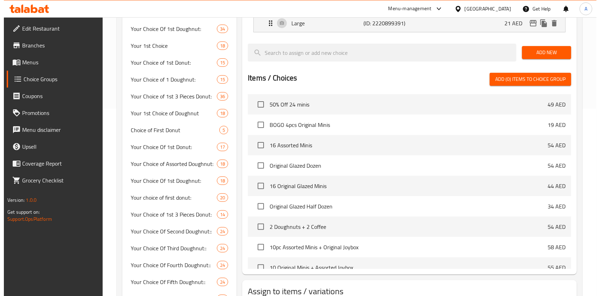
scroll to position [94, 0]
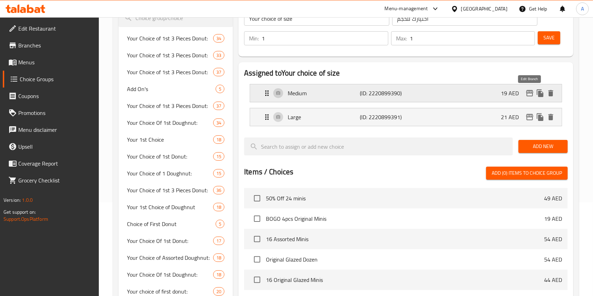
click at [529, 96] on icon "edit" at bounding box center [529, 93] width 7 height 6
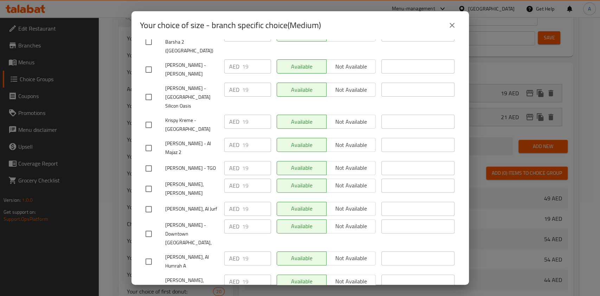
scroll to position [141, 0]
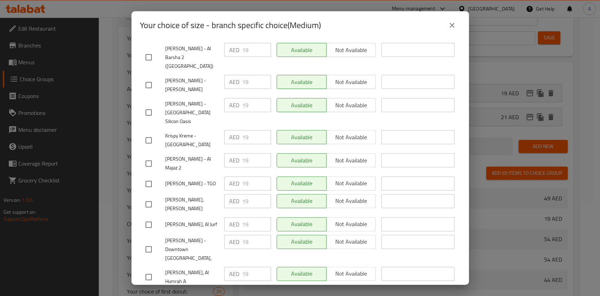
click at [451, 24] on icon "close" at bounding box center [452, 25] width 8 height 8
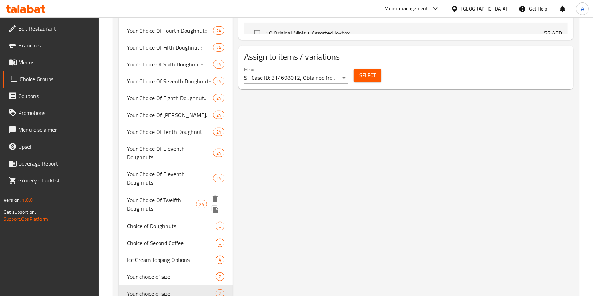
scroll to position [412, 0]
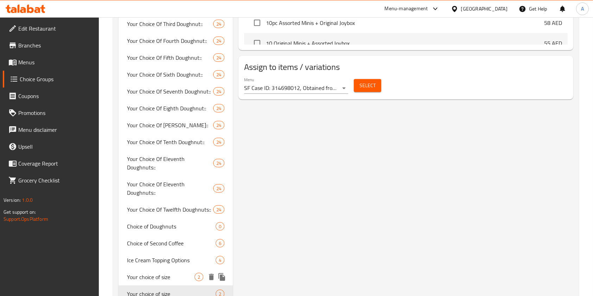
click at [157, 269] on div "Your choice of size 2" at bounding box center [176, 277] width 114 height 17
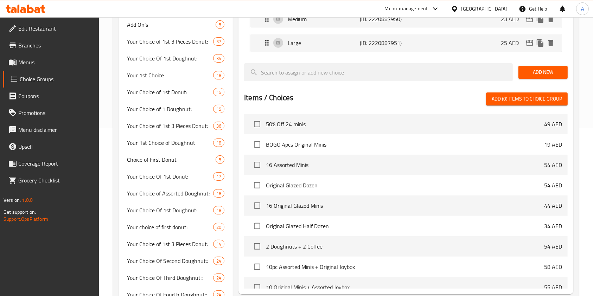
scroll to position [0, 0]
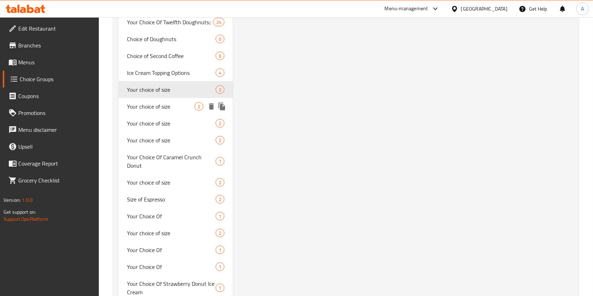
click at [158, 102] on span "Your choice of size" at bounding box center [161, 106] width 68 height 8
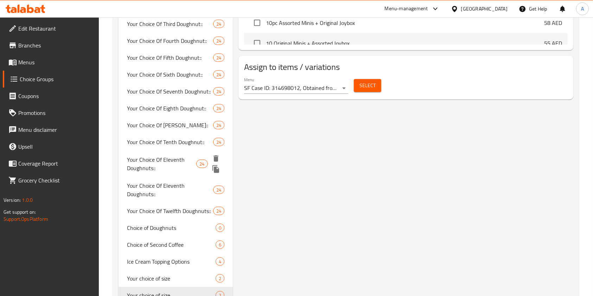
scroll to position [599, 0]
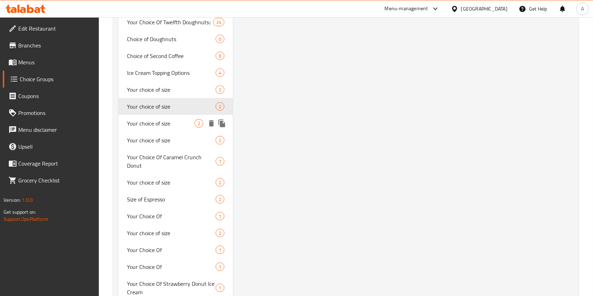
click at [161, 119] on span "Your choice of size" at bounding box center [161, 123] width 68 height 8
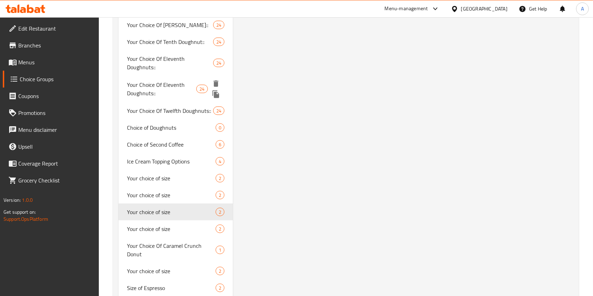
scroll to position [553, 0]
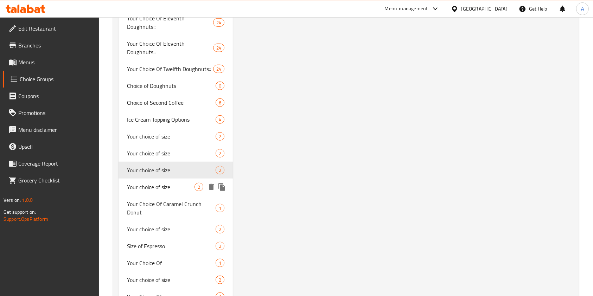
click at [153, 183] on span "Your choice of size" at bounding box center [161, 187] width 68 height 8
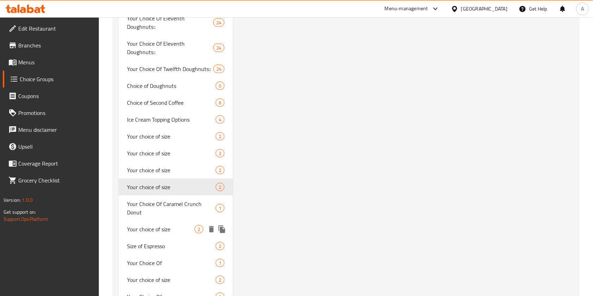
scroll to position [636, 0]
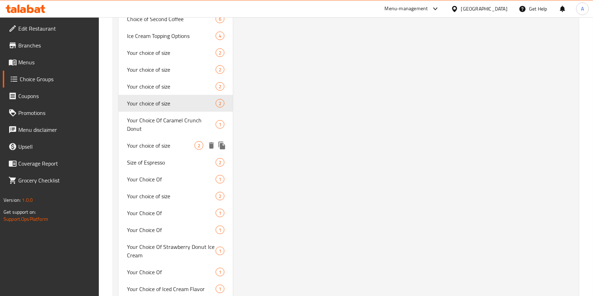
click at [158, 141] on span "Your choice of size" at bounding box center [161, 145] width 68 height 8
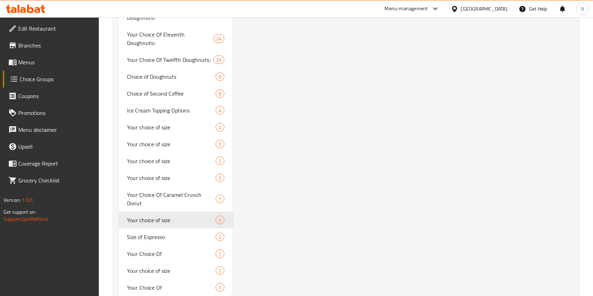
scroll to position [589, 0]
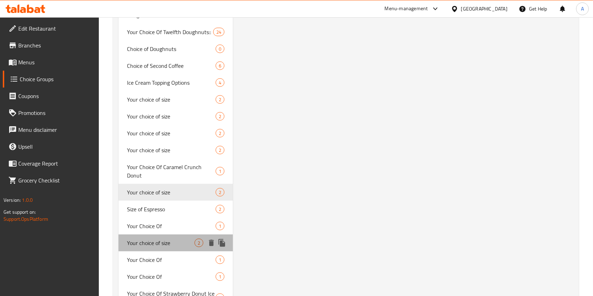
click at [164, 239] on span "Your choice of size" at bounding box center [161, 243] width 68 height 8
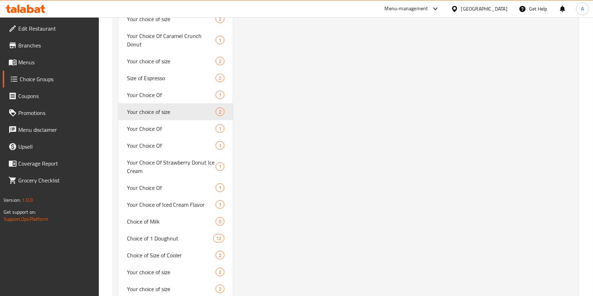
scroll to position [777, 0]
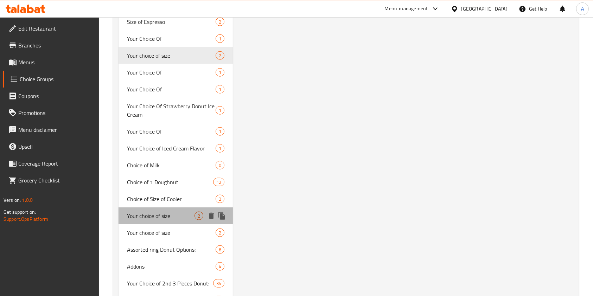
click at [170, 212] on span "Your choice of size" at bounding box center [161, 216] width 68 height 8
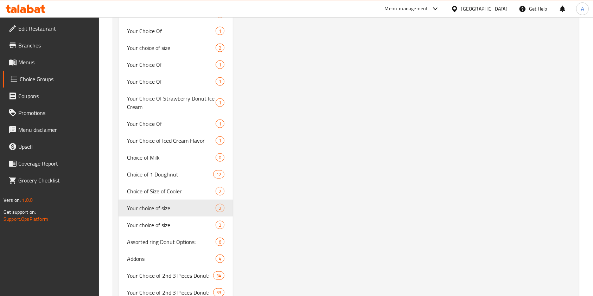
scroll to position [824, 0]
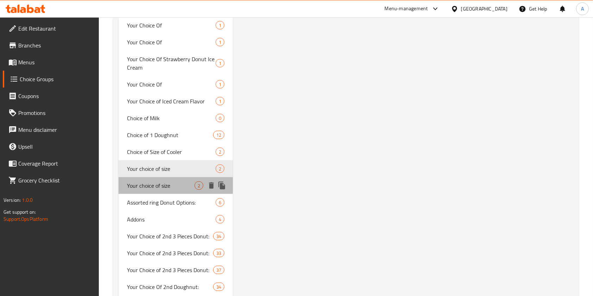
click at [174, 181] on span "Your choice of size" at bounding box center [161, 185] width 68 height 8
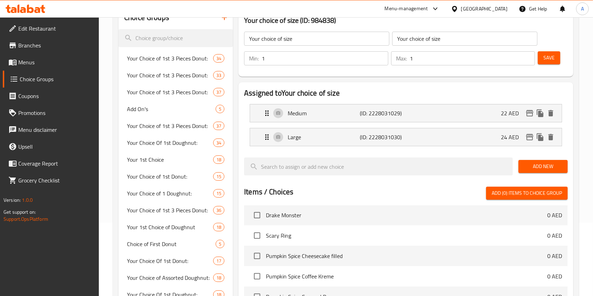
scroll to position [0, 0]
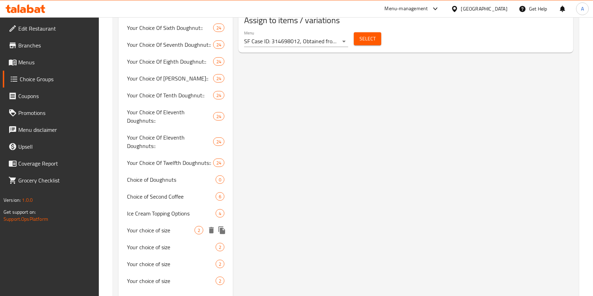
click at [164, 226] on span "Your choice of size" at bounding box center [161, 230] width 68 height 8
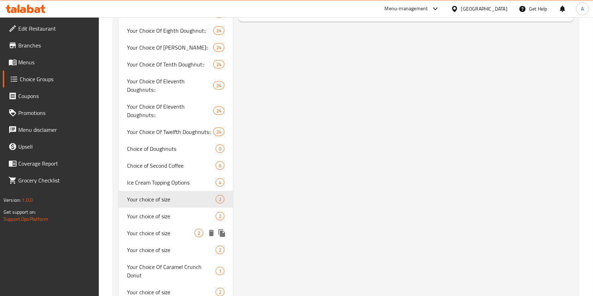
scroll to position [506, 0]
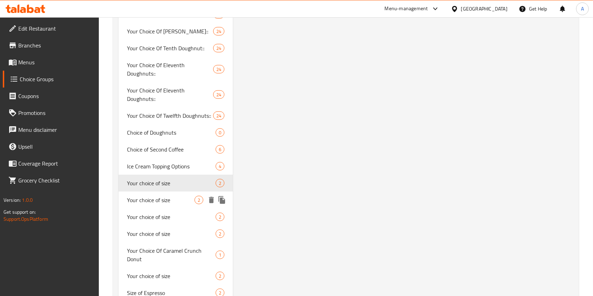
click at [167, 196] on span "Your choice of size" at bounding box center [161, 200] width 68 height 8
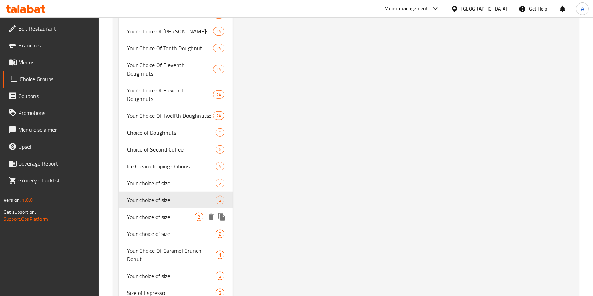
click at [161, 213] on span "Your choice of size" at bounding box center [161, 217] width 68 height 8
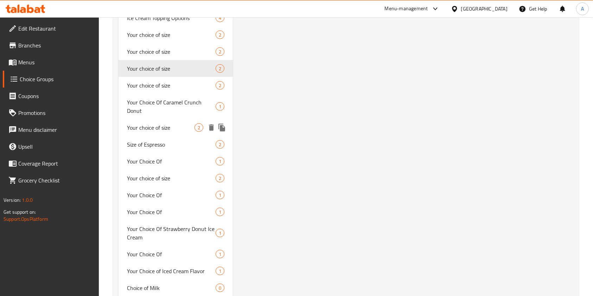
scroll to position [609, 0]
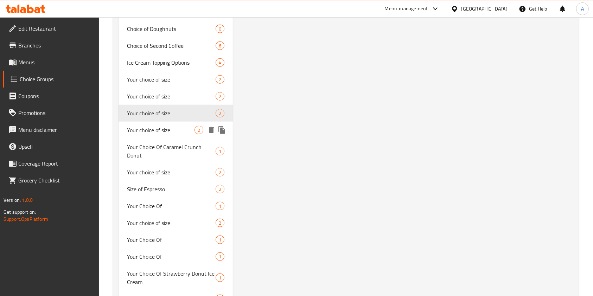
click at [169, 126] on span "Your choice of size" at bounding box center [161, 130] width 68 height 8
type input "Your choice of size"
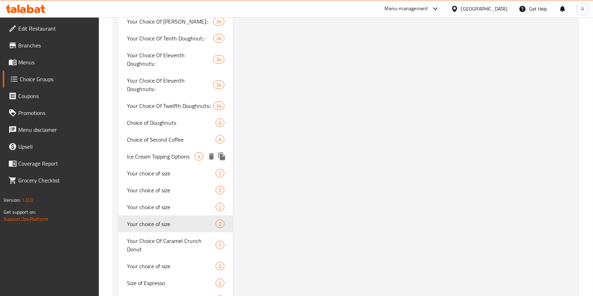
scroll to position [506, 0]
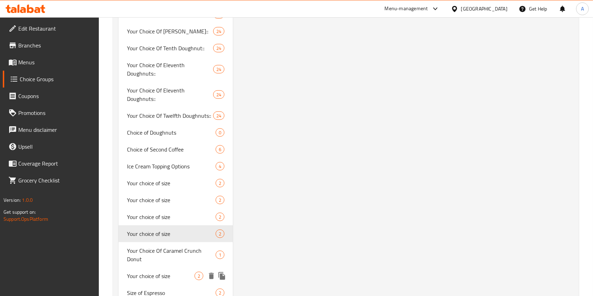
click at [159, 268] on div "Your choice of size 2" at bounding box center [176, 276] width 114 height 17
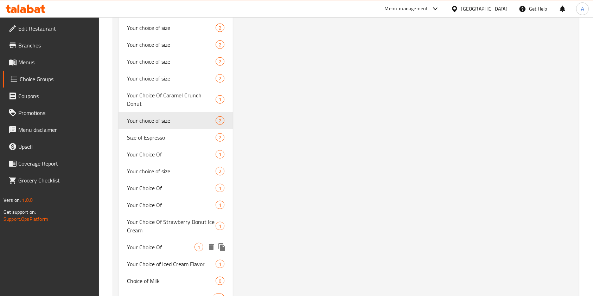
scroll to position [646, 0]
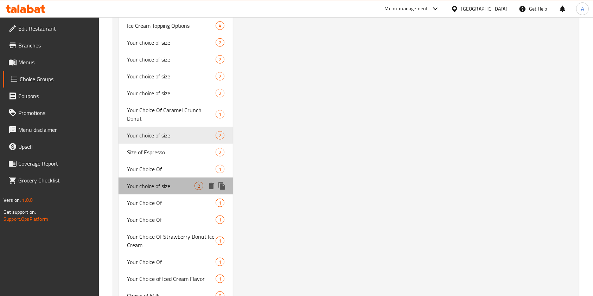
click at [163, 182] on span "Your choice of size" at bounding box center [161, 186] width 68 height 8
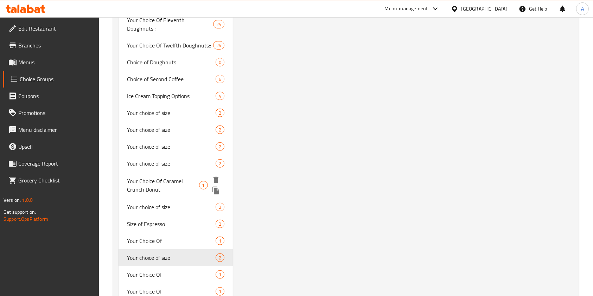
scroll to position [589, 0]
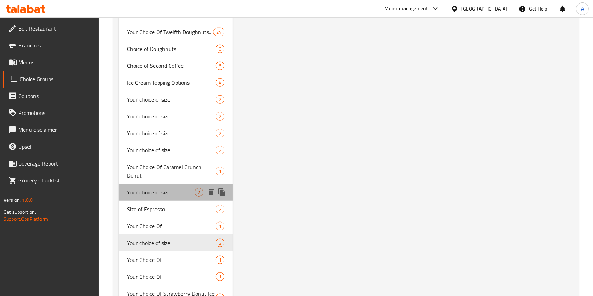
drag, startPoint x: 171, startPoint y: 170, endPoint x: 217, endPoint y: 174, distance: 45.9
click at [172, 188] on span "Your choice of size" at bounding box center [161, 192] width 68 height 8
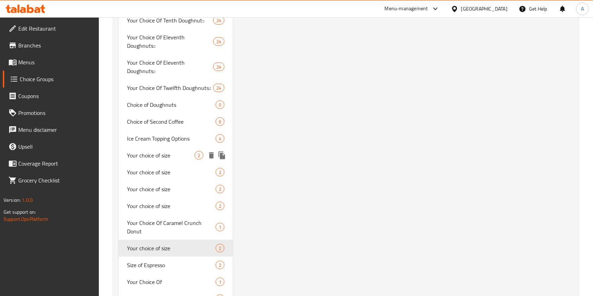
scroll to position [646, 0]
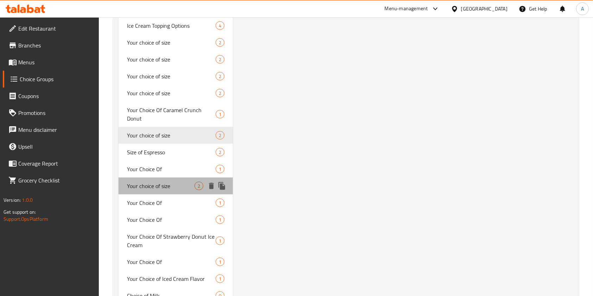
click at [157, 182] on span "Your choice of size" at bounding box center [161, 186] width 68 height 8
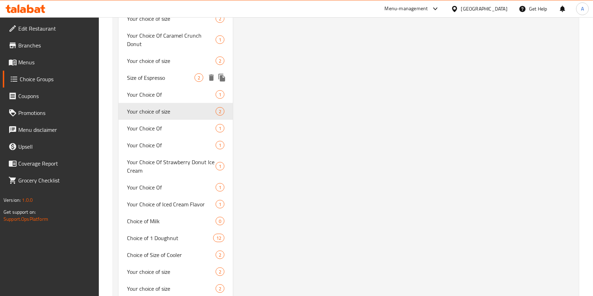
scroll to position [824, 0]
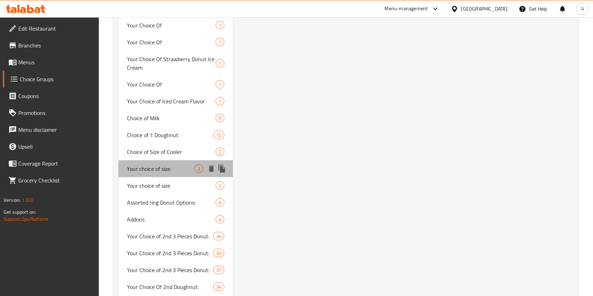
click at [161, 165] on span "Your choice of size" at bounding box center [161, 169] width 68 height 8
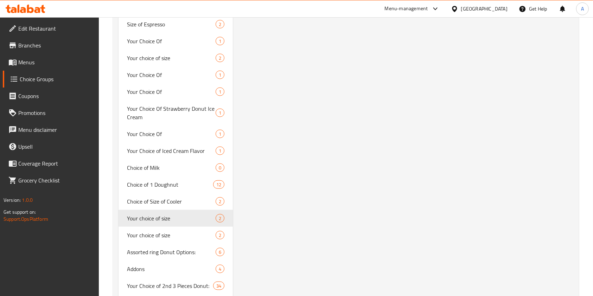
scroll to position [777, 0]
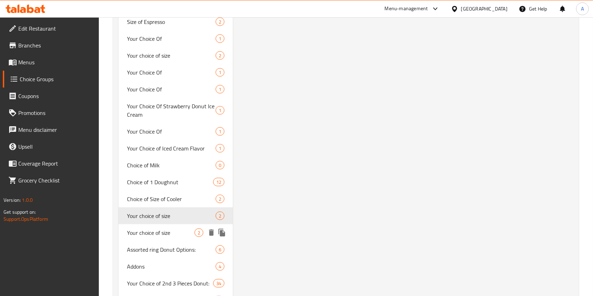
drag, startPoint x: 155, startPoint y: 207, endPoint x: 482, endPoint y: 172, distance: 329.2
click at [155, 229] on span "Your choice of size" at bounding box center [161, 233] width 68 height 8
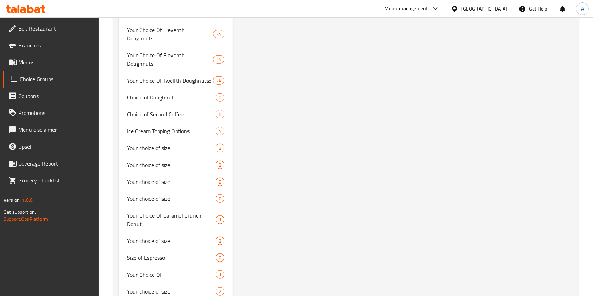
scroll to position [541, 0]
click at [160, 237] on span "Your choice of size" at bounding box center [161, 241] width 68 height 8
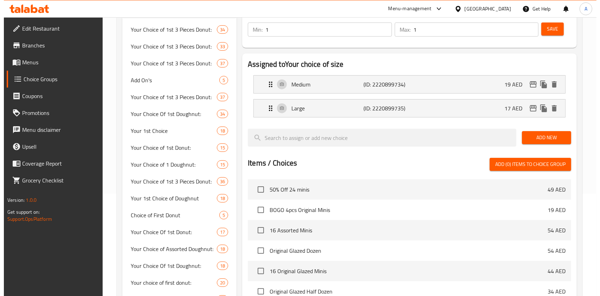
scroll to position [25, 0]
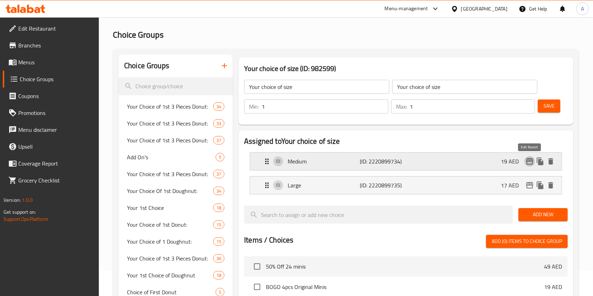
click at [530, 164] on icon "edit" at bounding box center [529, 161] width 8 height 8
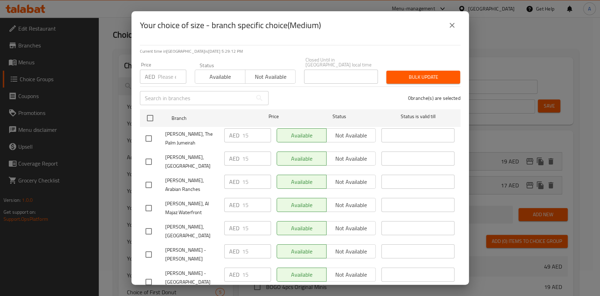
click at [451, 22] on icon "close" at bounding box center [452, 25] width 8 height 8
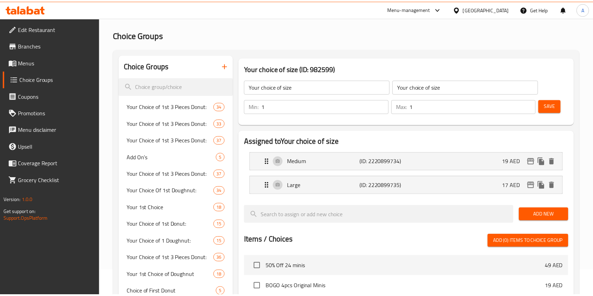
scroll to position [608, 0]
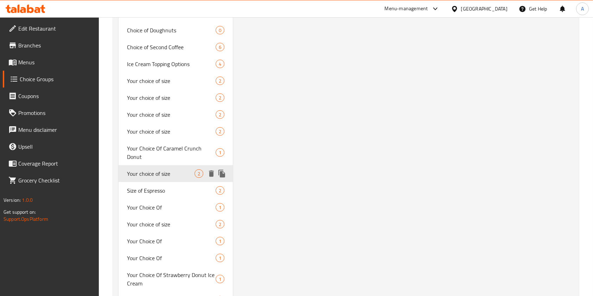
click at [144, 170] on span "Your choice of size" at bounding box center [161, 174] width 68 height 8
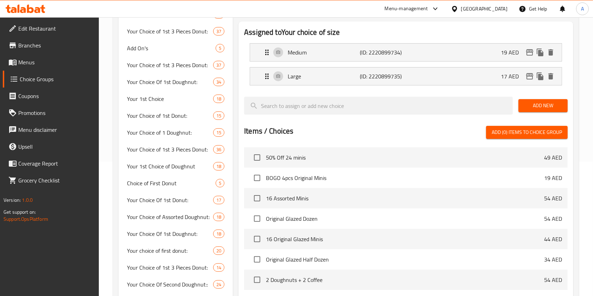
scroll to position [92, 0]
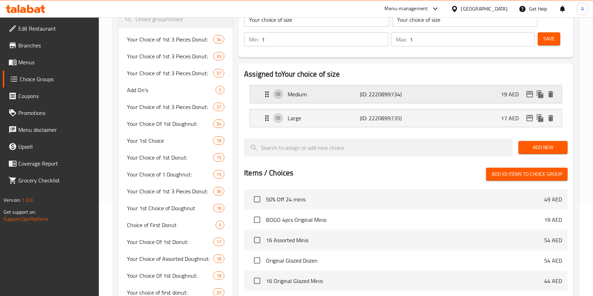
click at [453, 94] on div "Medium (ID: 2220899734) 19 AED" at bounding box center [408, 94] width 290 height 18
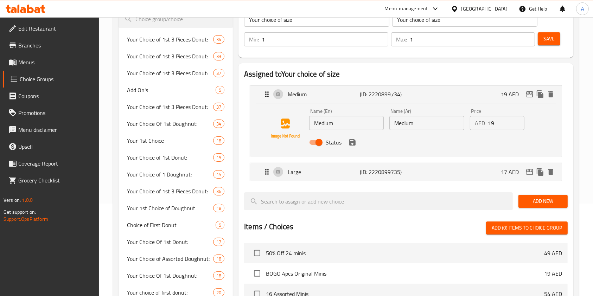
click at [494, 129] on input "19" at bounding box center [506, 123] width 37 height 14
click at [352, 144] on icon "save" at bounding box center [352, 142] width 8 height 8
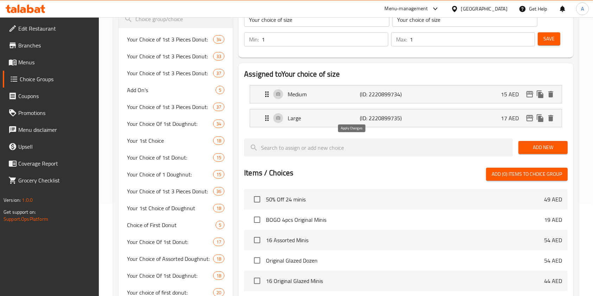
type input "15"
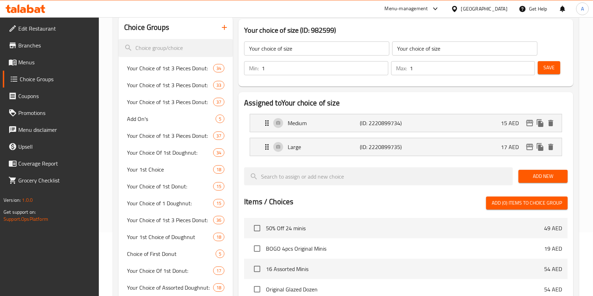
scroll to position [0, 0]
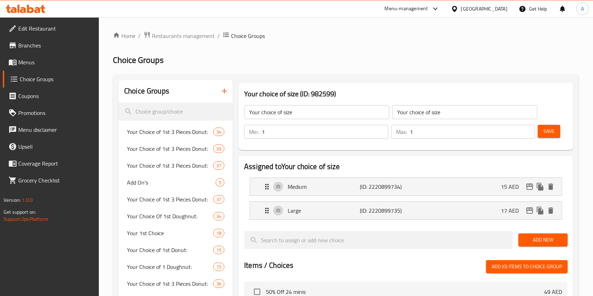
click at [551, 124] on div "Save" at bounding box center [549, 131] width 27 height 17
click at [551, 129] on span "Save" at bounding box center [548, 131] width 11 height 9
